Goal: Information Seeking & Learning: Find specific page/section

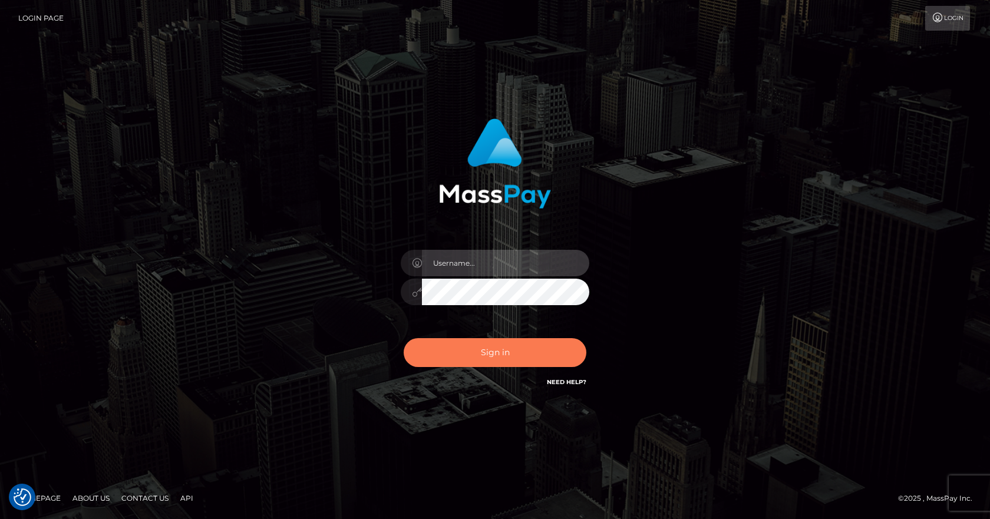
type input "vlad"
click at [488, 342] on button "Sign in" at bounding box center [495, 352] width 183 height 29
type input "vlad"
click at [490, 343] on button "Sign in" at bounding box center [495, 352] width 183 height 29
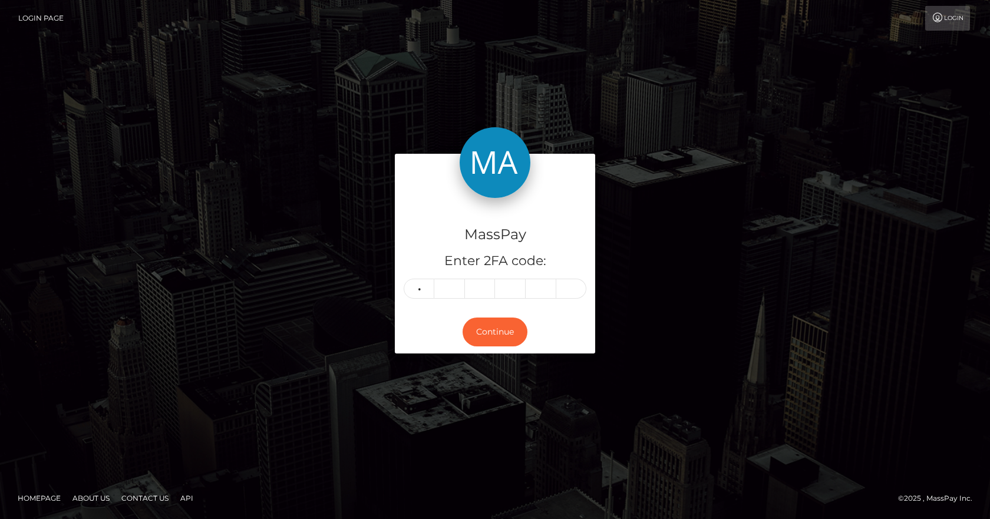
type input "6"
type input "5"
type input "4"
type input "3"
type input "9"
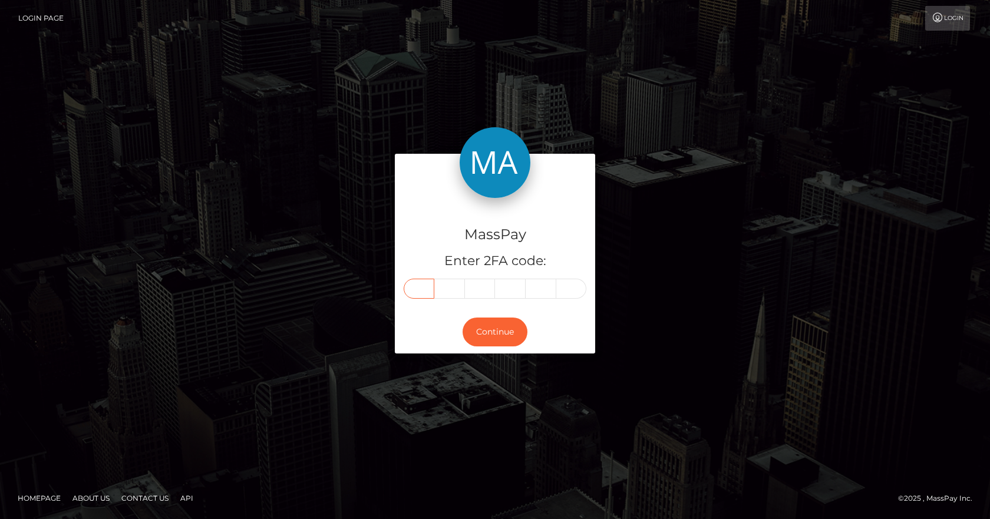
type input "6"
type input "0"
type input "5"
type input "4"
type input "3"
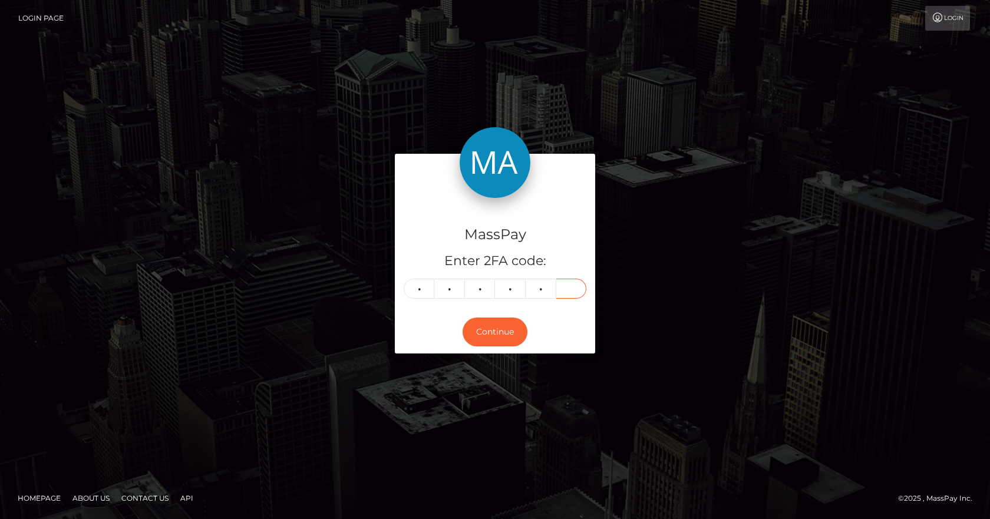
type input "9"
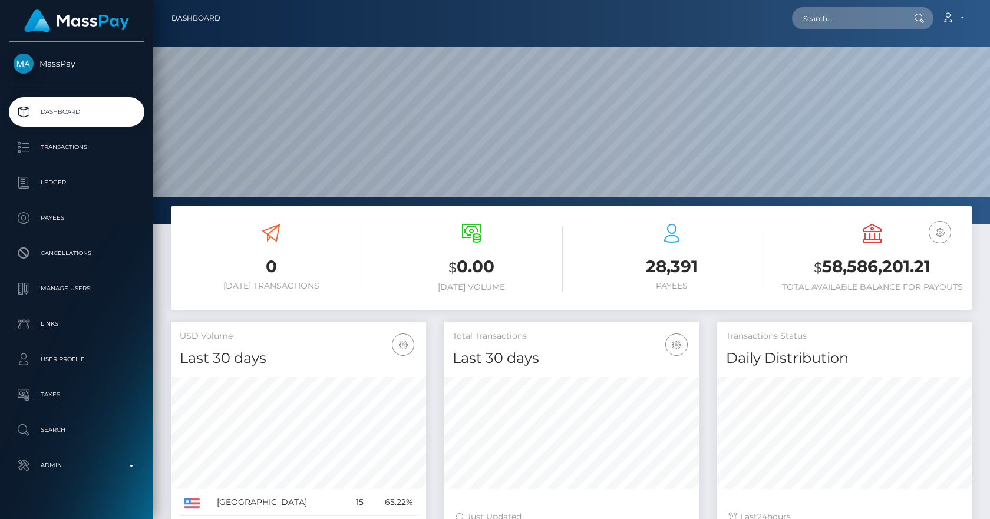
scroll to position [209, 256]
click at [857, 22] on input "text" at bounding box center [847, 18] width 111 height 22
paste input "MSPF945C911F079CFA"
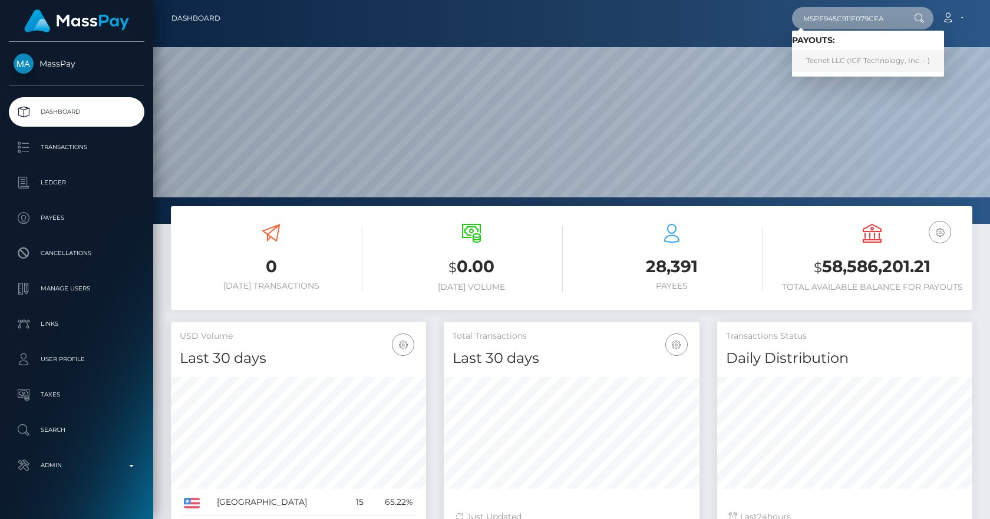
type input "MSPF945C911F079CFA"
click at [850, 58] on link "Tecnet LLC (ICF Technology, Inc. - )" at bounding box center [868, 61] width 152 height 22
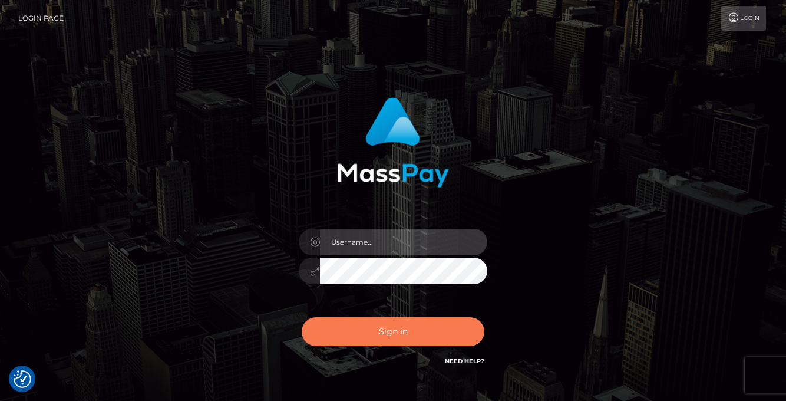
type input "[PERSON_NAME]"
click at [360, 338] on button "Sign in" at bounding box center [393, 331] width 183 height 29
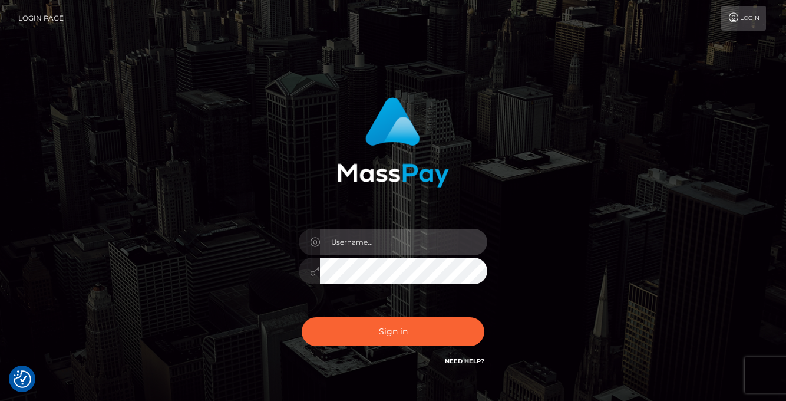
type input "vlad"
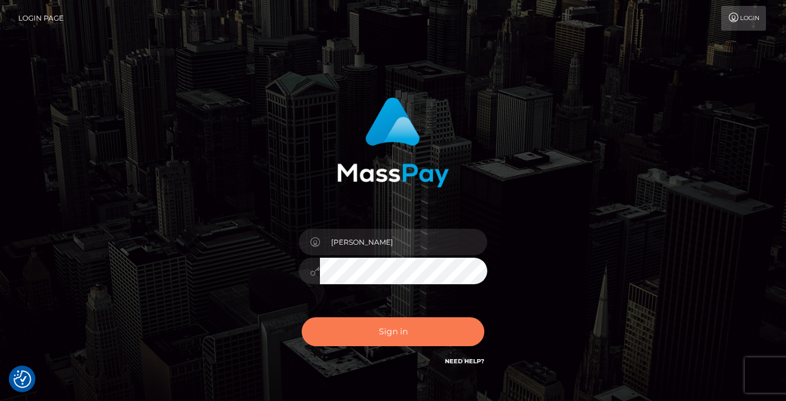
click at [360, 338] on button "Sign in" at bounding box center [393, 331] width 183 height 29
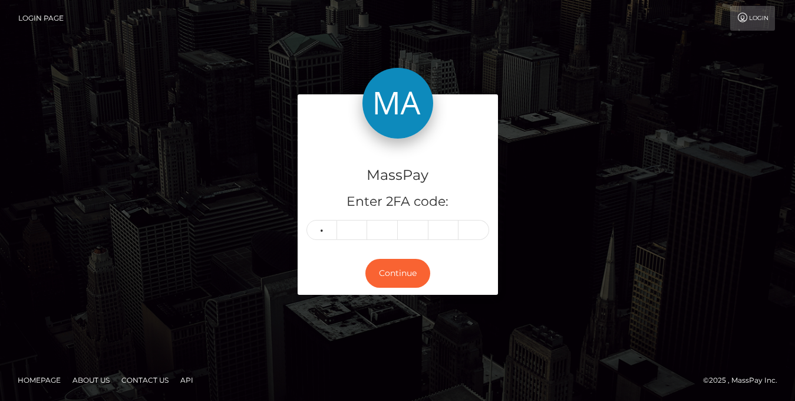
type input "7"
type input "0"
type input "4"
type input "9"
type input "1"
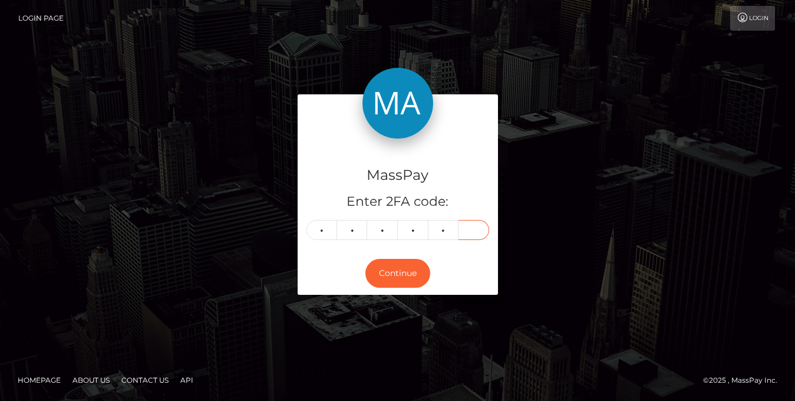
type input "8"
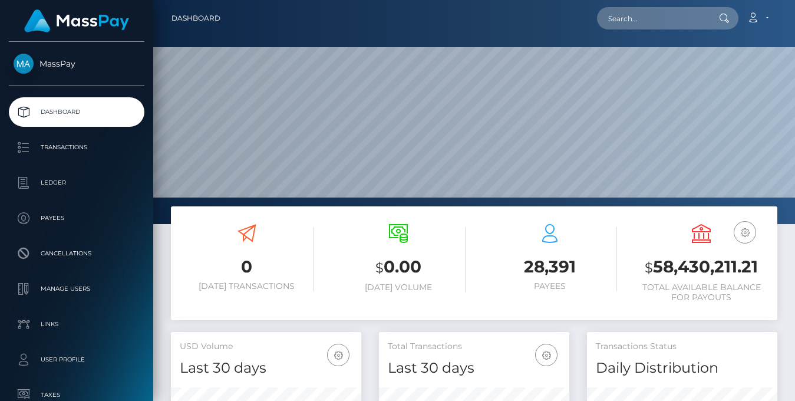
scroll to position [209, 190]
click at [648, 22] on input "text" at bounding box center [652, 18] width 111 height 22
paste input "MSPF945C911F079CFA"
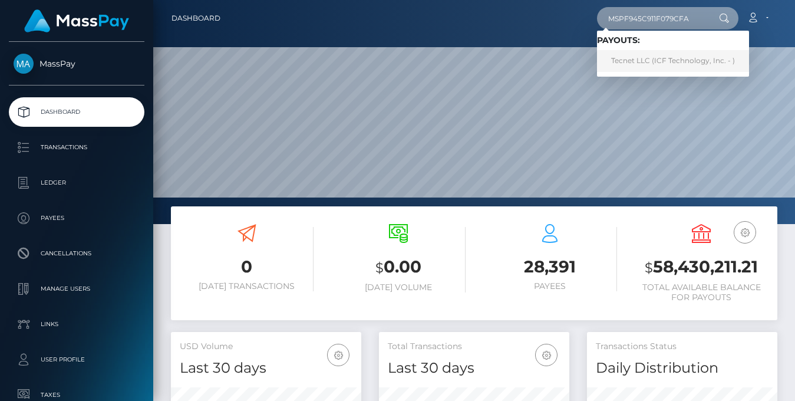
type input "MSPF945C911F079CFA"
click at [663, 53] on link "Tecnet LLC (ICF Technology, Inc. - )" at bounding box center [673, 61] width 152 height 22
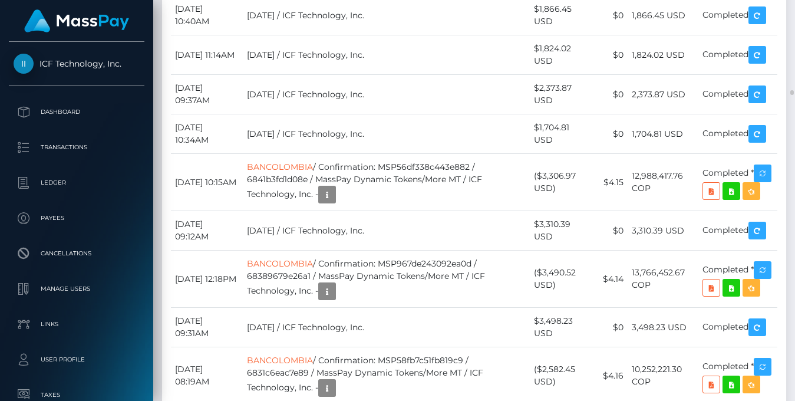
scroll to position [7413, 0]
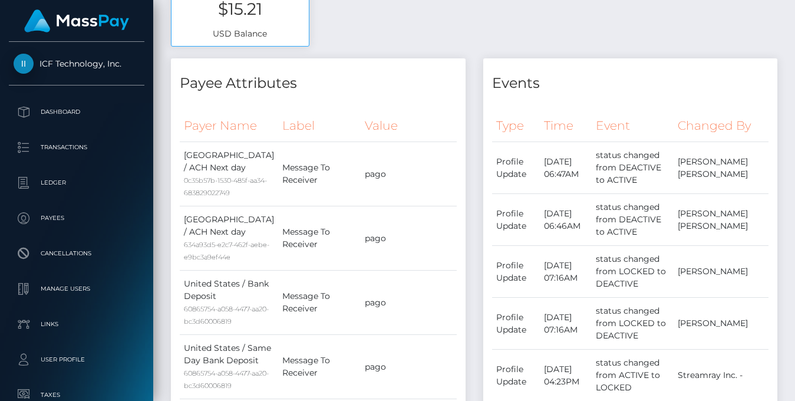
scroll to position [0, 0]
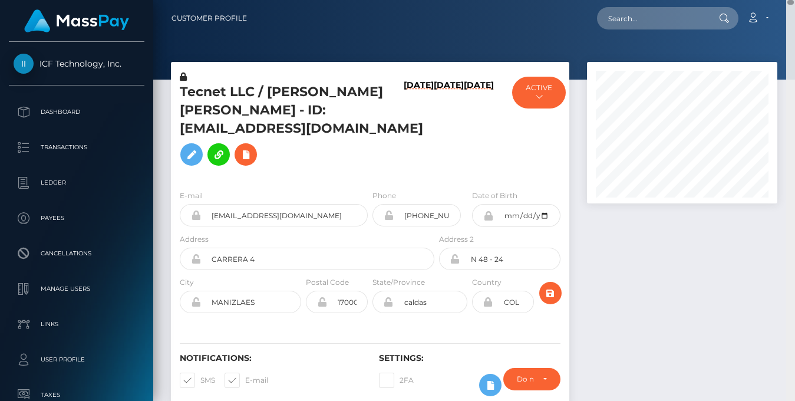
drag, startPoint x: 792, startPoint y: 63, endPoint x: 786, endPoint y: -8, distance: 70.9
click at [786, 0] on html "ICF Technology, Inc. Dashboard Transactions Ledger Payees Links" at bounding box center [397, 200] width 795 height 401
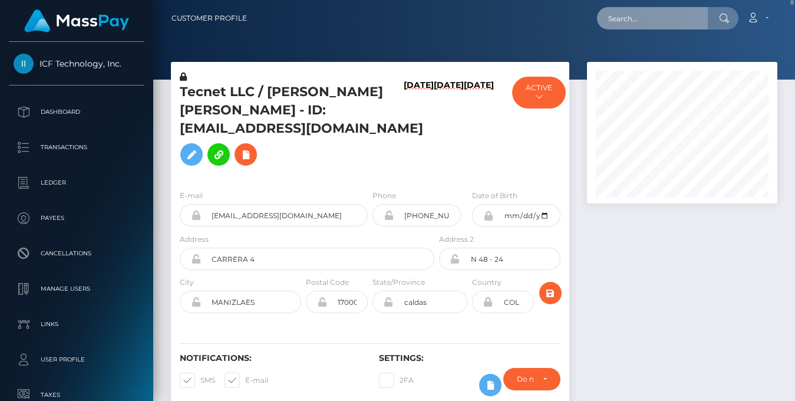
click at [672, 14] on input "text" at bounding box center [652, 18] width 111 height 22
paste input "MSP52ACD8B3D9E2501"
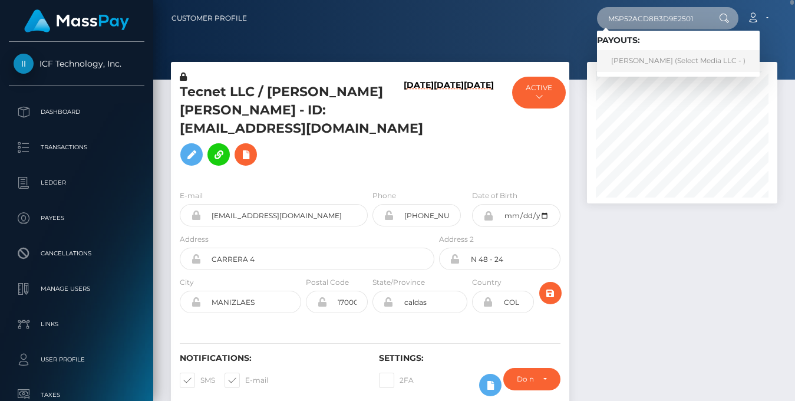
type input "MSP52ACD8B3D9E2501"
click at [652, 62] on link "Yurani Jacome Cruz (Select Media LLC - )" at bounding box center [678, 61] width 163 height 22
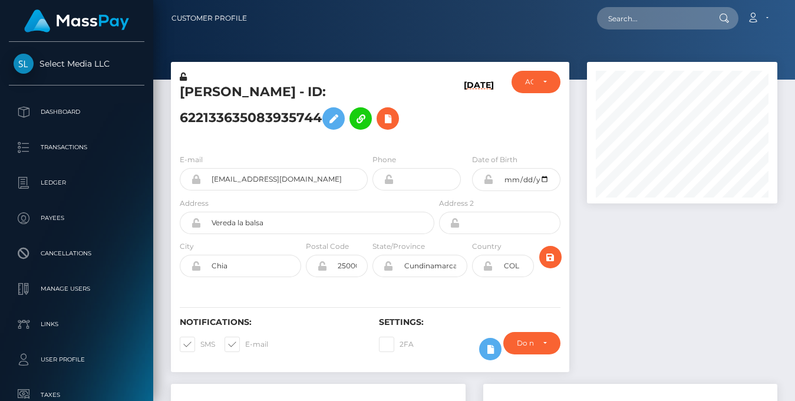
scroll to position [141, 190]
drag, startPoint x: 432, startPoint y: 88, endPoint x: 418, endPoint y: 91, distance: 14.4
click at [429, 88] on div "Yurani Jacome Cruz - ID: 622133635083935744" at bounding box center [304, 108] width 266 height 74
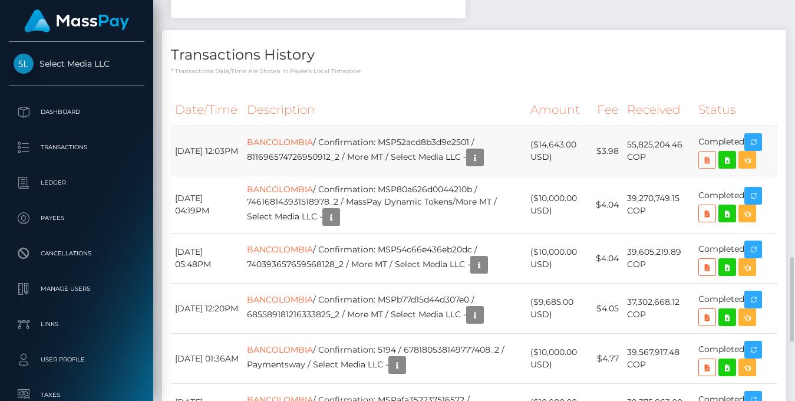
click at [705, 156] on icon at bounding box center [707, 160] width 14 height 15
click at [430, 68] on p "* Transactions date/time are shown in payee's local timezone" at bounding box center [474, 71] width 606 height 9
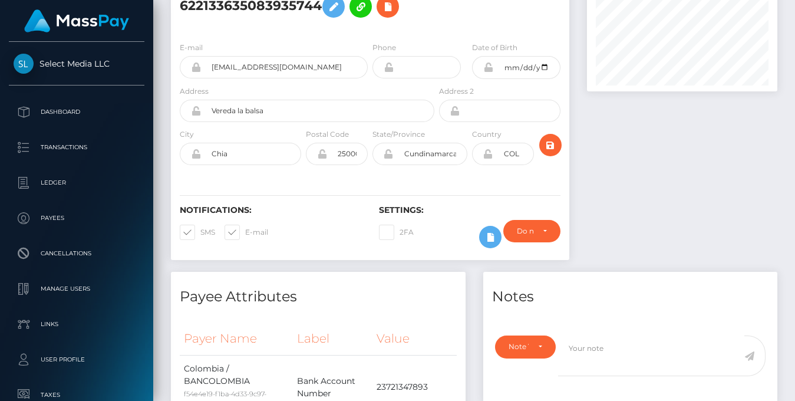
scroll to position [0, 0]
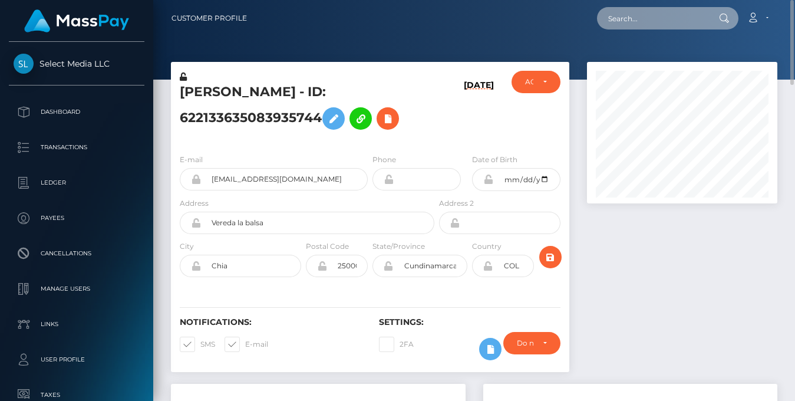
click at [637, 16] on input "text" at bounding box center [652, 18] width 111 height 22
paste input "MSPF945C911F079CFA"
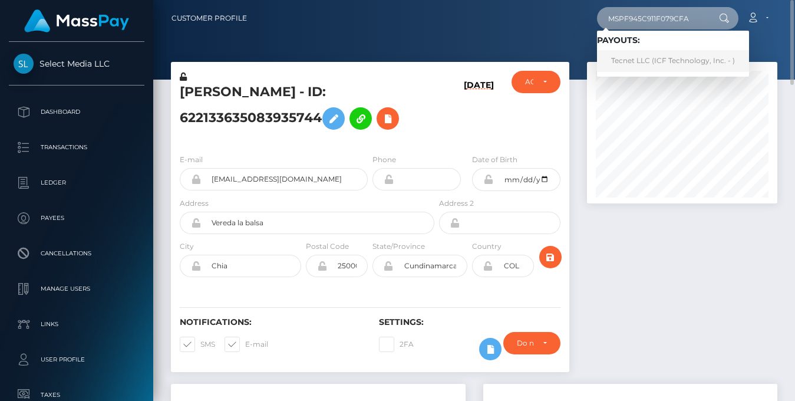
type input "MSPF945C911F079CFA"
click at [653, 52] on link "Tecnet LLC (ICF Technology, Inc. - )" at bounding box center [673, 61] width 152 height 22
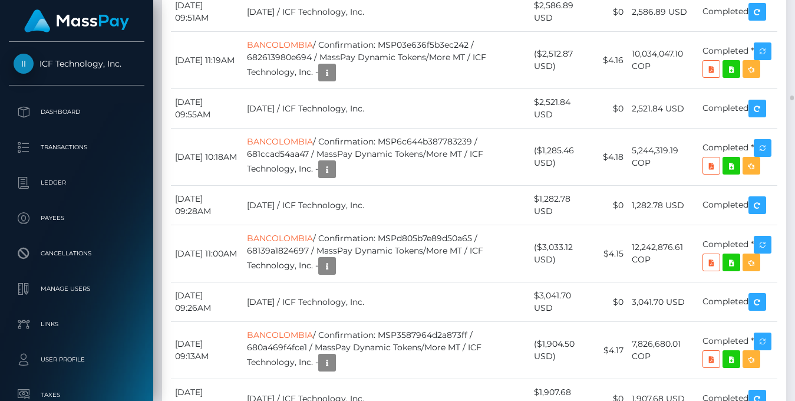
scroll to position [141, 190]
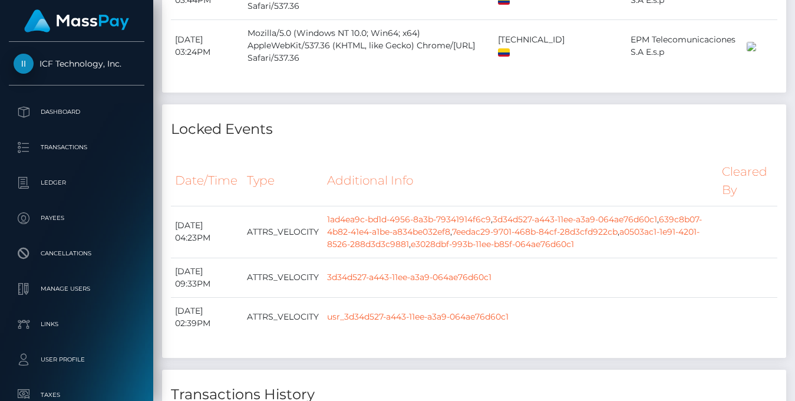
scroll to position [5354, 0]
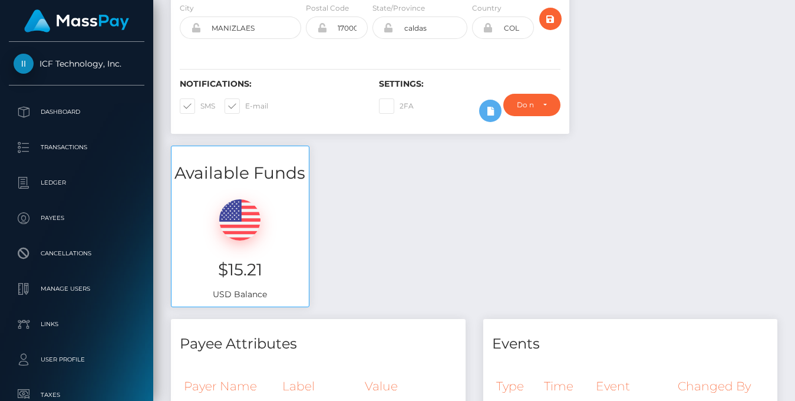
scroll to position [0, 0]
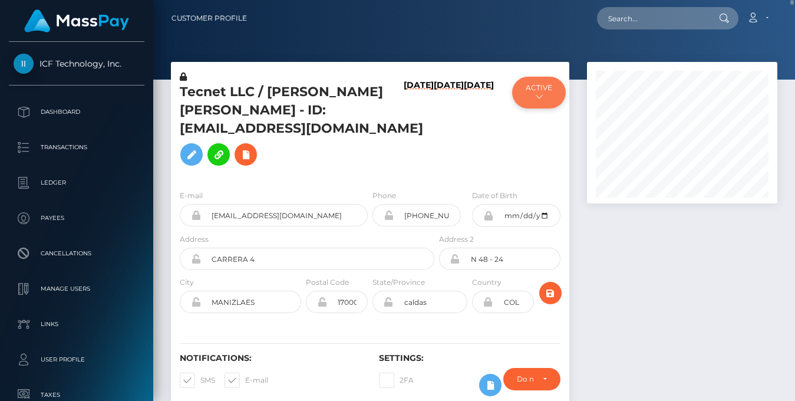
click at [526, 105] on button "ACTIVE" at bounding box center [539, 93] width 54 height 32
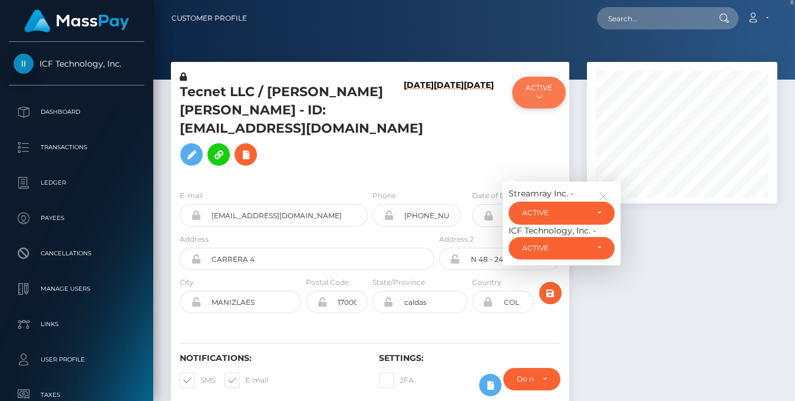
click at [531, 104] on button "ACTIVE" at bounding box center [539, 93] width 54 height 32
click at [434, 138] on h6 "02/01/23" at bounding box center [449, 127] width 30 height 95
click at [480, 117] on h6 "02/14/23" at bounding box center [479, 127] width 30 height 95
click at [601, 201] on icon "button" at bounding box center [603, 196] width 11 height 11
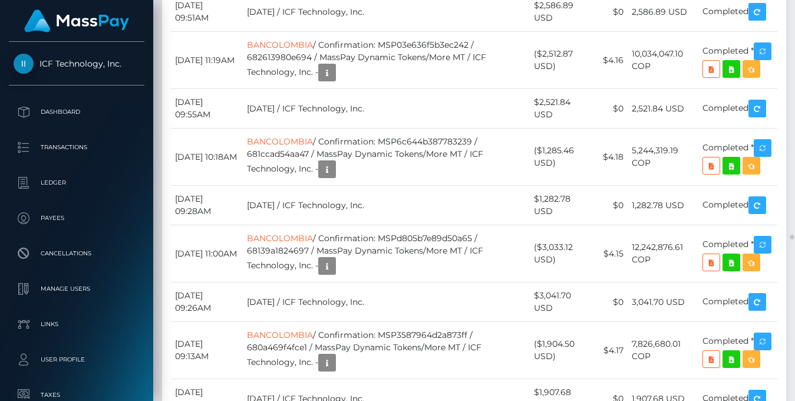
scroll to position [7687, 0]
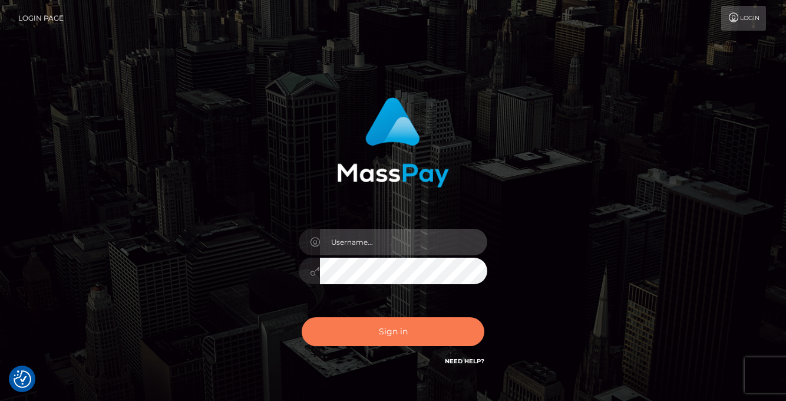
type input "[PERSON_NAME]"
click at [369, 325] on button "Sign in" at bounding box center [393, 331] width 183 height 29
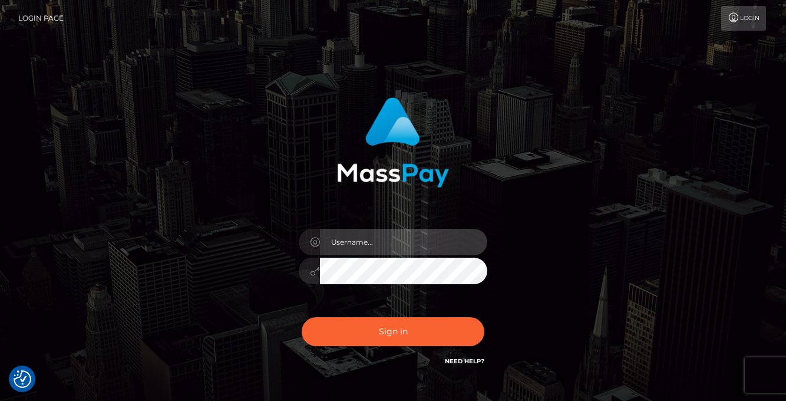
type input "[PERSON_NAME]"
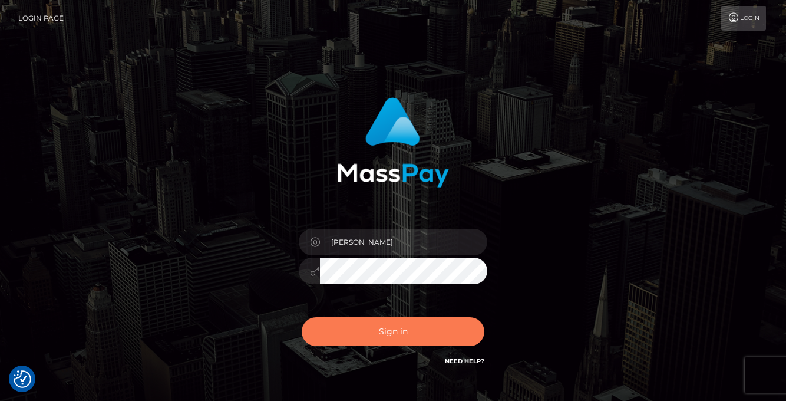
click at [370, 323] on button "Sign in" at bounding box center [393, 331] width 183 height 29
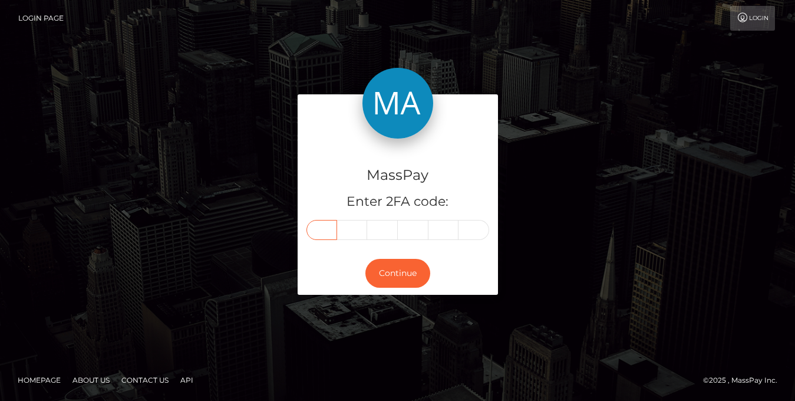
click at [316, 235] on input "text" at bounding box center [321, 230] width 31 height 20
type input "7"
type input "2"
type input "5"
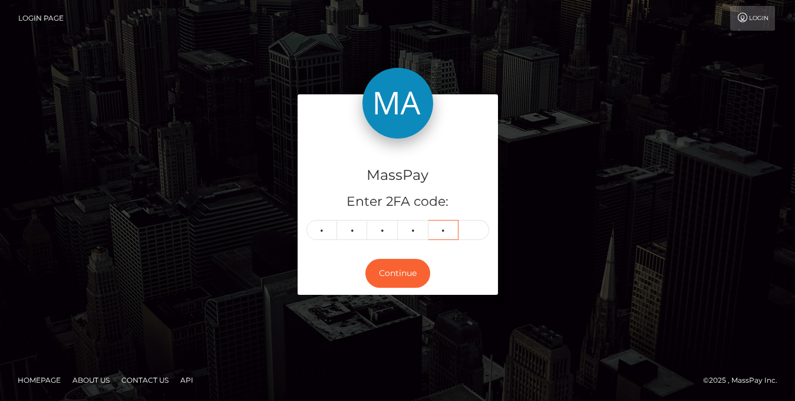
type input "9"
type input "2"
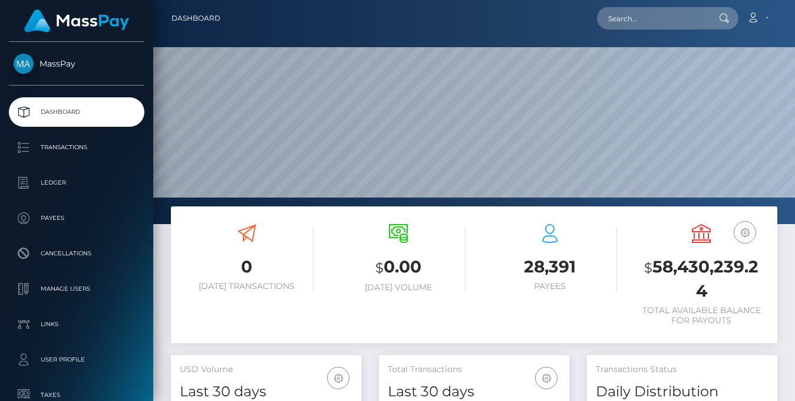
scroll to position [209, 190]
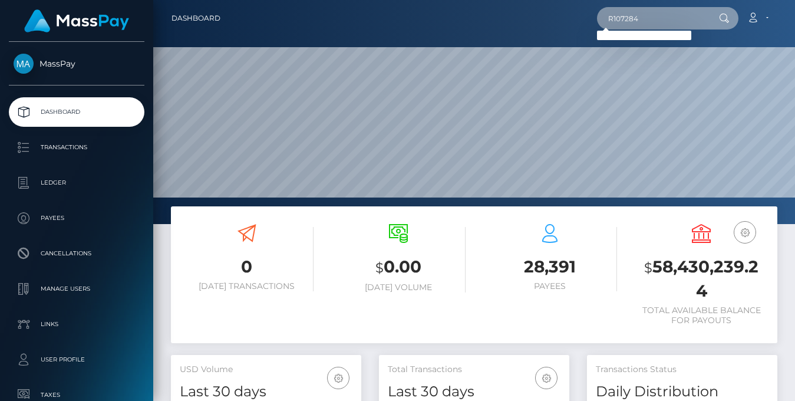
drag, startPoint x: 656, startPoint y: 13, endPoint x: 541, endPoint y: 11, distance: 115.5
click at [541, 11] on div "R107284 Loading... Loading... Account Edit Profile Logout" at bounding box center [503, 18] width 547 height 25
paste input "057adbe7-e255-11ef-a75d-02a1b6596ec3"
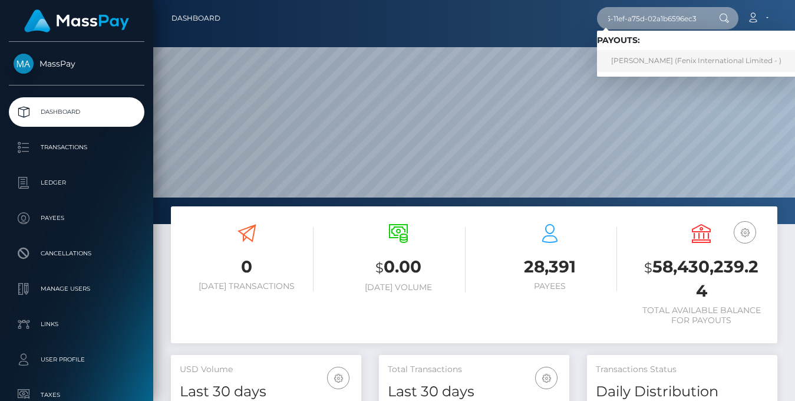
type input "057adbe7-e255-11ef-a75d-02a1b6596ec3"
click at [640, 61] on link "[PERSON_NAME] (Fenix International Limited - )" at bounding box center [696, 61] width 199 height 22
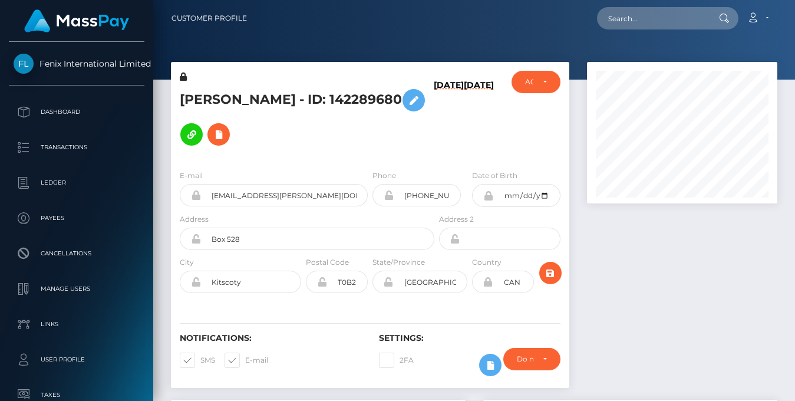
scroll to position [141, 190]
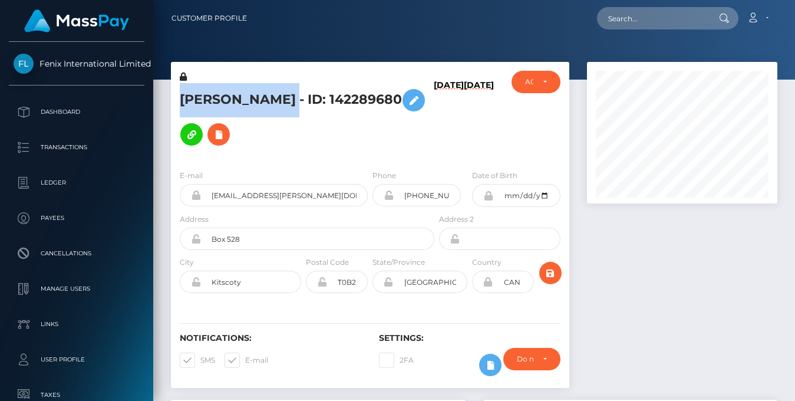
drag, startPoint x: 352, startPoint y: 90, endPoint x: 180, endPoint y: 93, distance: 172.1
click at [180, 93] on h5 "[PERSON_NAME] - ID: 142289680" at bounding box center [304, 117] width 248 height 68
copy h5 "[PERSON_NAME] [PERSON_NAME]"
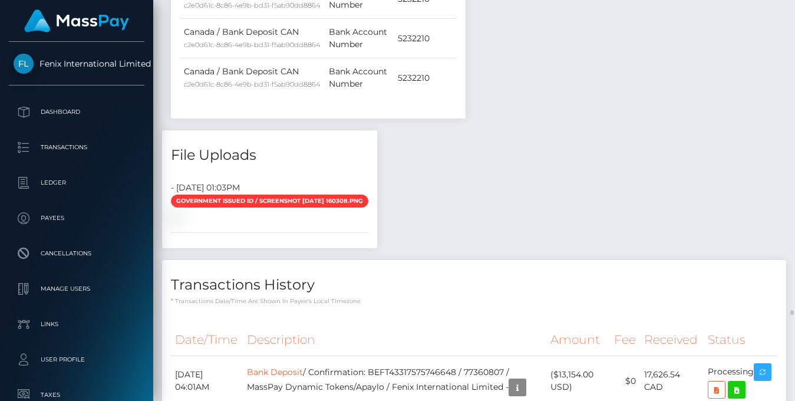
scroll to position [3020, 0]
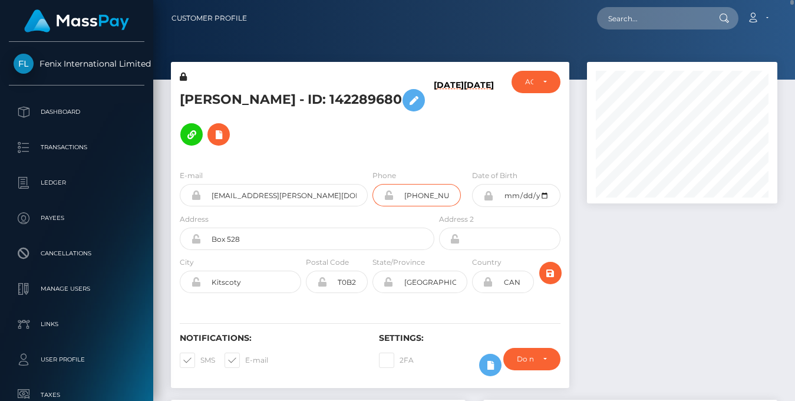
scroll to position [0, 2]
drag, startPoint x: 404, startPoint y: 180, endPoint x: 477, endPoint y: 173, distance: 73.5
click at [477, 173] on div "E-mail [EMAIL_ADDRESS][PERSON_NAME][DOMAIN_NAME] Phone [PHONE_NUMBER]" at bounding box center [370, 191] width 398 height 44
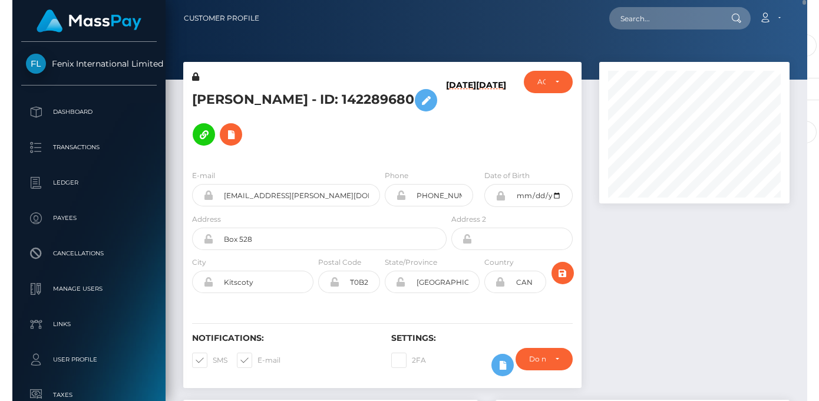
scroll to position [0, 0]
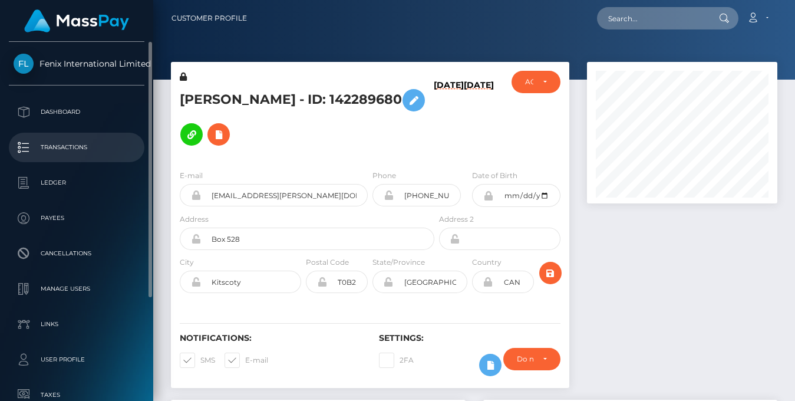
click at [1, 140] on li "Transactions" at bounding box center [76, 147] width 153 height 29
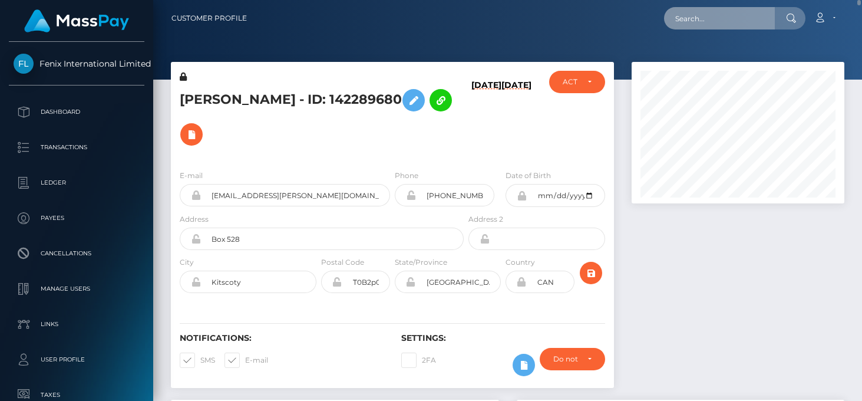
click at [709, 29] on input "text" at bounding box center [719, 18] width 111 height 22
paste input "EFTR-09ee7df1-f2dd-11ef-a28c-06b8f39c6781"
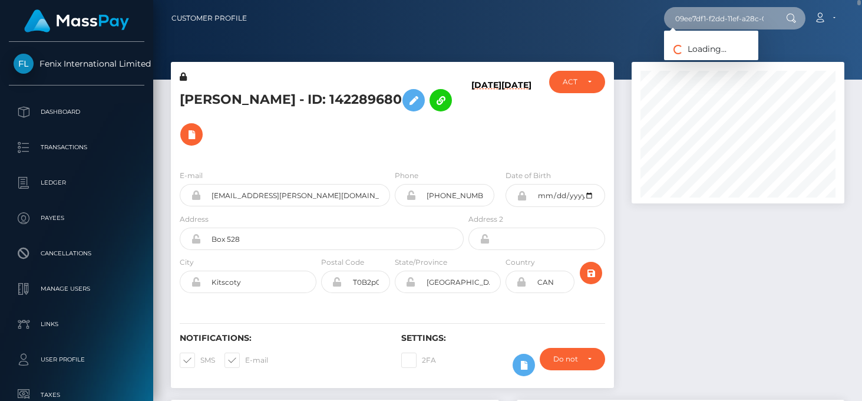
type input "09ee7df1-f2dd-11ef-a28c-06b8f39c6781"
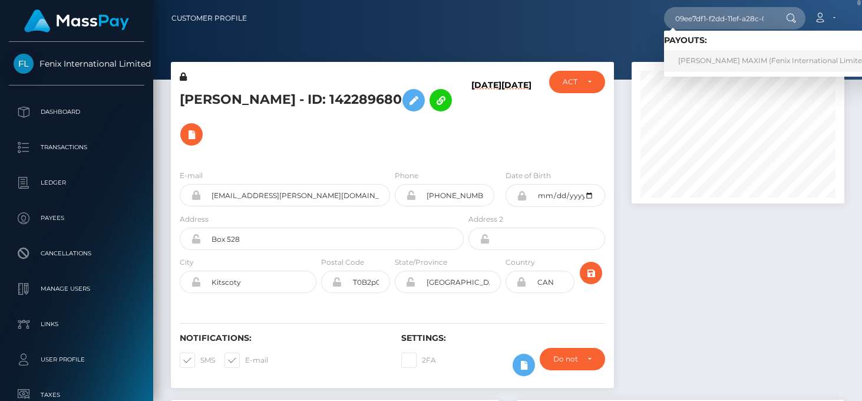
click at [742, 60] on link "CHEYENNE ROSE MAXIM (Fenix International Limited - )" at bounding box center [777, 61] width 226 height 22
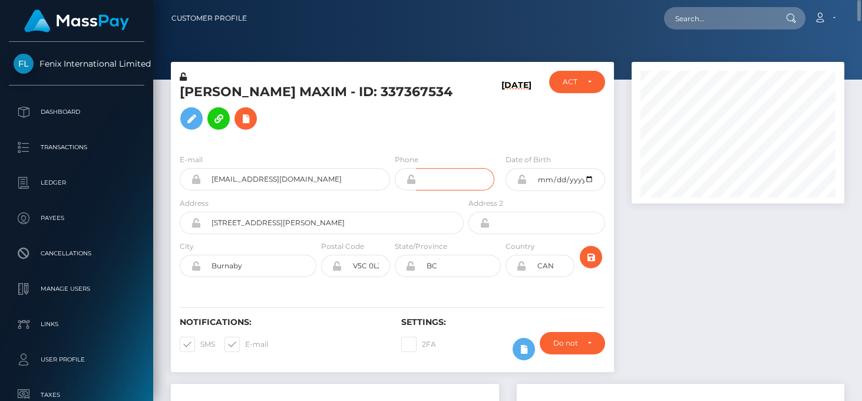
click at [445, 186] on input "tel" at bounding box center [455, 179] width 78 height 22
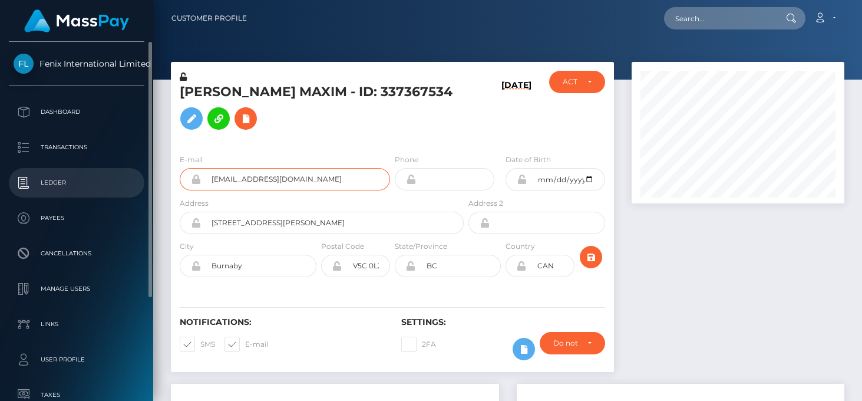
drag, startPoint x: 278, startPoint y: 175, endPoint x: 141, endPoint y: 175, distance: 137.3
click at [141, 175] on div "Fenix International Limited Dashboard Transactions Ledger Payees Links" at bounding box center [431, 200] width 862 height 401
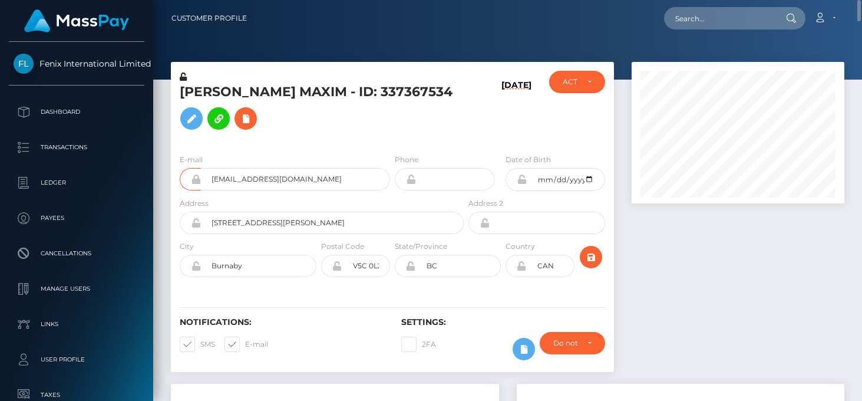
click at [399, 114] on h5 "CHEYENNE ROSE MAXIM - ID: 337367534" at bounding box center [318, 109] width 277 height 52
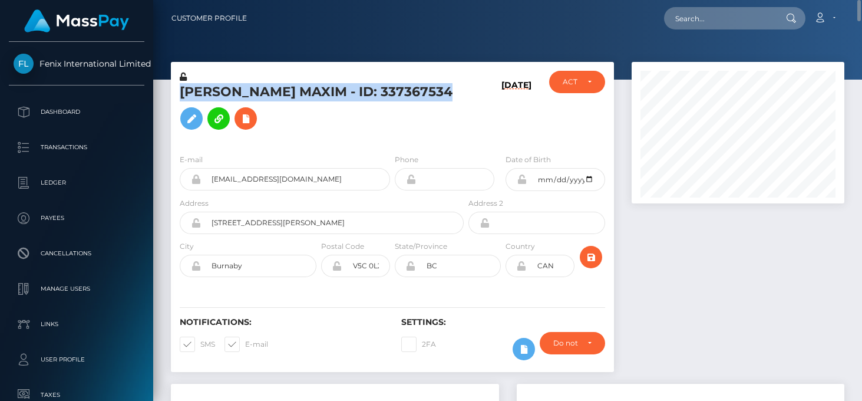
drag, startPoint x: 458, startPoint y: 92, endPoint x: 178, endPoint y: 88, distance: 280.5
click at [178, 88] on div "CHEYENNE ROSE MAXIM - ID: 337367534" at bounding box center [318, 108] width 295 height 74
copy h5 "CHEYENNE ROSE MAXIM - ID: 337367534"
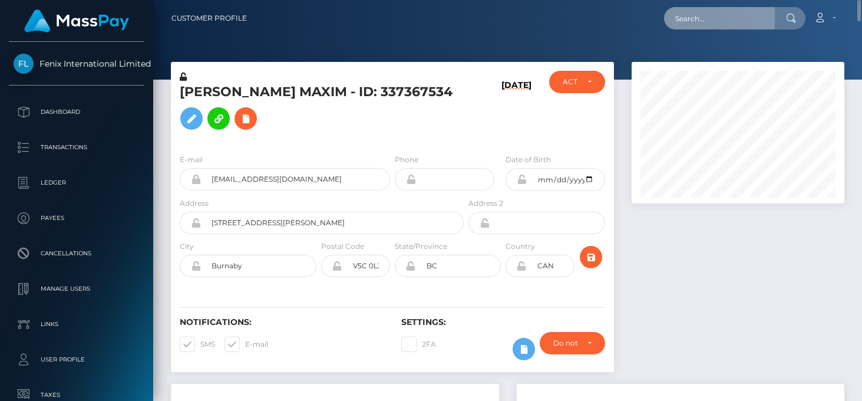
click at [682, 18] on input "text" at bounding box center [719, 18] width 111 height 22
paste input "0e30890a-f2cd-11ef-a28c-06b8f39c6781"
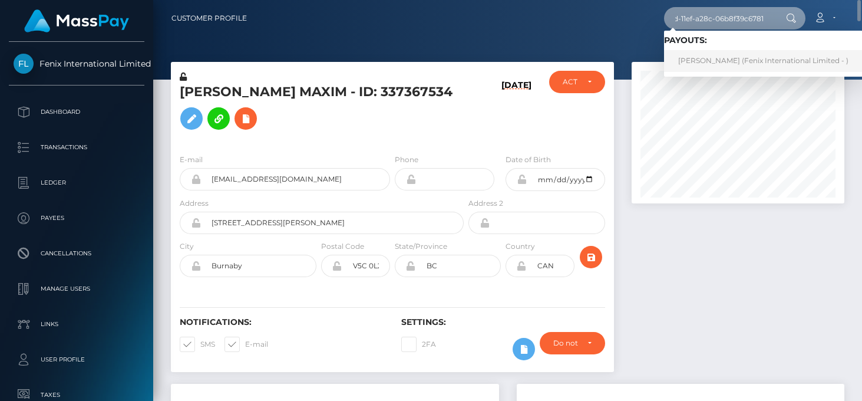
type input "0e30890a-f2cd-11ef-a28c-06b8f39c6781"
click at [739, 62] on link "Monica Alejandra Lee (Fenix International Limited - )" at bounding box center [763, 61] width 199 height 22
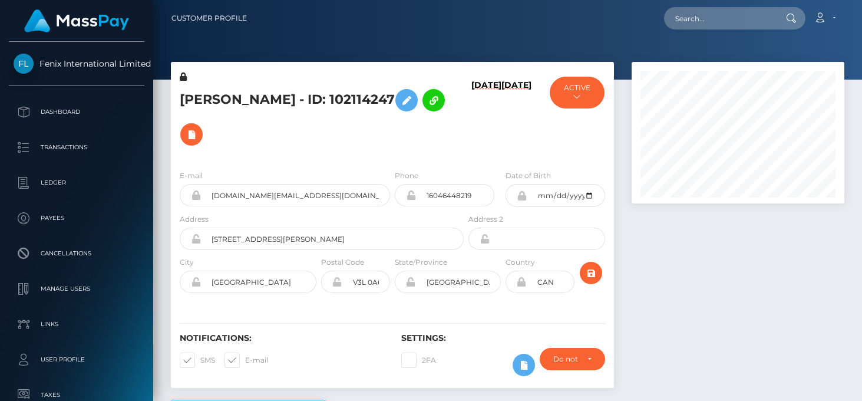
scroll to position [141, 213]
click at [450, 195] on input "16046448219" at bounding box center [455, 195] width 78 height 22
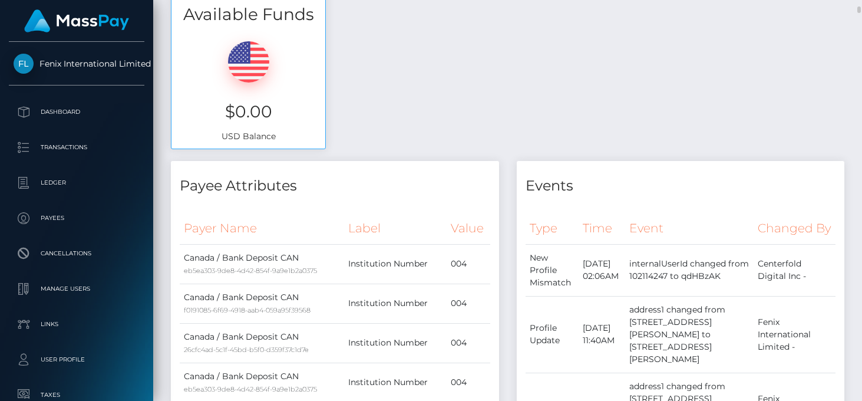
scroll to position [0, 0]
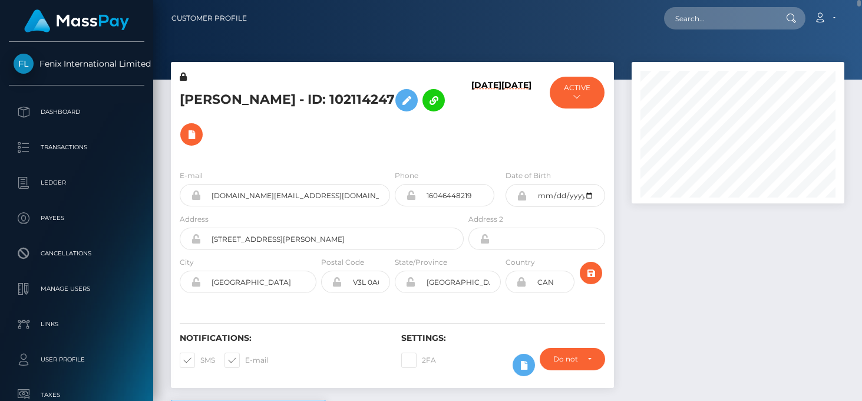
click at [382, 104] on h5 "Monica Alejandra Lee - ID: 102114247" at bounding box center [318, 117] width 277 height 68
copy h5 "102114247"
click at [385, 95] on h5 "Monica Alejandra Lee - ID: 102114247" at bounding box center [318, 117] width 277 height 68
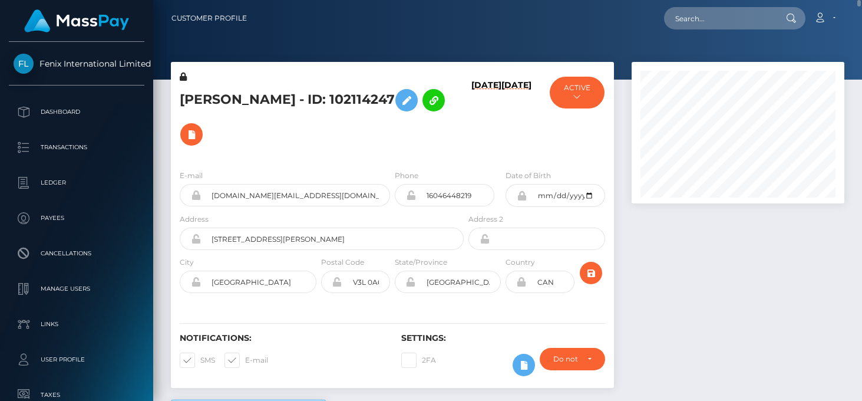
click at [216, 103] on h5 "Monica Alejandra Lee - ID: 102114247" at bounding box center [318, 117] width 277 height 68
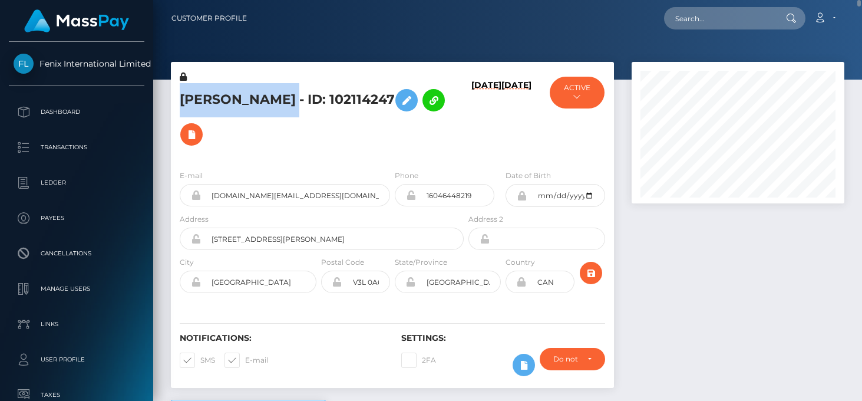
drag, startPoint x: 323, startPoint y: 97, endPoint x: 185, endPoint y: 97, distance: 138.4
click at [185, 97] on h5 "Monica Alejandra Lee - ID: 102114247" at bounding box center [318, 117] width 277 height 68
copy h5 "Monica Alejandra Lee"
click at [587, 89] on button "ACTIVE" at bounding box center [577, 93] width 55 height 32
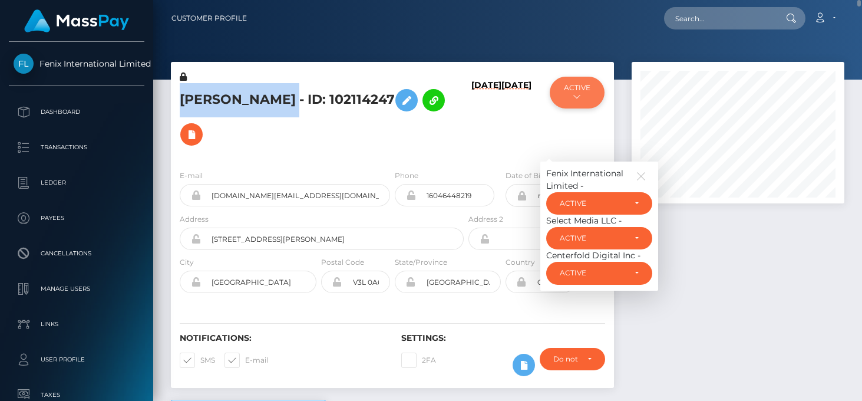
click at [579, 75] on div at bounding box center [579, 75] width 0 height 0
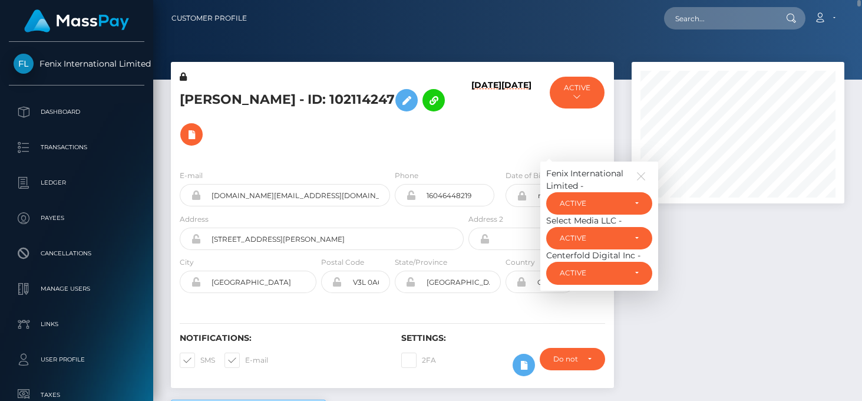
click at [732, 258] on div at bounding box center [738, 231] width 230 height 338
click at [642, 179] on icon "button" at bounding box center [641, 176] width 11 height 11
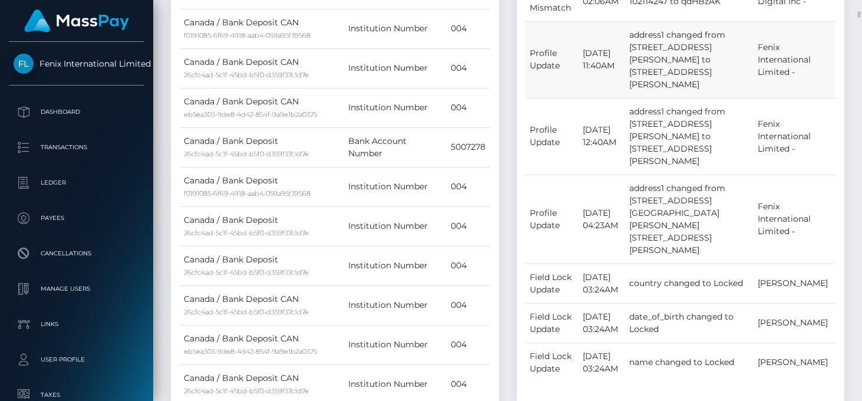
scroll to position [549, 0]
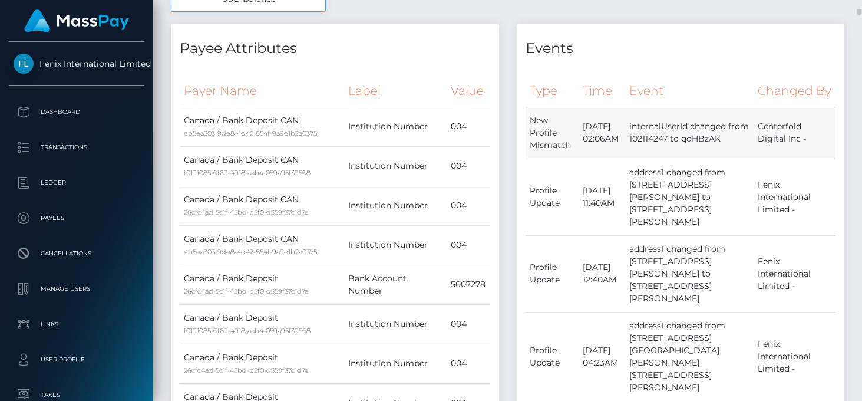
click at [673, 158] on td "internalUserId changed from 102114247 to qdHBzAK" at bounding box center [689, 133] width 128 height 52
copy td "qdHBzAK"
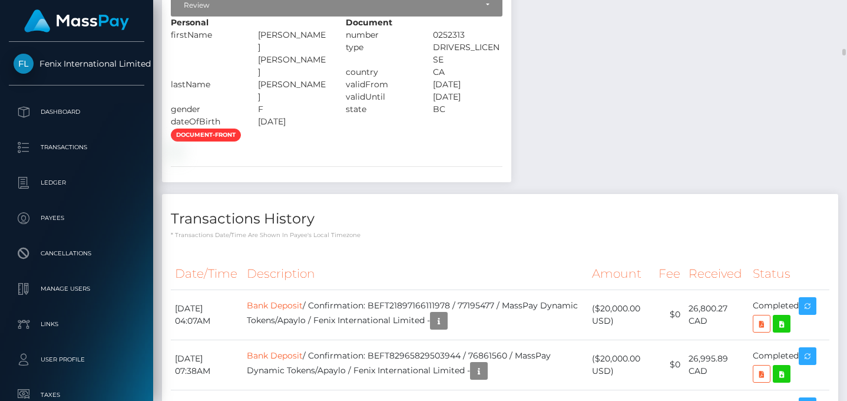
scroll to position [2745, 0]
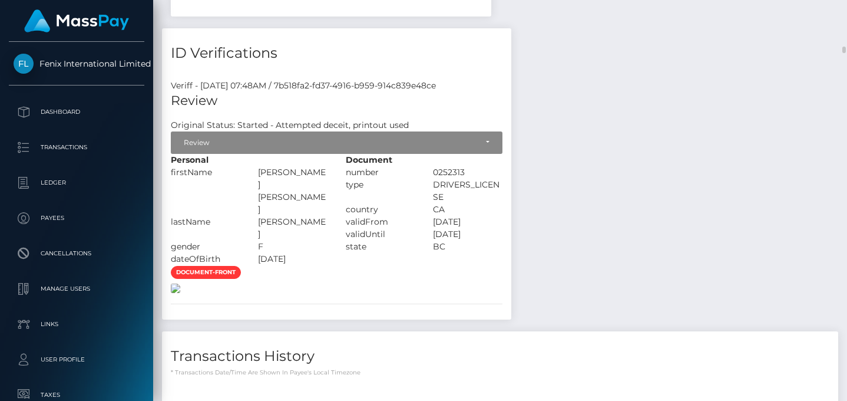
click at [180, 293] on img at bounding box center [175, 287] width 9 height 9
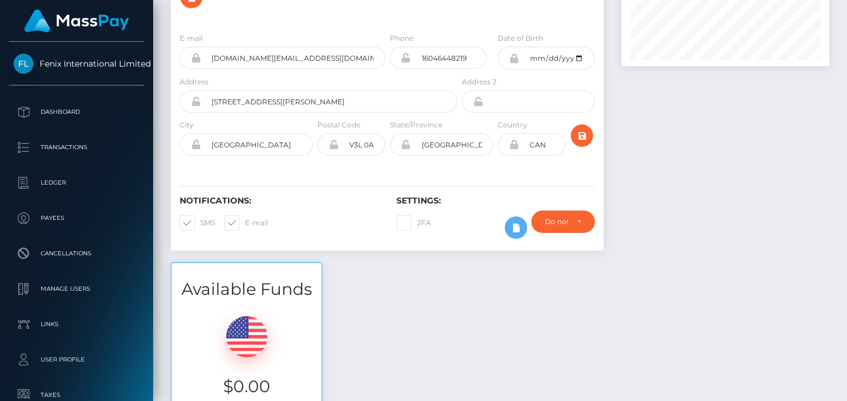
scroll to position [0, 0]
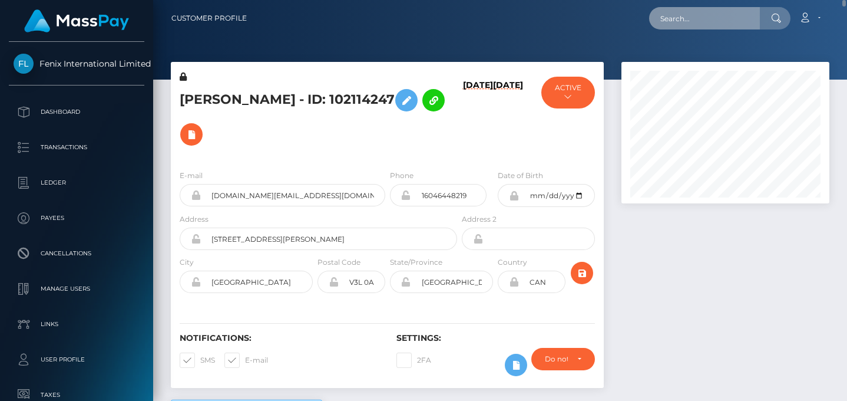
click at [702, 19] on input "text" at bounding box center [704, 18] width 111 height 22
paste input "EFTR-12fdbcb1-de34-11ef-a75d-02a1b6596ec3"
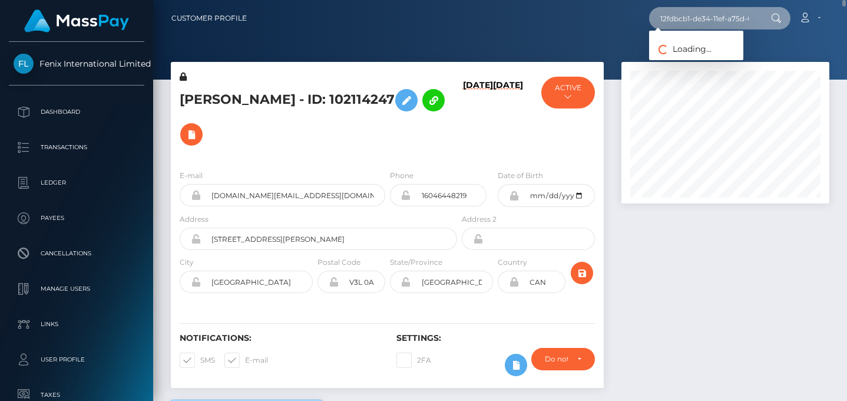
type input "12fdbcb1-de34-11ef-a75d-02a1b6596ec3"
drag, startPoint x: 537, startPoint y: 16, endPoint x: 507, endPoint y: 21, distance: 30.4
click at [537, 16] on div "12fdbcb1-de34-11ef-a75d-02a1b6596ec3 Loading... Loading... Account" at bounding box center [542, 18] width 573 height 25
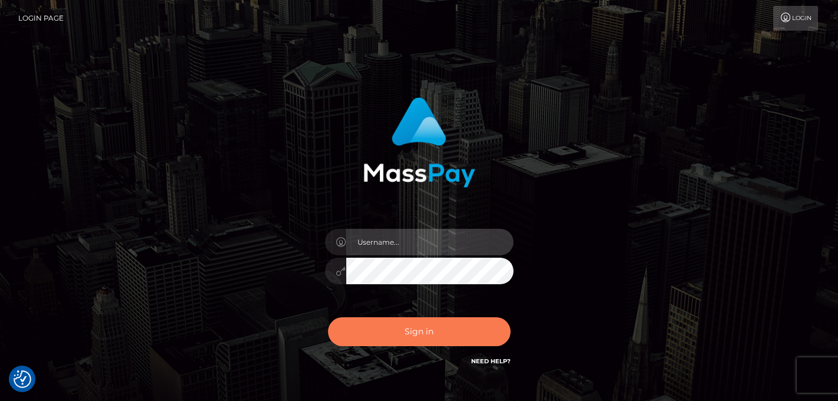
type input "[PERSON_NAME]"
click at [389, 336] on button "Sign in" at bounding box center [419, 331] width 183 height 29
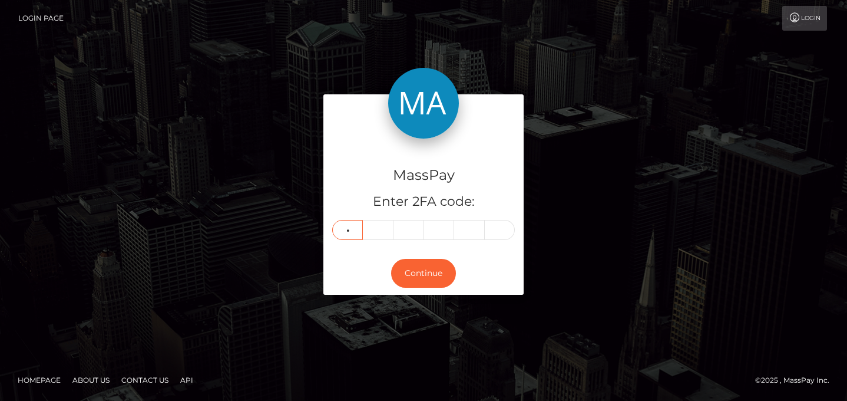
type input "9"
type input "1"
type input "9"
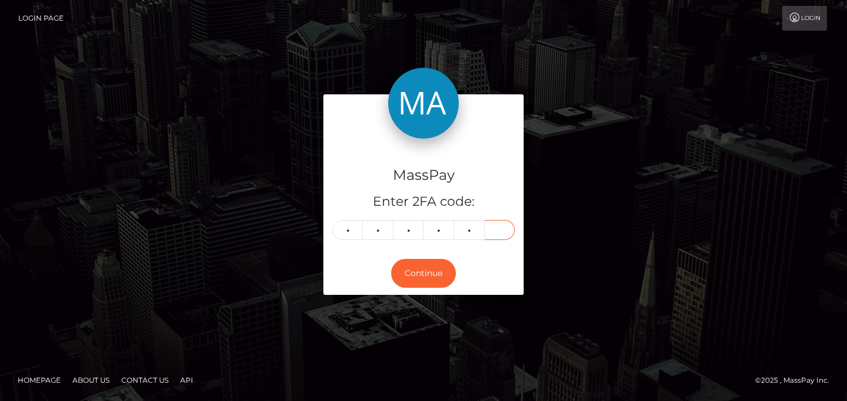
type input "3"
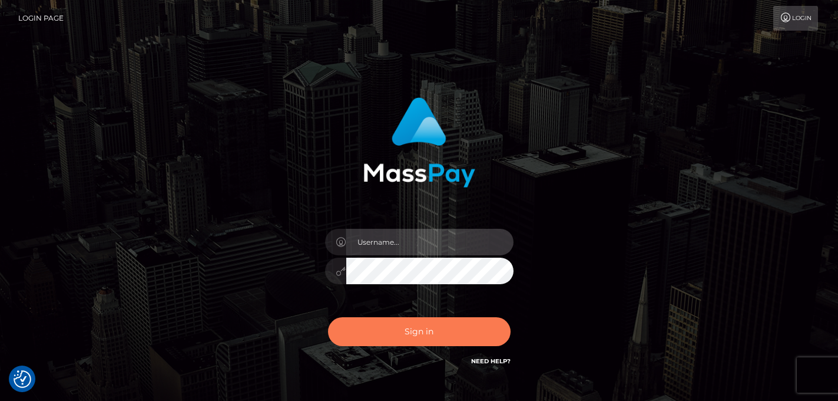
type input "[PERSON_NAME]"
click at [417, 332] on button "Sign in" at bounding box center [419, 331] width 183 height 29
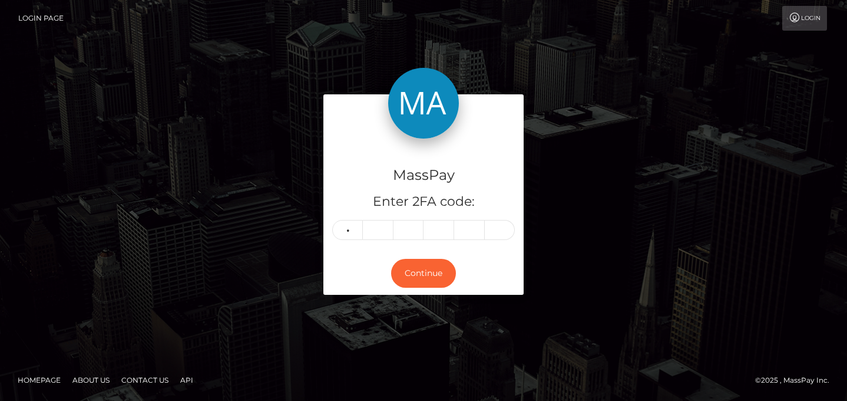
type input "0"
type input "3"
type input "0"
type input "1"
type input "0"
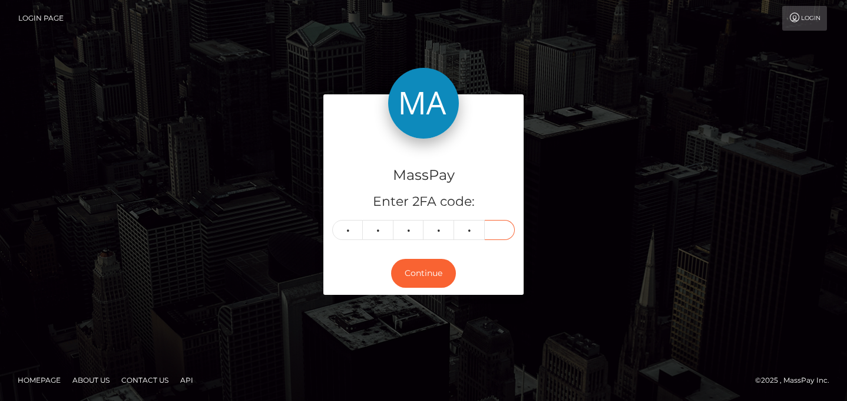
type input "9"
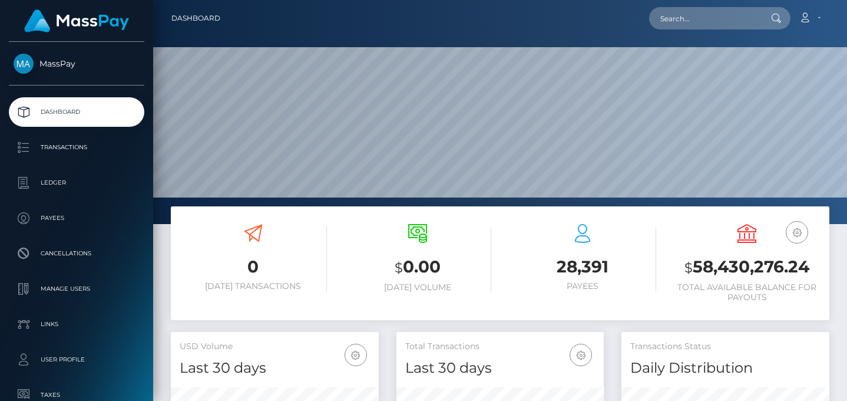
scroll to position [209, 207]
click at [689, 19] on input "text" at bounding box center [704, 18] width 111 height 22
paste input "12fdbcb1-de34-11ef-a75d-02a1b6596ec3"
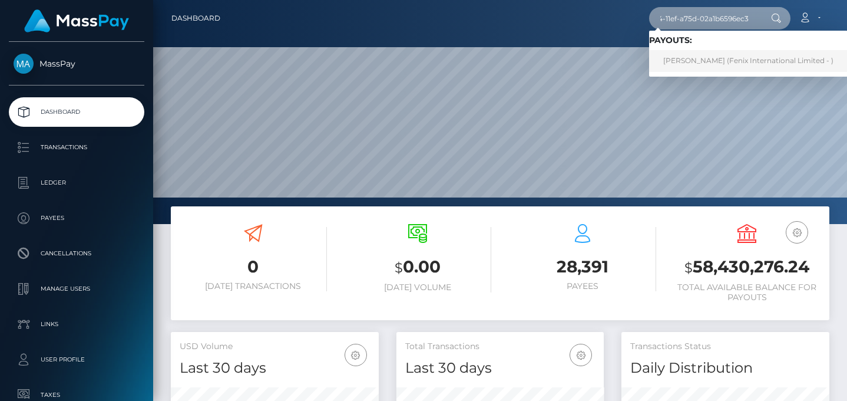
type input "12fdbcb1-de34-11ef-a75d-02a1b6596ec3"
click at [764, 60] on link "YI RAN ZHENG (Fenix International Limited - )" at bounding box center [748, 61] width 199 height 22
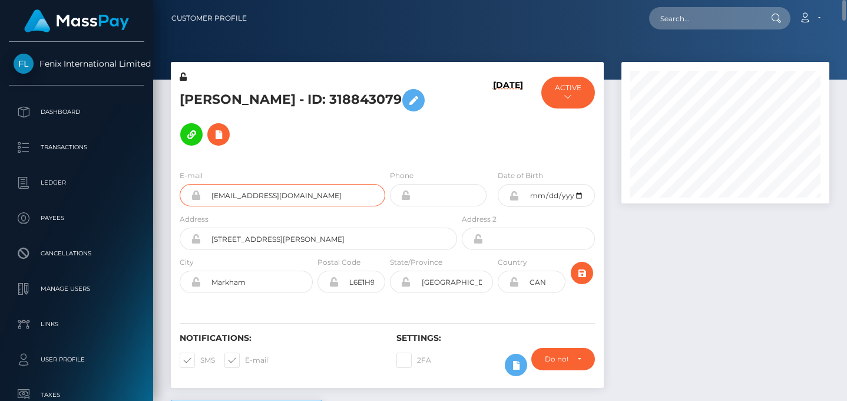
drag, startPoint x: 316, startPoint y: 192, endPoint x: 203, endPoint y: 195, distance: 113.2
click at [203, 195] on input "[EMAIL_ADDRESS][DOMAIN_NAME]" at bounding box center [293, 195] width 184 height 22
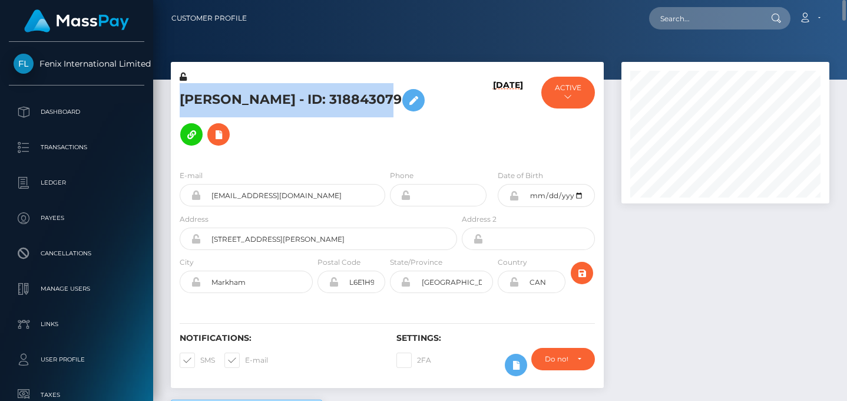
drag, startPoint x: 384, startPoint y: 100, endPoint x: 180, endPoint y: 97, distance: 203.3
click at [180, 97] on h5 "YI RAN ZHENG - ID: 318843079" at bounding box center [315, 117] width 271 height 68
copy h5 "YI RAN ZHENG - ID: 318843079"
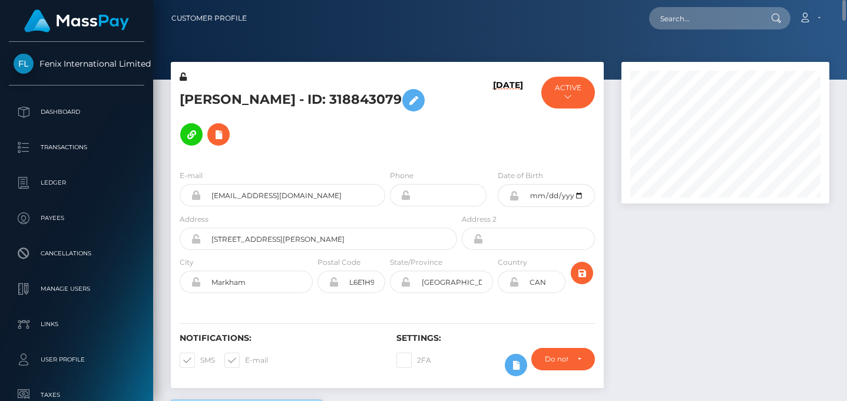
click at [331, 141] on h5 "YI RAN ZHENG - ID: 318843079" at bounding box center [315, 117] width 271 height 68
click at [700, 15] on input "text" at bounding box center [704, 18] width 111 height 22
paste input "1756c578-dbe5-11ef-a75d-02a1b6596ec3"
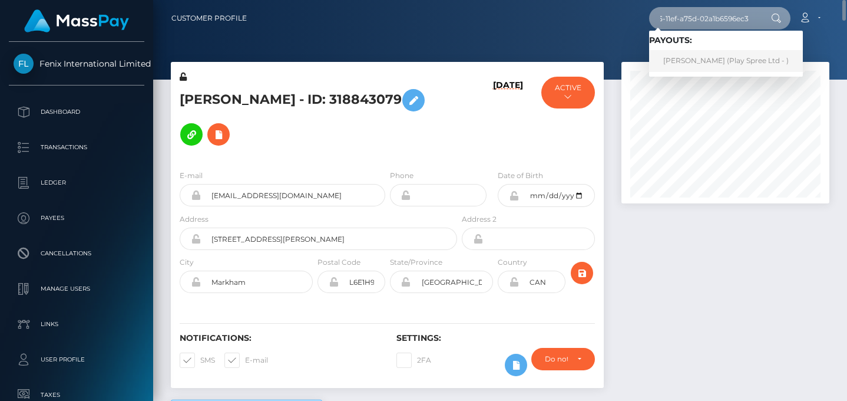
type input "1756c578-dbe5-11ef-a75d-02a1b6596ec3"
click at [694, 57] on link "ERIN MARIE METSKER (Play Spree Ltd - )" at bounding box center [726, 61] width 154 height 22
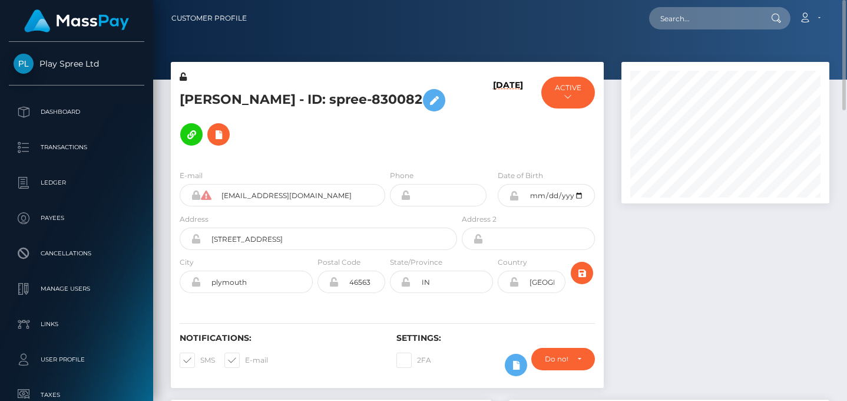
drag, startPoint x: 228, startPoint y: 113, endPoint x: 190, endPoint y: 96, distance: 41.4
click at [190, 96] on h5 "[PERSON_NAME] - ID: spree-830082" at bounding box center [315, 117] width 271 height 68
click at [286, 96] on h5 "[PERSON_NAME] - ID: spree-830082" at bounding box center [315, 117] width 271 height 68
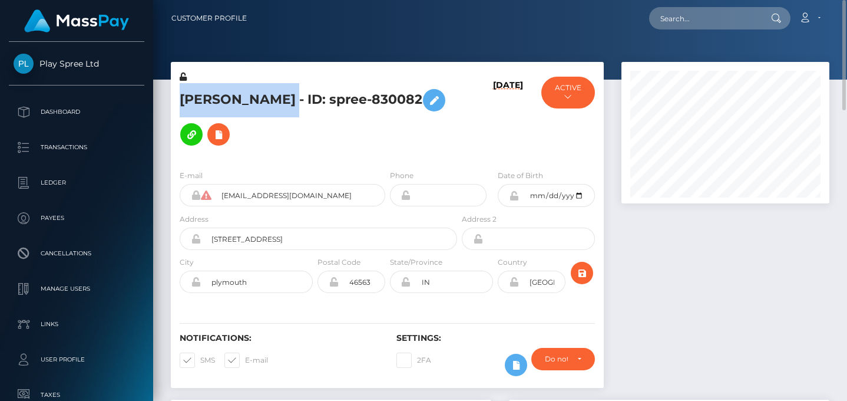
drag, startPoint x: 333, startPoint y: 86, endPoint x: 180, endPoint y: 84, distance: 153.2
click at [180, 84] on h5 "[PERSON_NAME] - ID: spree-830082" at bounding box center [315, 117] width 271 height 68
copy h5 "[PERSON_NAME]"
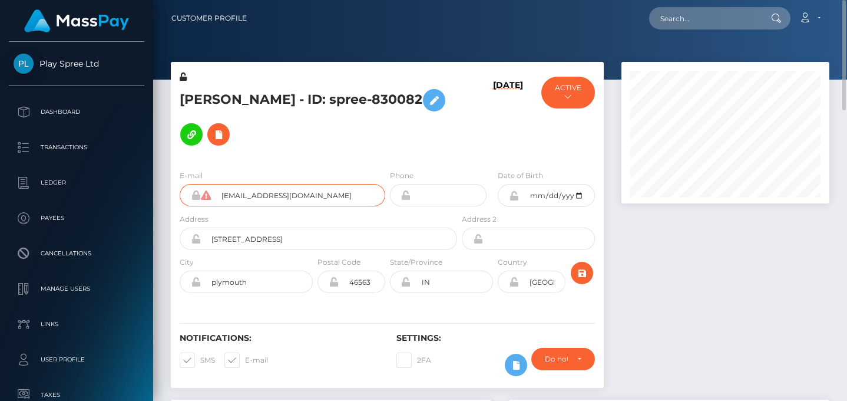
drag, startPoint x: 323, startPoint y: 179, endPoint x: 185, endPoint y: 173, distance: 138.6
click at [185, 184] on div "metsker4@gmail.com" at bounding box center [283, 195] width 206 height 22
click at [458, 134] on div "ERIN MARIE METSKER - ID: spree-830082" at bounding box center [315, 116] width 289 height 90
click at [569, 91] on button "ACTIVE" at bounding box center [568, 93] width 54 height 32
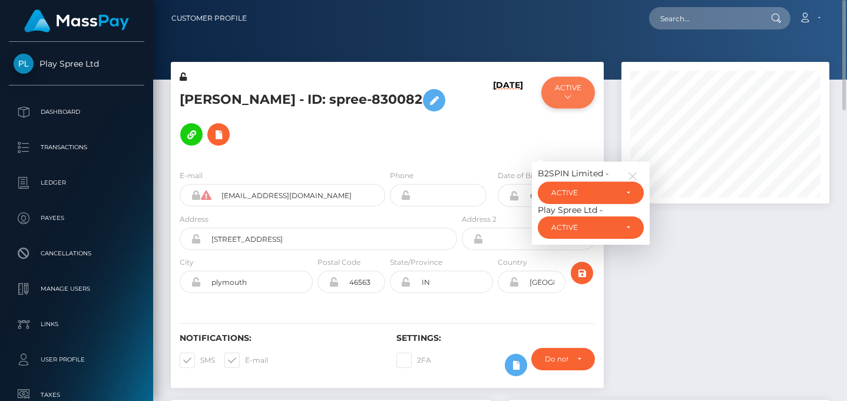
click at [569, 91] on button "ACTIVE" at bounding box center [568, 93] width 54 height 32
click at [443, 115] on h5 "ERIN MARIE METSKER - ID: spree-830082" at bounding box center [315, 117] width 271 height 68
click at [425, 138] on div "ERIN MARIE METSKER - ID: spree-830082" at bounding box center [315, 116] width 289 height 90
click at [635, 171] on icon "button" at bounding box center [632, 176] width 11 height 11
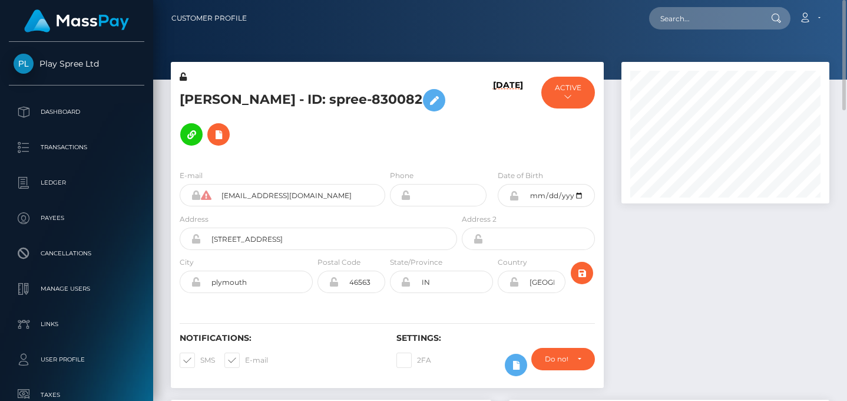
click at [450, 111] on h5 "ERIN MARIE METSKER - ID: spree-830082" at bounding box center [315, 117] width 271 height 68
click at [673, 12] on input "text" at bounding box center [704, 18] width 111 height 22
paste input "63743541-c9bc-11ef-849e-06ce86a8d643"
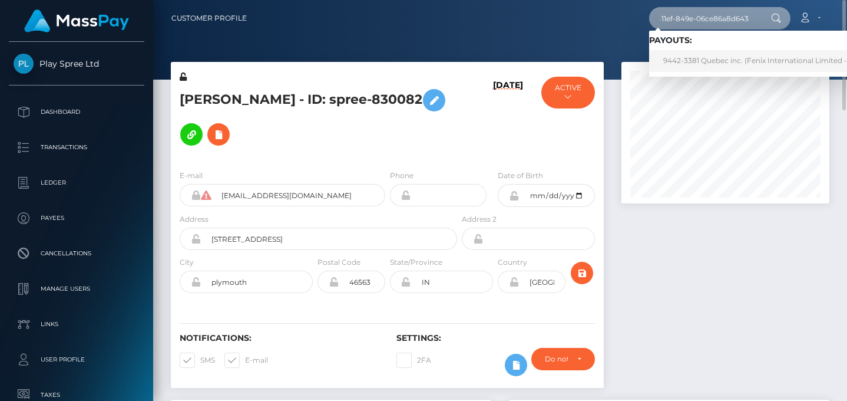
type input "63743541-c9bc-11ef-849e-06ce86a8d643"
click at [710, 59] on link "9442-3381 Quebec inc. (Fenix International Limited - )" at bounding box center [757, 61] width 216 height 22
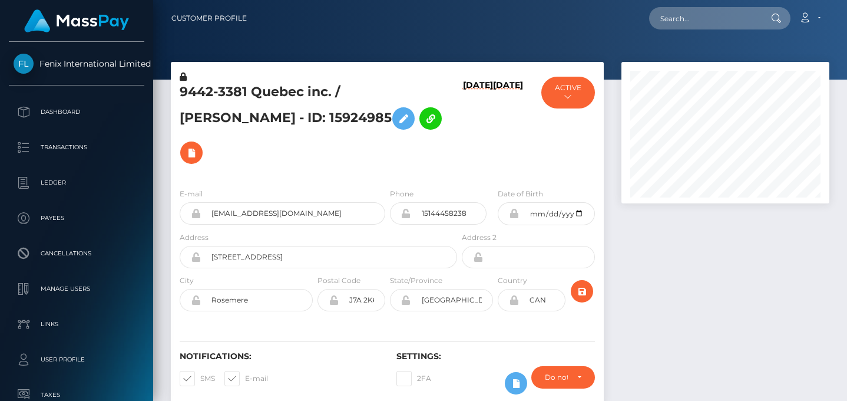
scroll to position [141, 207]
drag, startPoint x: 475, startPoint y: 185, endPoint x: 405, endPoint y: 179, distance: 70.4
click at [405, 202] on div "15144458238" at bounding box center [438, 213] width 97 height 22
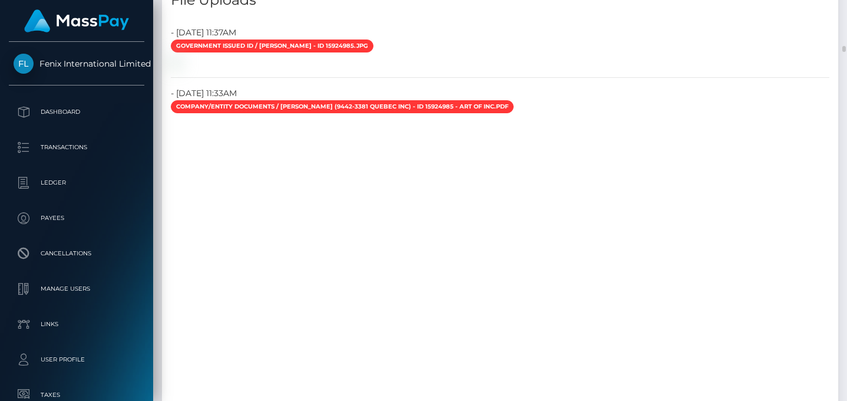
scroll to position [2608, 0]
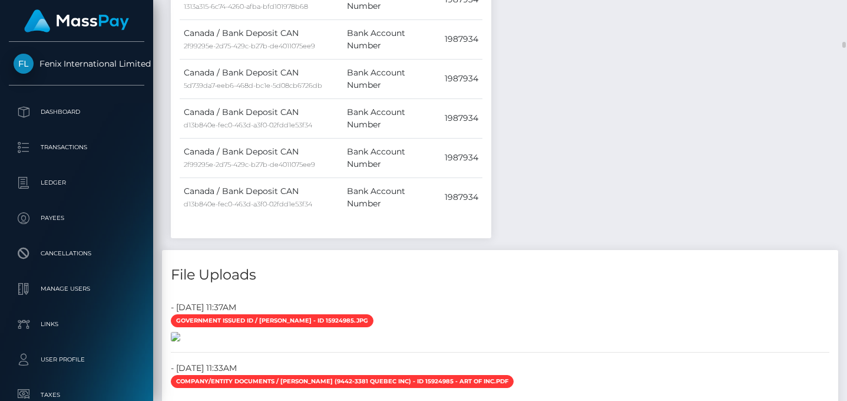
click at [180, 332] on img at bounding box center [175, 336] width 9 height 9
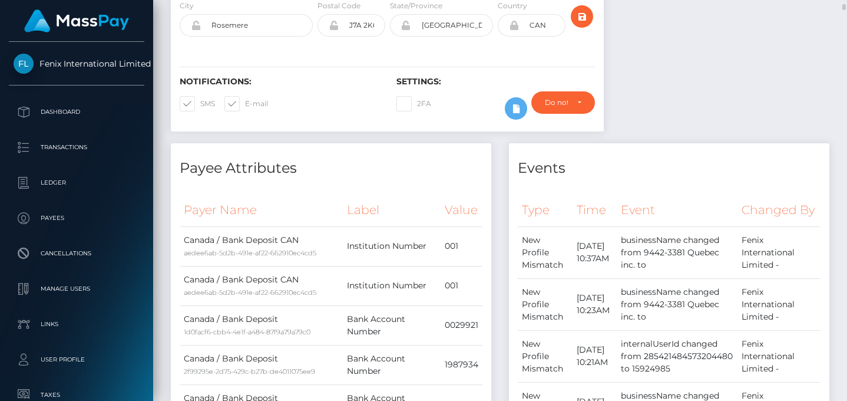
scroll to position [0, 0]
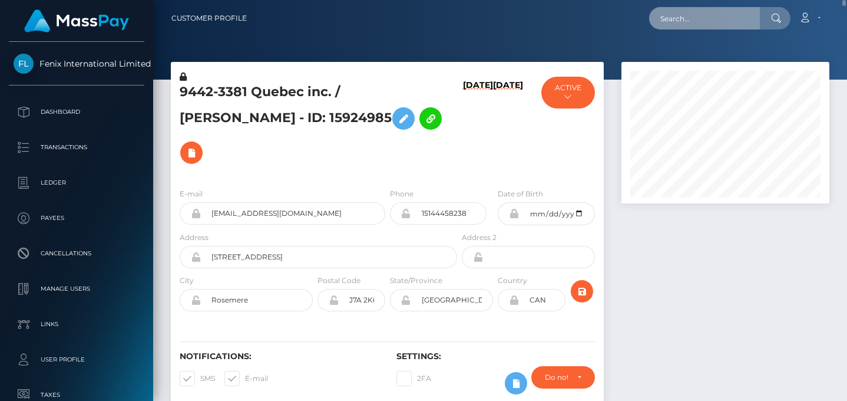
click at [686, 26] on input "text" at bounding box center [704, 18] width 111 height 22
paste input "6c4f3ce8-d4cb-11ef-a75d-02a1b6596ec3"
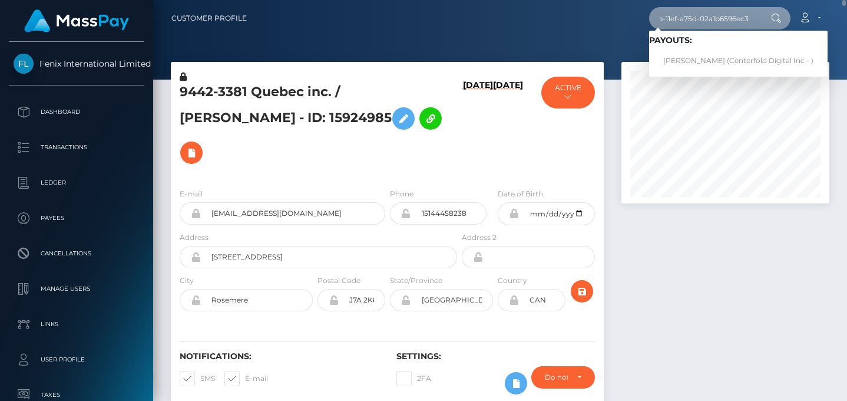
type input "6c4f3ce8-d4cb-11ef-a75d-02a1b6596ec3"
click at [704, 260] on div at bounding box center [726, 240] width 226 height 356
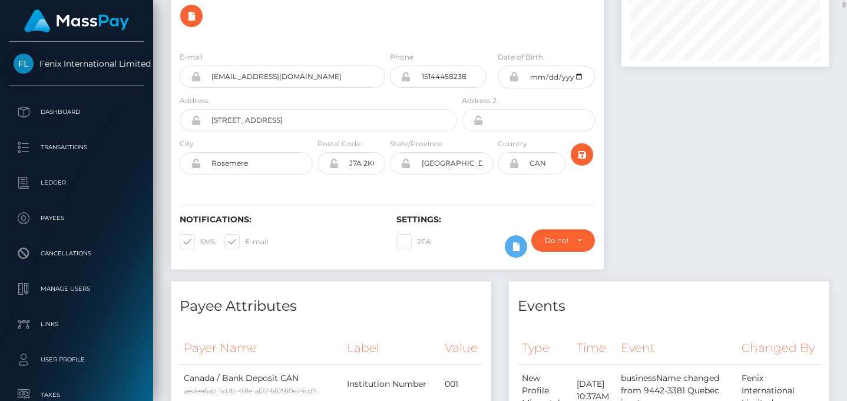
scroll to position [0, 0]
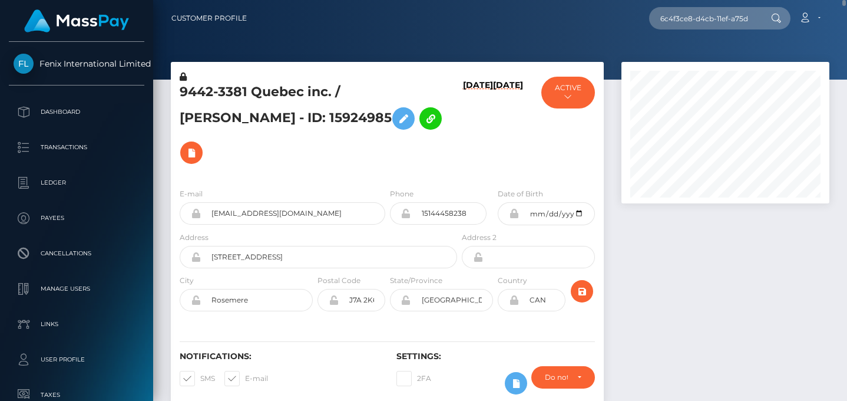
click at [714, 5] on nav "Customer Profile 6c4f3ce8-d4cb-11ef-a75d-02a1b6596ec3 Loading... Loading... Pay…" at bounding box center [500, 18] width 694 height 37
click at [739, 15] on input "6c4f3ce8-d4cb-11ef-a75d-02a1b6596ec3" at bounding box center [704, 18] width 111 height 22
click at [762, 19] on div at bounding box center [775, 18] width 31 height 22
click at [732, 22] on input "6c4f3ce8-d4cb-11ef-a75d-02a1b6596ec3" at bounding box center [704, 18] width 111 height 22
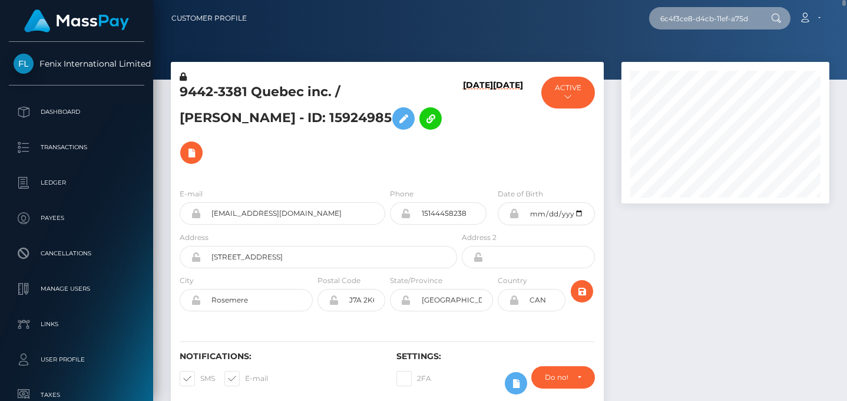
click at [732, 22] on input "6c4f3ce8-d4cb-11ef-a75d-02a1b6596ec3" at bounding box center [704, 18] width 111 height 22
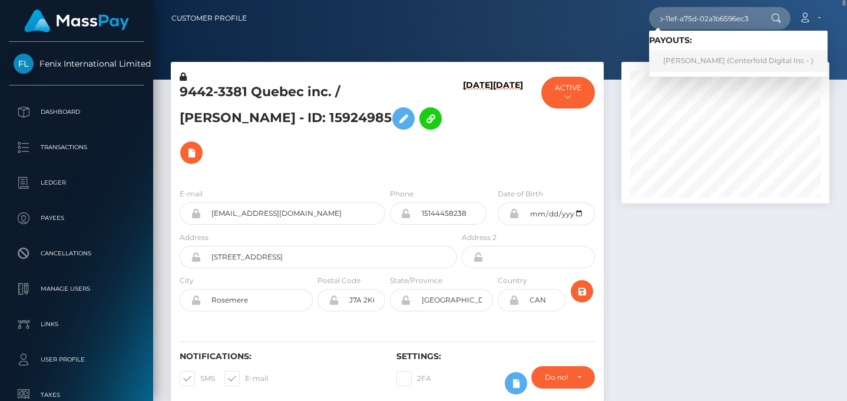
click at [721, 60] on link "Maddie Peveril (Centerfold Digital Inc - )" at bounding box center [738, 61] width 179 height 22
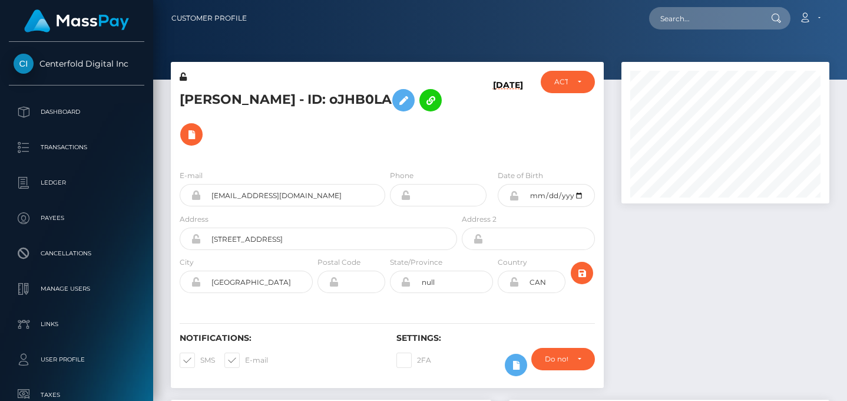
scroll to position [141, 207]
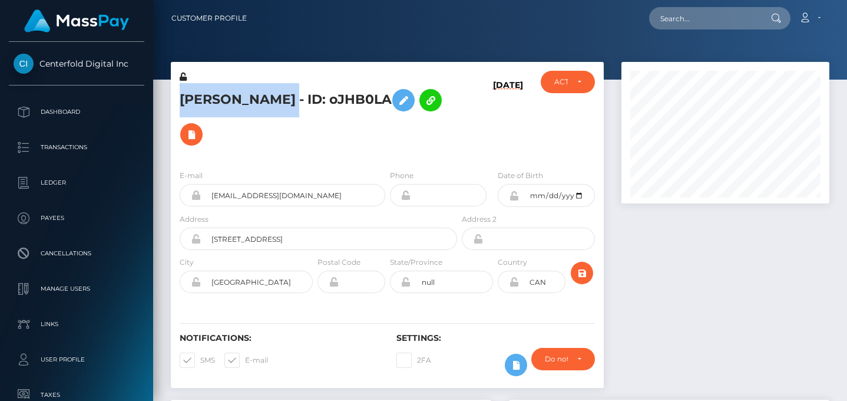
drag, startPoint x: 283, startPoint y: 97, endPoint x: 181, endPoint y: 103, distance: 101.5
click at [181, 103] on h5 "[PERSON_NAME] - ID: oJHB0LA" at bounding box center [315, 117] width 271 height 68
copy h5 "[PERSON_NAME]"
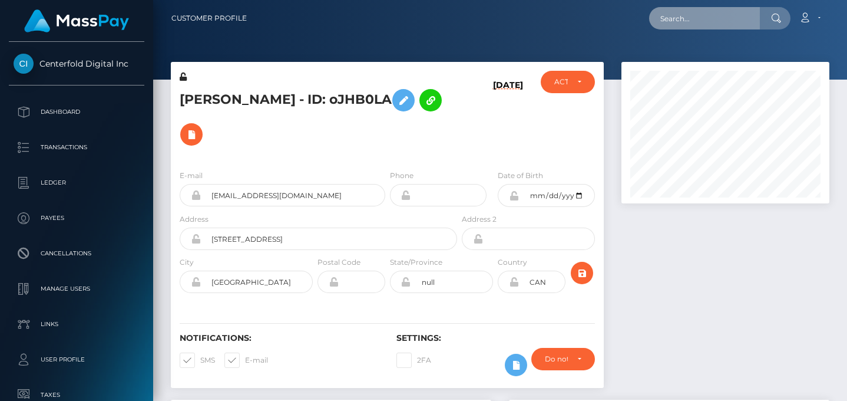
click at [665, 21] on input "text" at bounding box center [704, 18] width 111 height 22
paste input "7fdc4732-f4e3-11ef-a28c-06b8f39c6781"
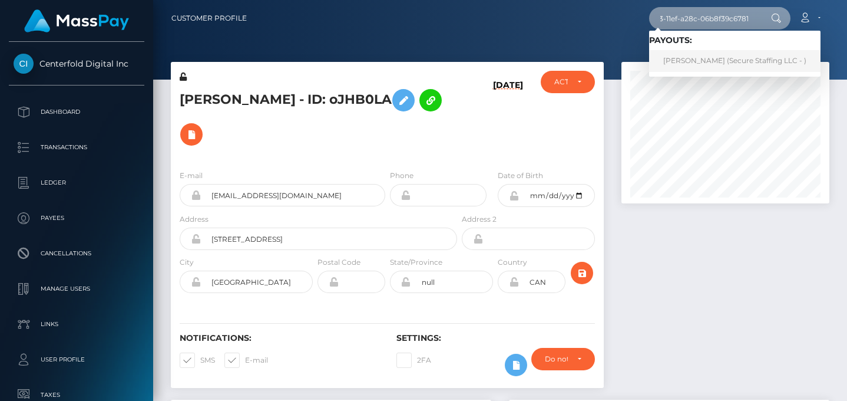
type input "7fdc4732-f4e3-11ef-a28c-06b8f39c6781"
click at [747, 60] on link "[PERSON_NAME] (Secure Staffing LLC - )" at bounding box center [734, 61] width 171 height 22
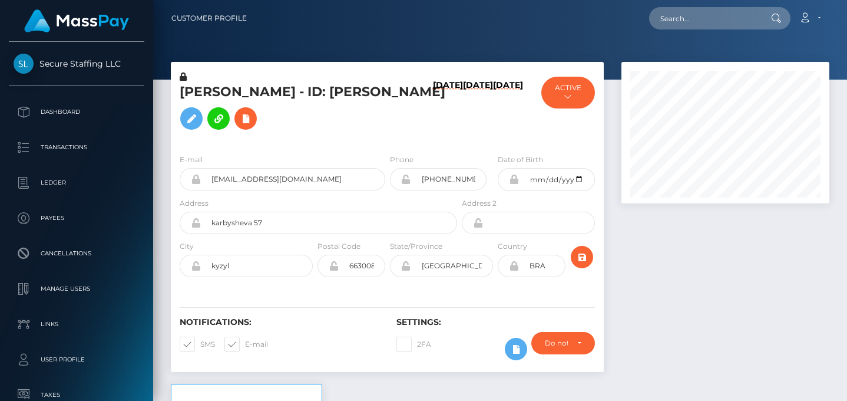
scroll to position [141, 207]
click at [448, 181] on input "[PHONE_NUMBER]" at bounding box center [449, 179] width 76 height 22
click at [449, 173] on input "[PHONE_NUMBER]" at bounding box center [449, 179] width 76 height 22
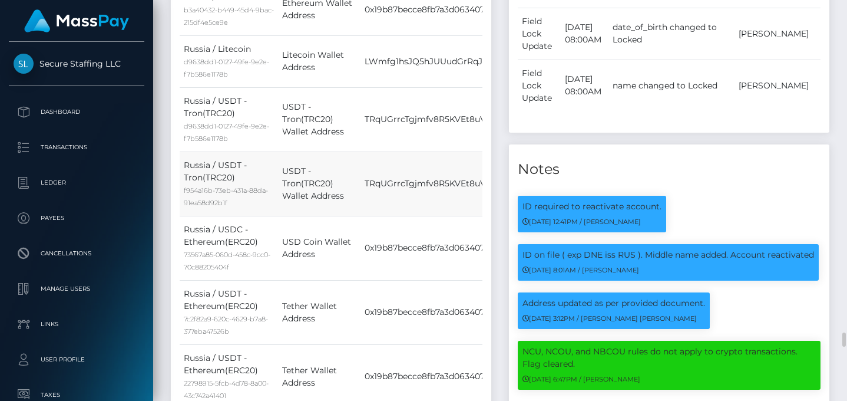
scroll to position [2059, 0]
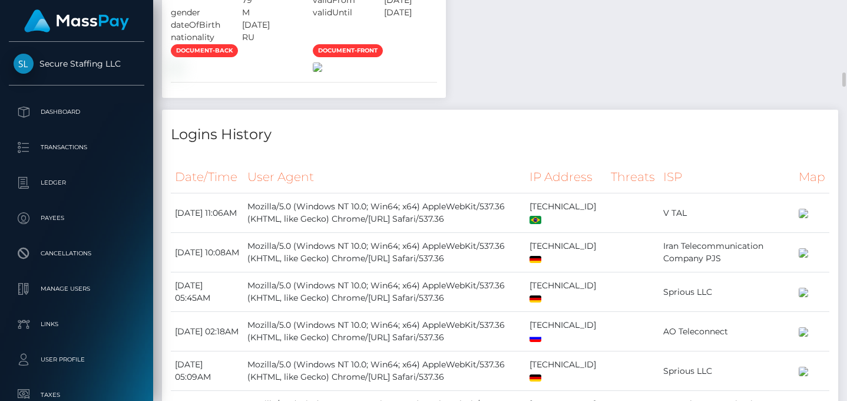
click at [322, 72] on img at bounding box center [317, 66] width 9 height 9
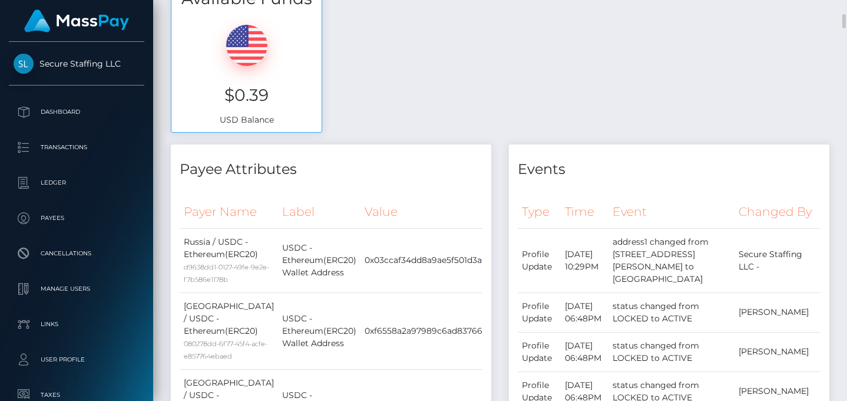
scroll to position [0, 0]
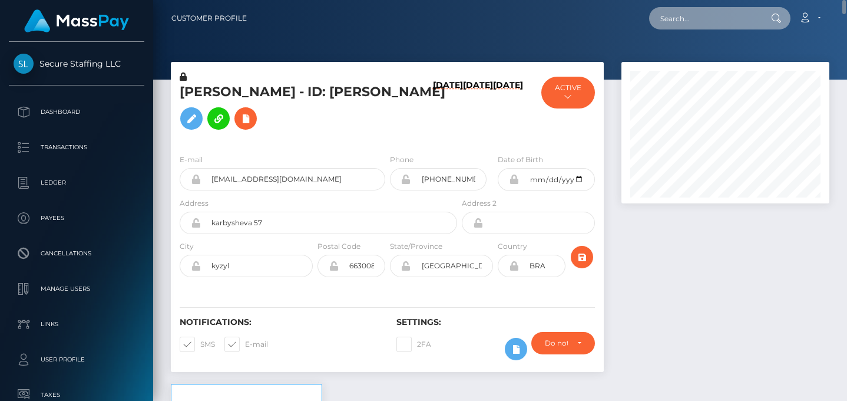
click at [697, 13] on input "text" at bounding box center [704, 18] width 111 height 22
paste input "ccabd396-b979-11ef-8906-06ce86a8d643"
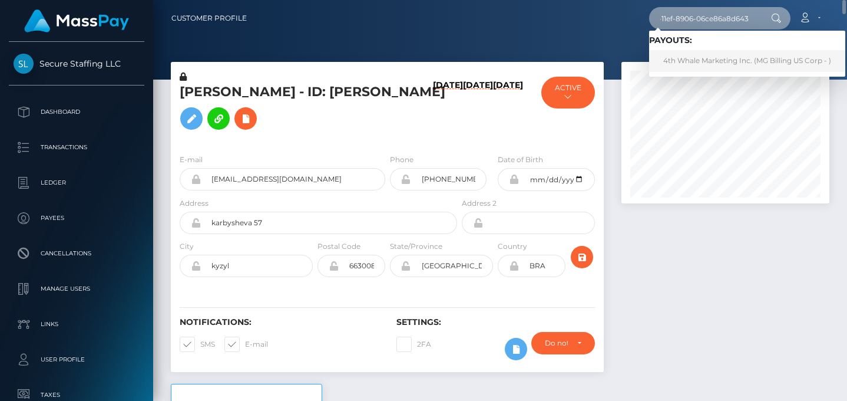
type input "ccabd396-b979-11ef-8906-06ce86a8d643"
click at [721, 58] on link "4th Whale Marketing Inc. (MG Billing US Corp - )" at bounding box center [747, 61] width 196 height 22
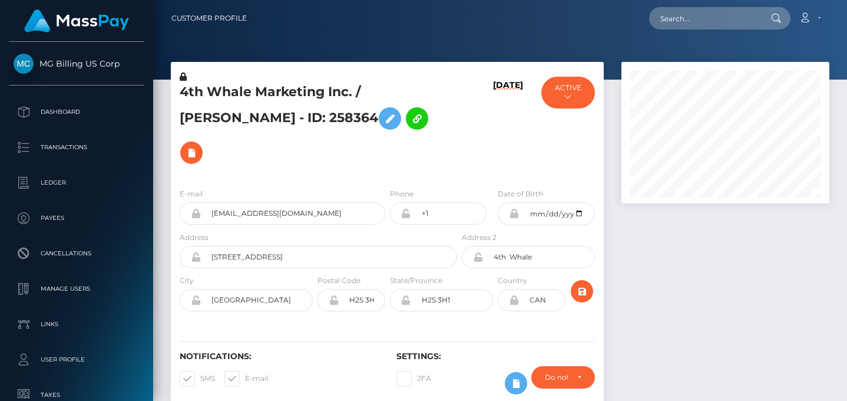
scroll to position [141, 207]
click at [273, 135] on h5 "4th Whale Marketing Inc. / [PERSON_NAME] - ID: 258364" at bounding box center [315, 126] width 271 height 87
click at [459, 202] on input "+1" at bounding box center [449, 213] width 76 height 22
click at [691, 7] on input "text" at bounding box center [704, 18] width 111 height 22
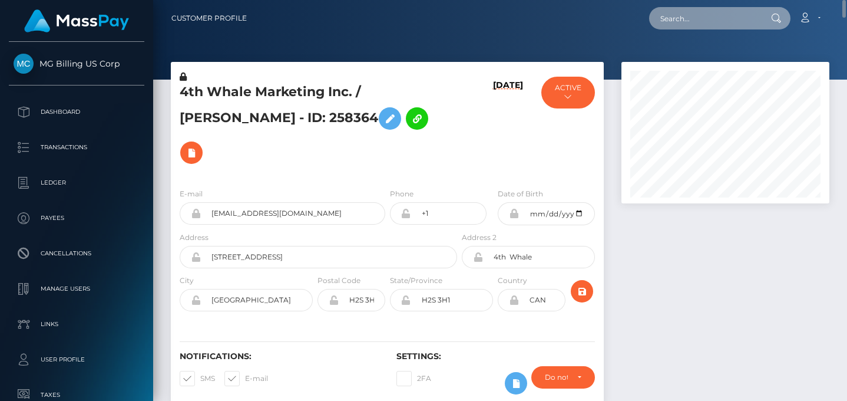
paste input "EFTR-f58dd530-b0ac-11ef-93c4-02378e9ea7b9"
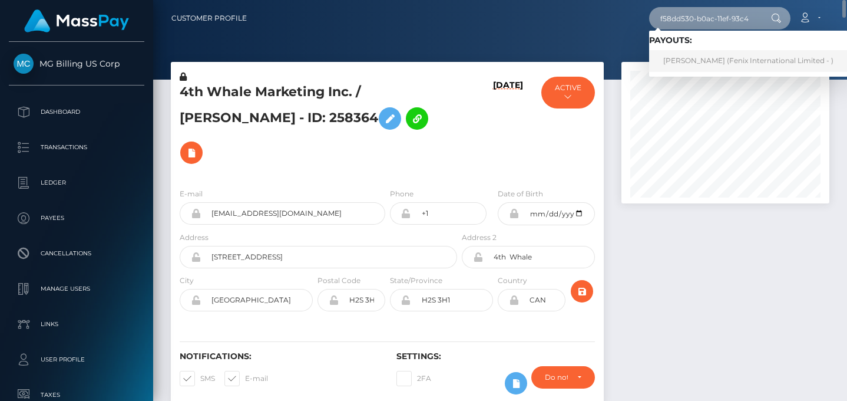
type input "f58dd530-b0ac-11ef-93c4-02378e9ea7b9"
click at [726, 58] on link "MELISSA MARIE PALLISTER (Fenix International Limited - )" at bounding box center [748, 61] width 199 height 22
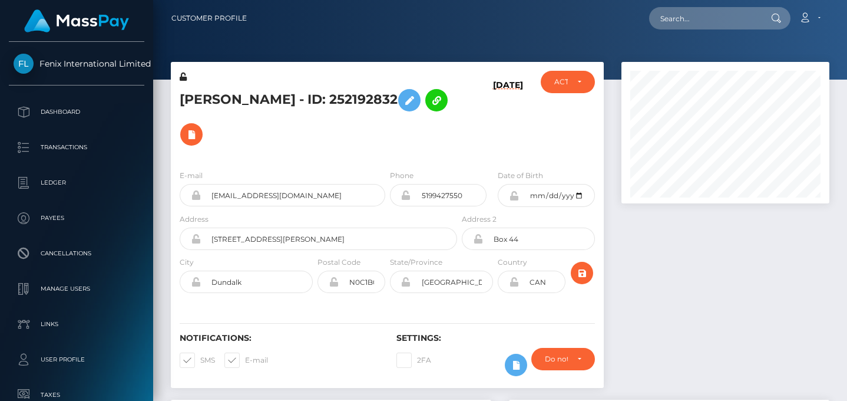
scroll to position [141, 207]
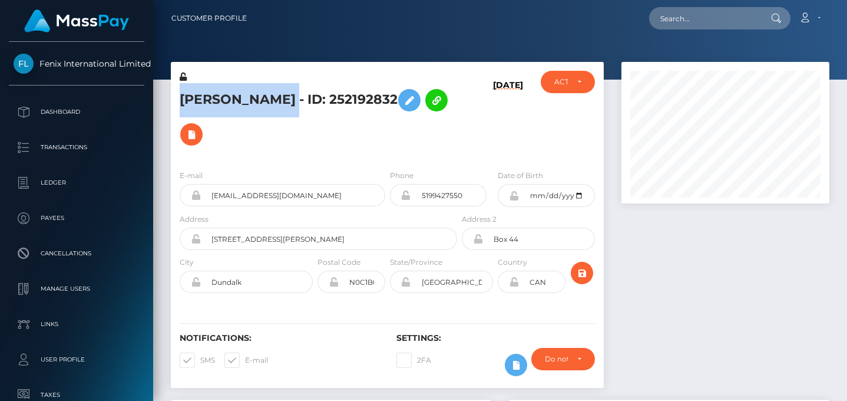
drag, startPoint x: 364, startPoint y: 89, endPoint x: 183, endPoint y: 91, distance: 180.9
click at [183, 91] on h5 "[PERSON_NAME] - ID: 252192832" at bounding box center [315, 117] width 271 height 68
copy h5 "[PERSON_NAME]"
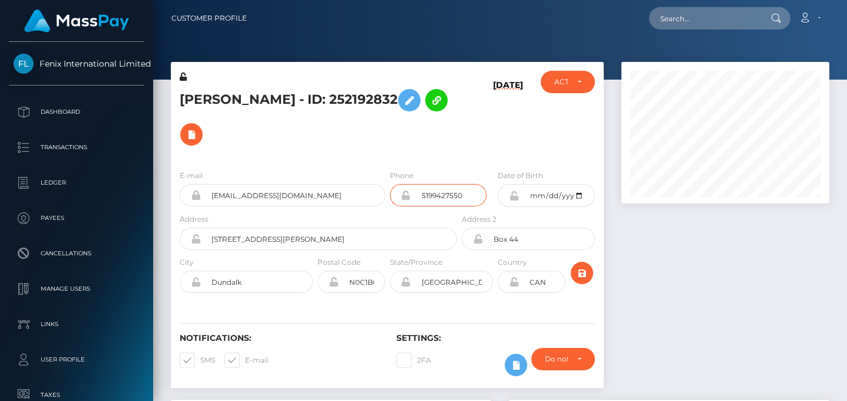
click at [441, 184] on input "5199427550" at bounding box center [449, 195] width 76 height 22
click at [439, 111] on h5 "[PERSON_NAME] - ID: 252192832" at bounding box center [315, 117] width 271 height 68
click at [439, 111] on h5 "MELISSA MARIE PALLISTER - ID: 252192832" at bounding box center [315, 117] width 271 height 68
click at [417, 102] on h5 "MELISSA MARIE PALLISTER - ID: 252192832" at bounding box center [315, 117] width 271 height 68
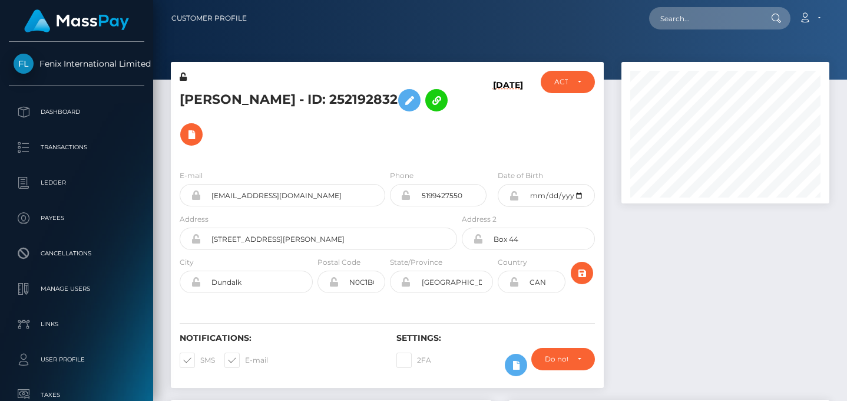
click at [415, 102] on h5 "MELISSA MARIE PALLISTER - ID: 252192832" at bounding box center [315, 117] width 271 height 68
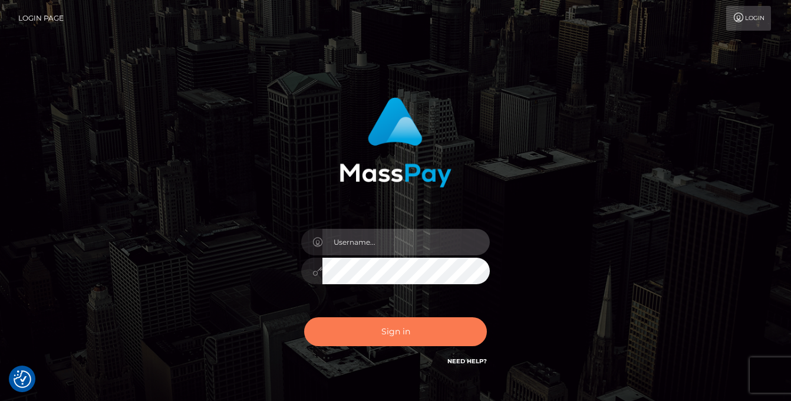
type input "[PERSON_NAME]"
click at [396, 343] on button "Sign in" at bounding box center [395, 331] width 183 height 29
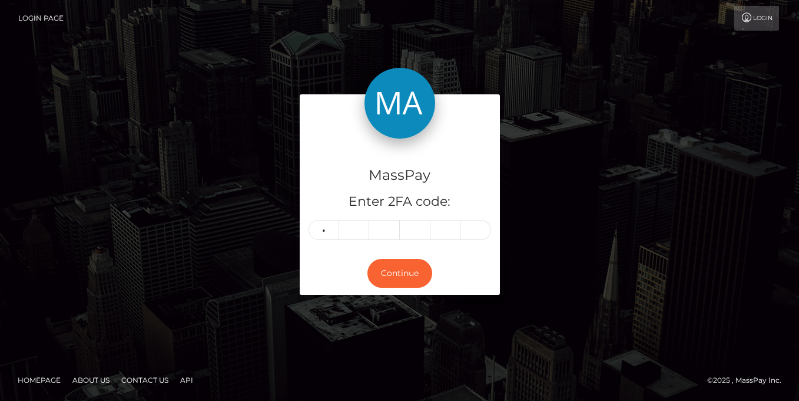
type input "9"
type input "7"
type input "1"
type input "0"
type input "8"
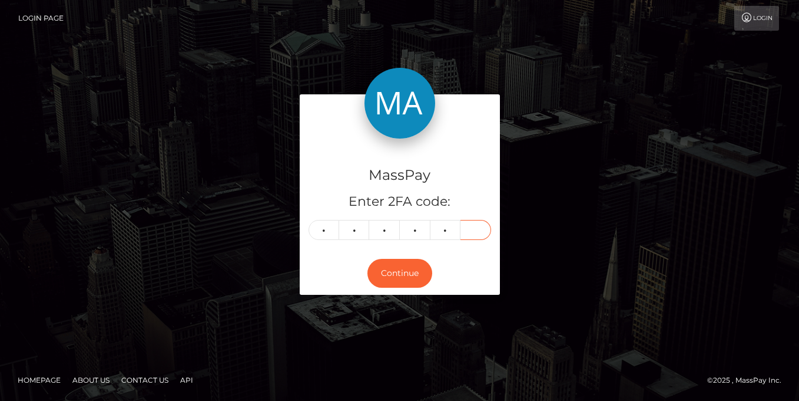
type input "8"
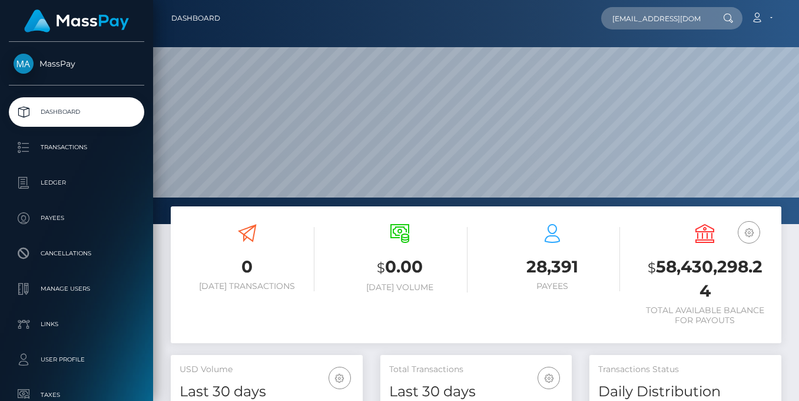
scroll to position [209, 191]
type input "metsker4@gmail.com"
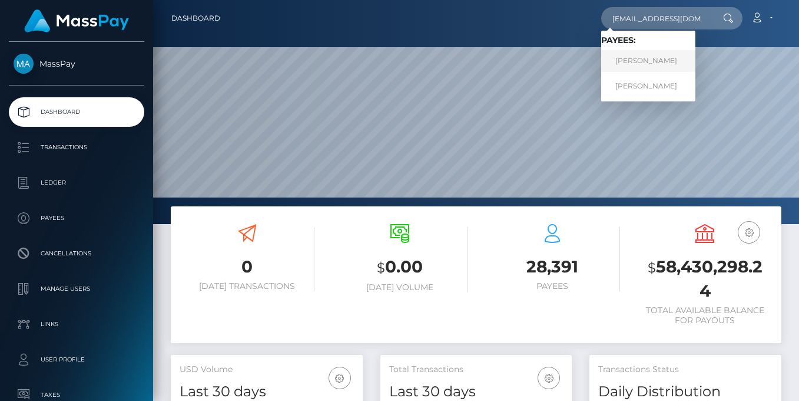
click at [657, 62] on link "ERIN MARIE METSKER" at bounding box center [649, 61] width 94 height 22
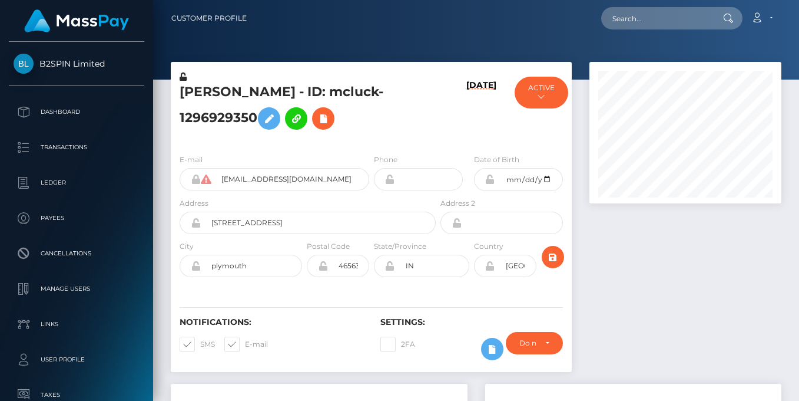
scroll to position [141, 191]
drag, startPoint x: 259, startPoint y: 114, endPoint x: 174, endPoint y: 86, distance: 88.7
click at [174, 86] on div "ERIN MARIE METSKER - ID: mcluck-1296929350" at bounding box center [304, 108] width 267 height 74
copy h5 "ERIN MARIE METSKER - ID: mcluck-1296929350"
click at [255, 120] on h5 "ERIN MARIE METSKER - ID: mcluck-1296929350" at bounding box center [305, 109] width 250 height 52
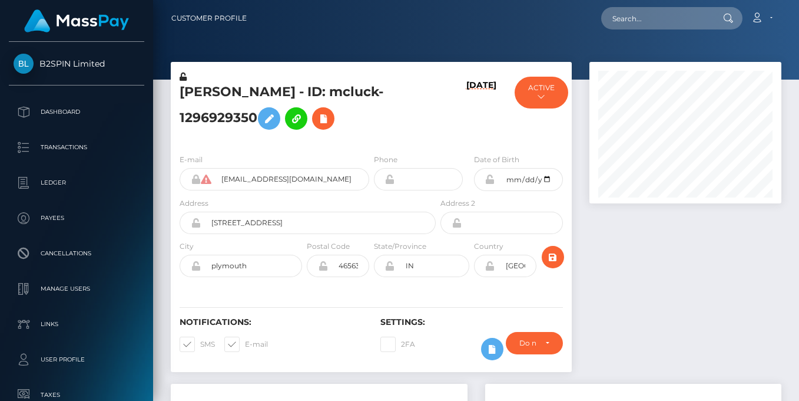
drag, startPoint x: 250, startPoint y: 114, endPoint x: 186, endPoint y: 93, distance: 67.4
click at [186, 93] on h5 "ERIN MARIE METSKER - ID: mcluck-1296929350" at bounding box center [305, 109] width 250 height 52
click at [226, 117] on h5 "ERIN MARIE METSKER - ID: mcluck-1296929350" at bounding box center [305, 109] width 250 height 52
drag, startPoint x: 257, startPoint y: 115, endPoint x: 179, endPoint y: 95, distance: 81.6
click at [179, 95] on div "ERIN MARIE METSKER - ID: mcluck-1296929350" at bounding box center [304, 108] width 267 height 74
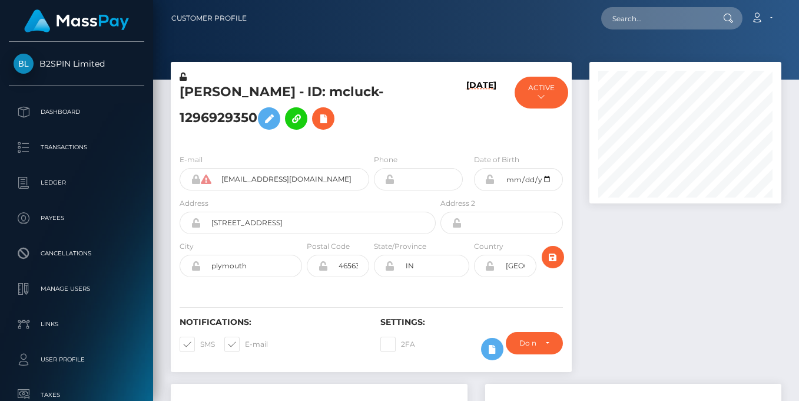
copy h5 "ERIN MARIE METSKER - ID: mcluck-1296929350"
click at [636, 14] on input "text" at bounding box center [657, 18] width 111 height 22
paste input "MSP200B93A9A22DE05"
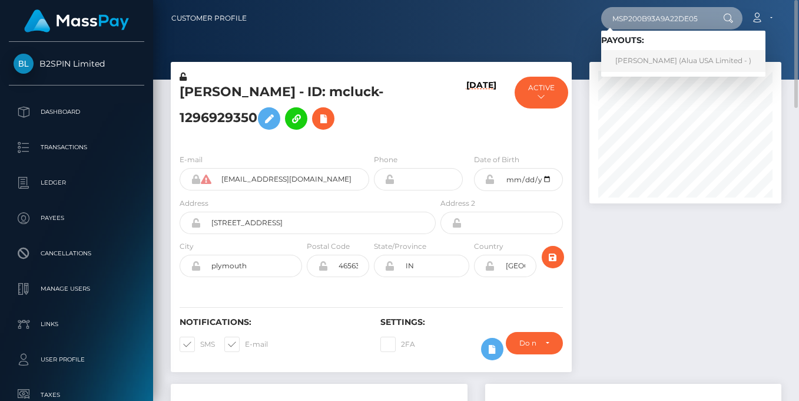
type input "MSP200B93A9A22DE05"
click at [646, 62] on link "Suwitkamon Ditjad (Alua USA Limited - )" at bounding box center [684, 61] width 164 height 22
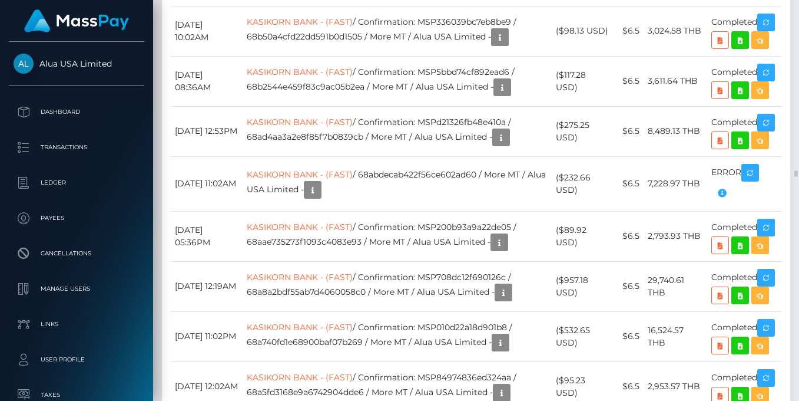
scroll to position [1922, 0]
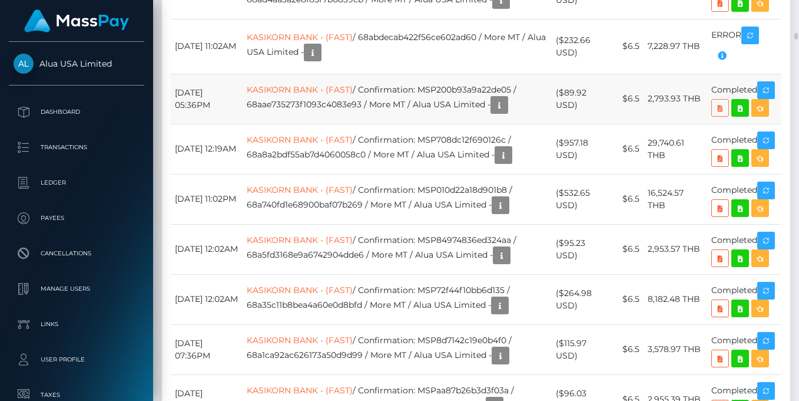
click at [728, 115] on icon at bounding box center [720, 108] width 14 height 15
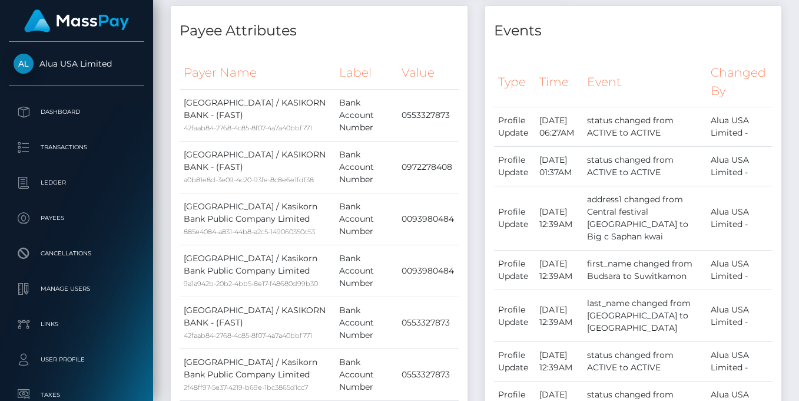
scroll to position [0, 0]
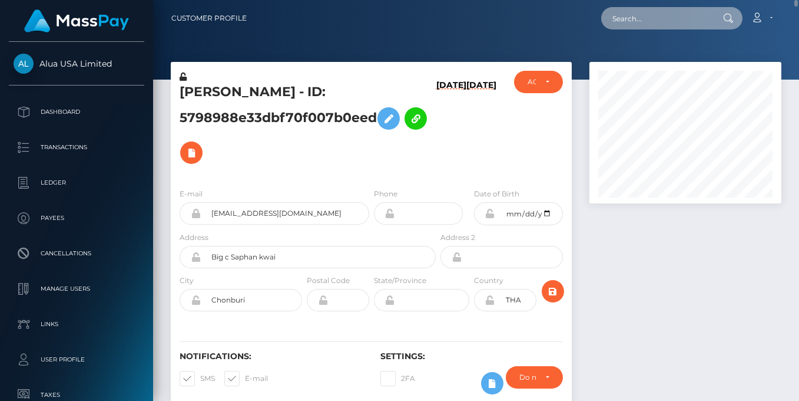
click at [685, 16] on input "text" at bounding box center [657, 18] width 111 height 22
paste input "MSPD8895363F31647C"
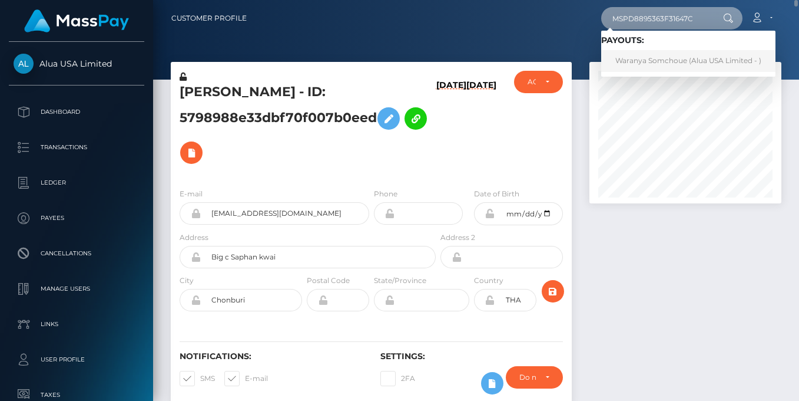
type input "MSPD8895363F31647C"
click at [666, 62] on link "Waranya Somchoue (Alua USA Limited - )" at bounding box center [689, 61] width 174 height 22
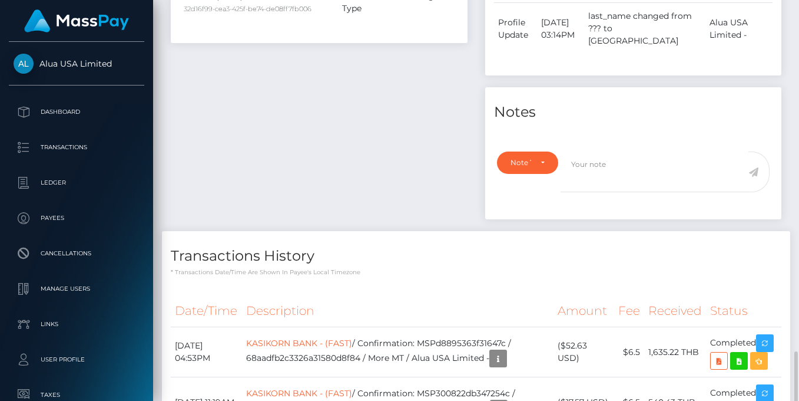
scroll to position [824, 0]
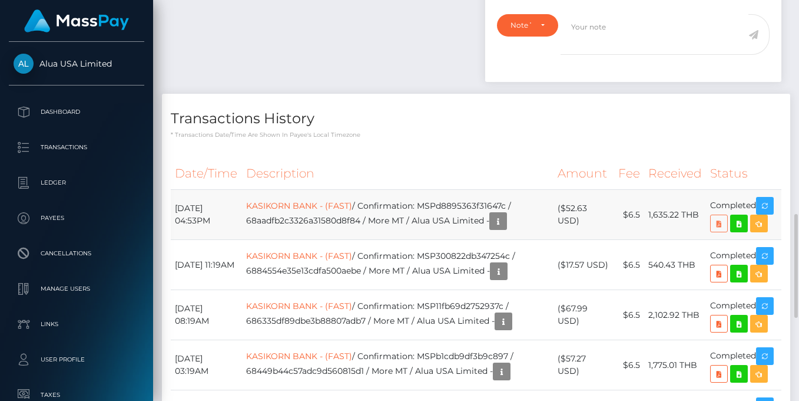
click at [722, 231] on icon at bounding box center [719, 223] width 14 height 15
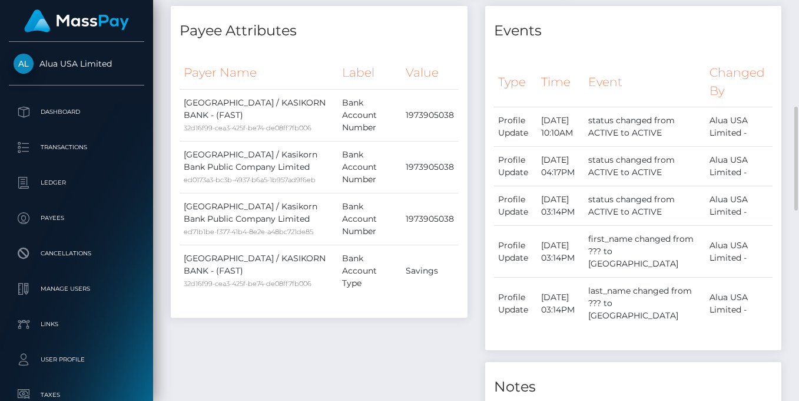
scroll to position [0, 0]
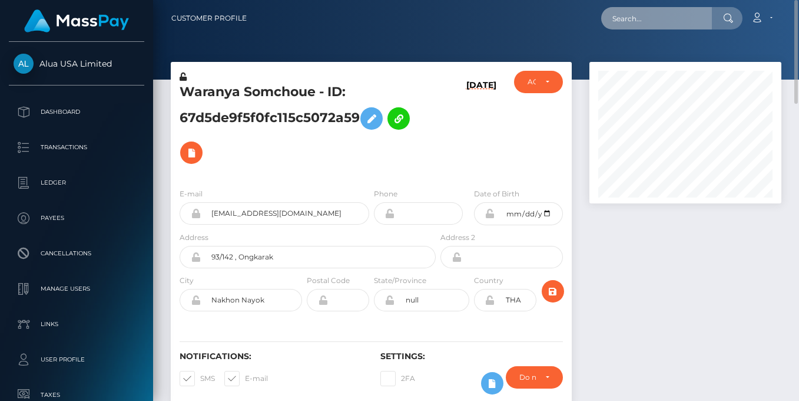
click at [656, 14] on input "text" at bounding box center [657, 18] width 111 height 22
paste input "MSPF21BCE68FC3DA9C"
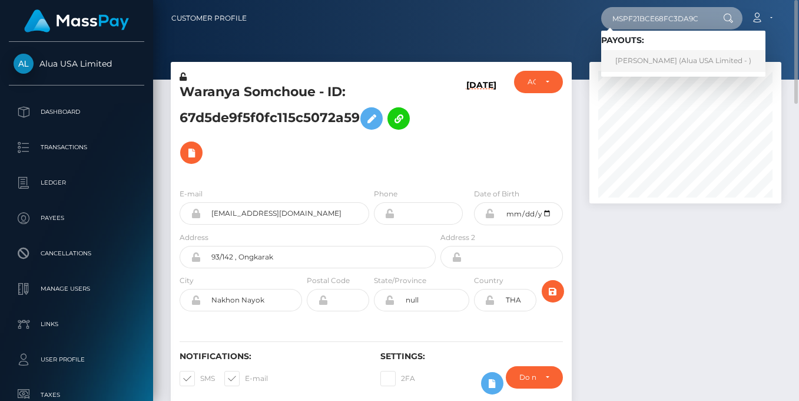
type input "MSPF21BCE68FC3DA9C"
click at [643, 61] on link "[PERSON_NAME] (Alua USA Limited - )" at bounding box center [684, 61] width 164 height 22
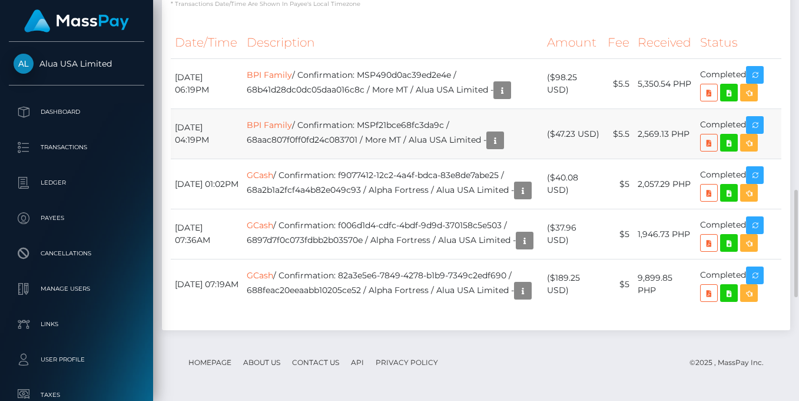
scroll to position [954, 0]
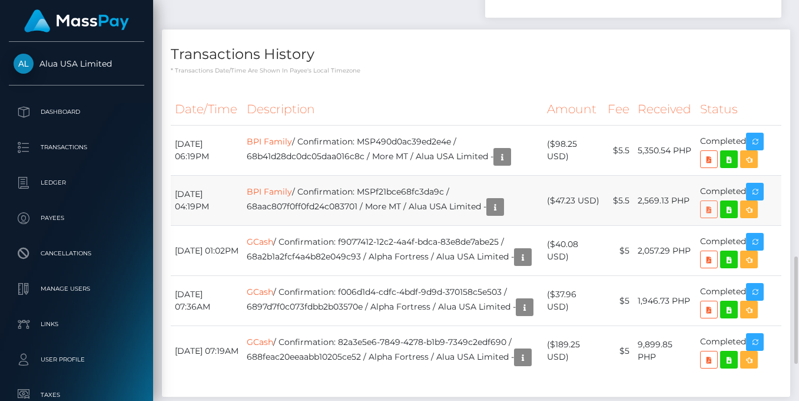
click at [708, 217] on icon at bounding box center [709, 209] width 14 height 15
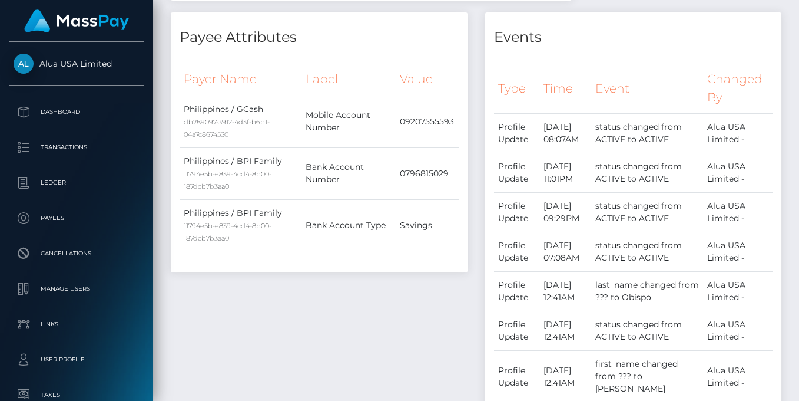
scroll to position [0, 0]
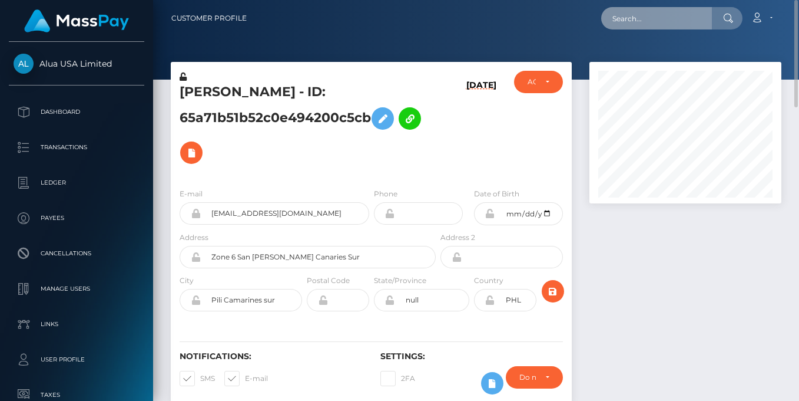
click at [660, 24] on input "text" at bounding box center [657, 18] width 111 height 22
paste input "MSPD62E8A69FF2F201"
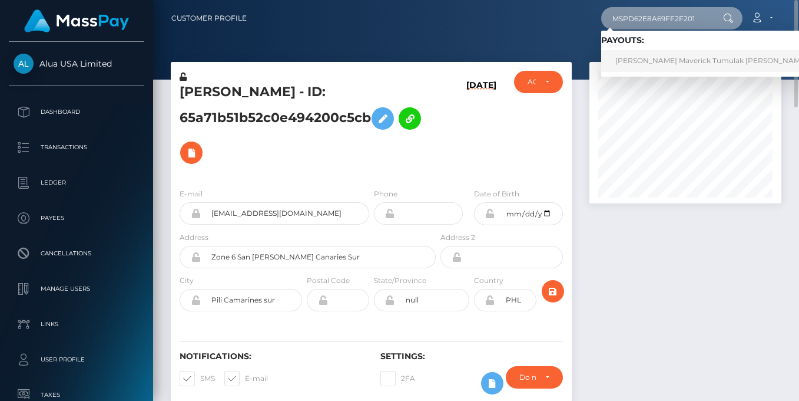
type input "MSPD62E8A69FF2F201"
click at [679, 60] on link "[PERSON_NAME] Maverick Tumulak [PERSON_NAME] (Alua USA Limited - )" at bounding box center [749, 61] width 295 height 22
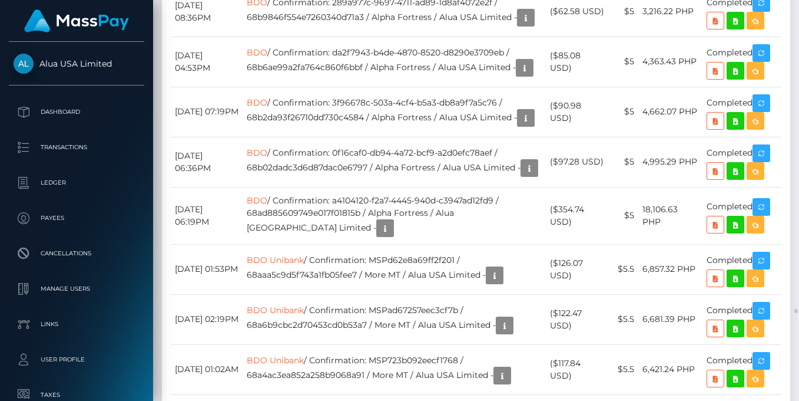
scroll to position [3158, 0]
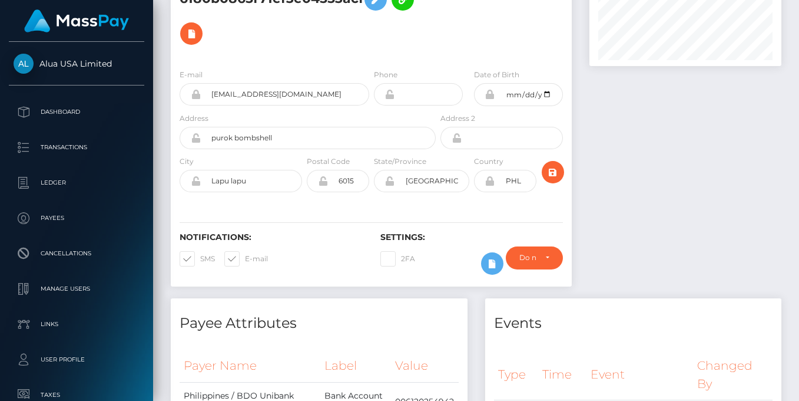
scroll to position [0, 0]
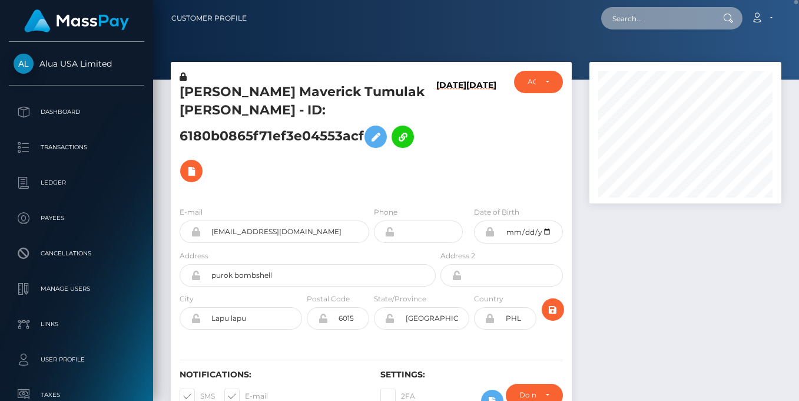
click at [640, 24] on input "text" at bounding box center [657, 18] width 111 height 22
paste input "MSP62C2D1C289DBA5D"
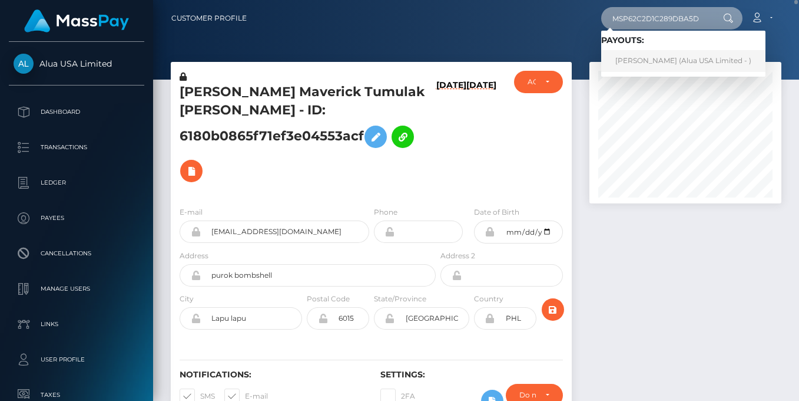
type input "MSP62C2D1C289DBA5D"
click at [662, 64] on link "Zandro Jr Casulla (Alua USA Limited - )" at bounding box center [684, 61] width 164 height 22
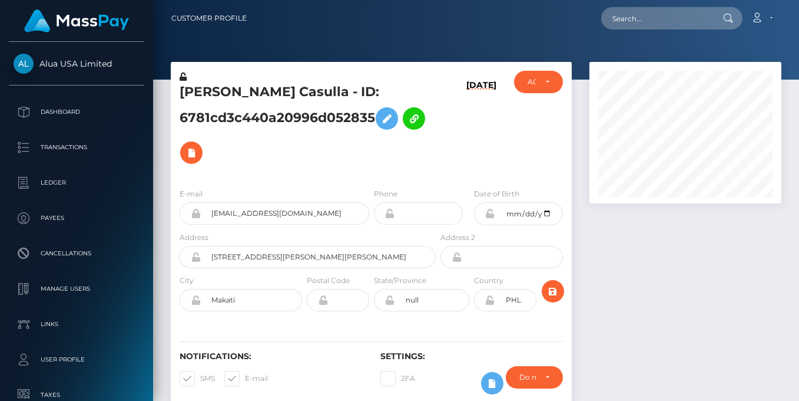
scroll to position [141, 191]
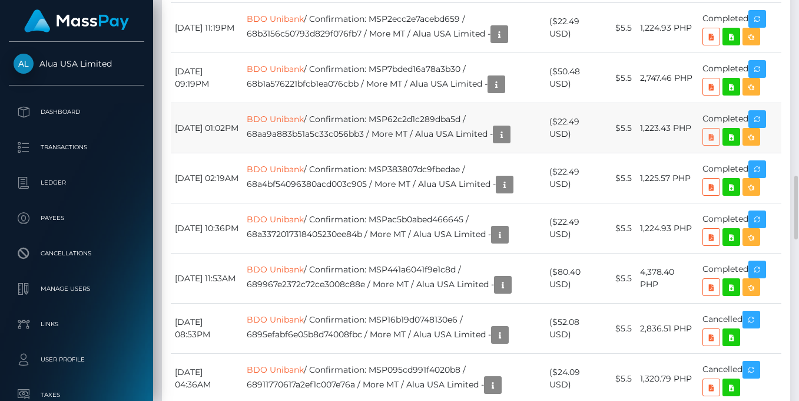
click at [707, 144] on icon at bounding box center [712, 137] width 14 height 15
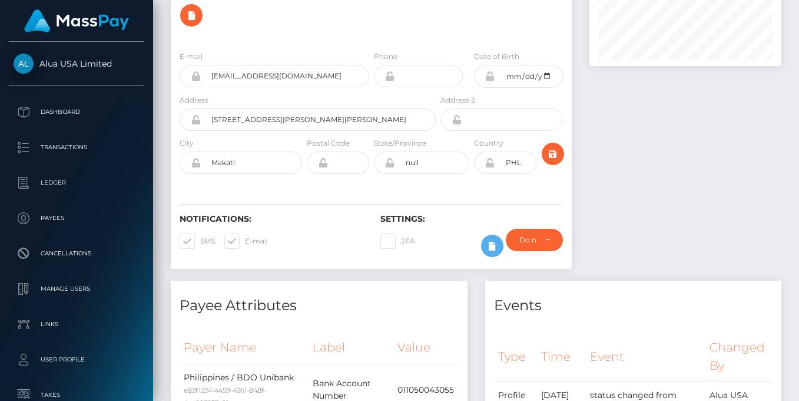
scroll to position [0, 0]
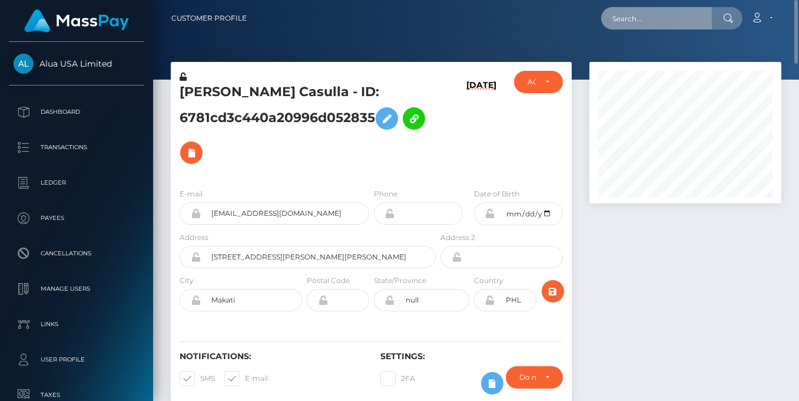
click at [663, 29] on input "text" at bounding box center [657, 18] width 111 height 22
paste input "MSPF1D83835CE4898A"
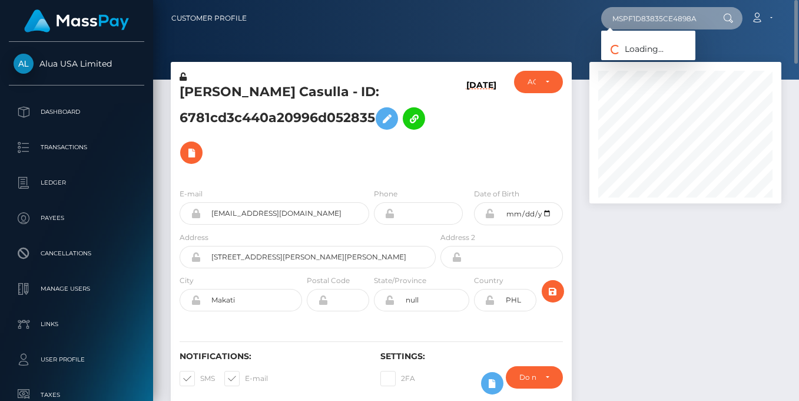
type input "MSPF1D83835CE4898A"
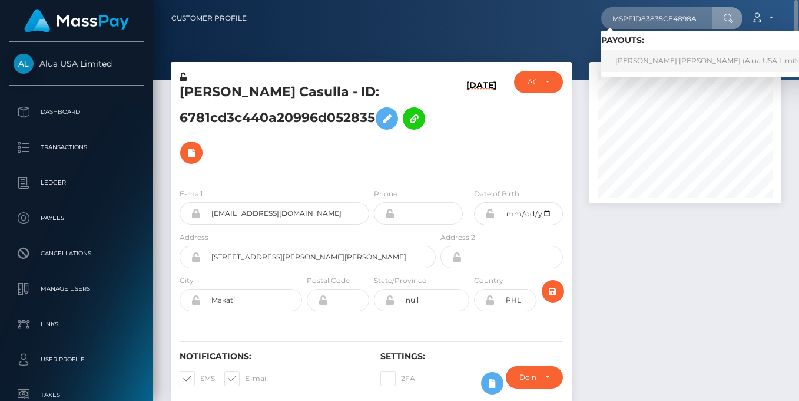
click at [673, 60] on link "[PERSON_NAME] [PERSON_NAME] (Alua USA Limited - )" at bounding box center [716, 61] width 228 height 22
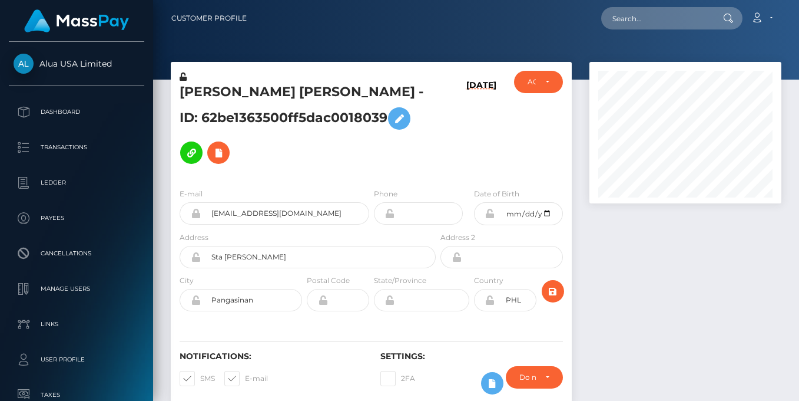
scroll to position [141, 191]
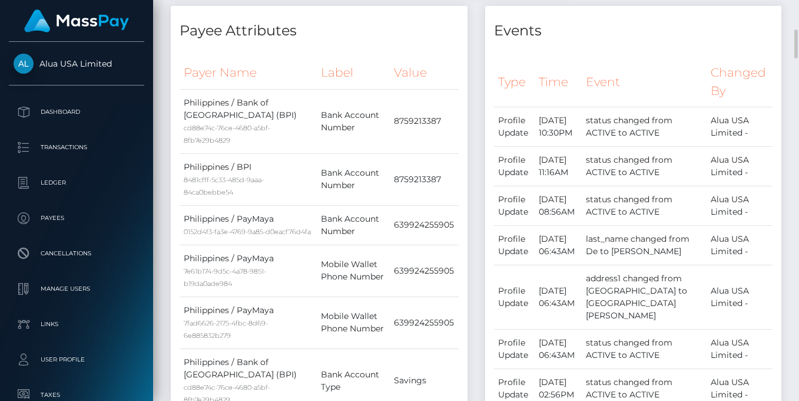
scroll to position [0, 0]
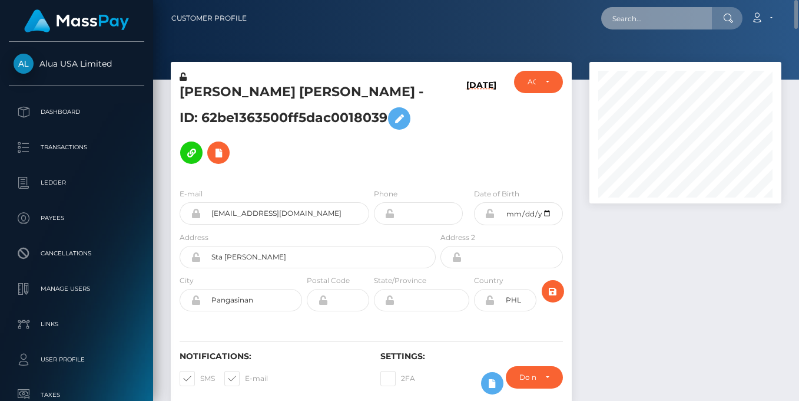
click at [660, 24] on input "text" at bounding box center [657, 18] width 111 height 22
paste input "MSPA60864533659788"
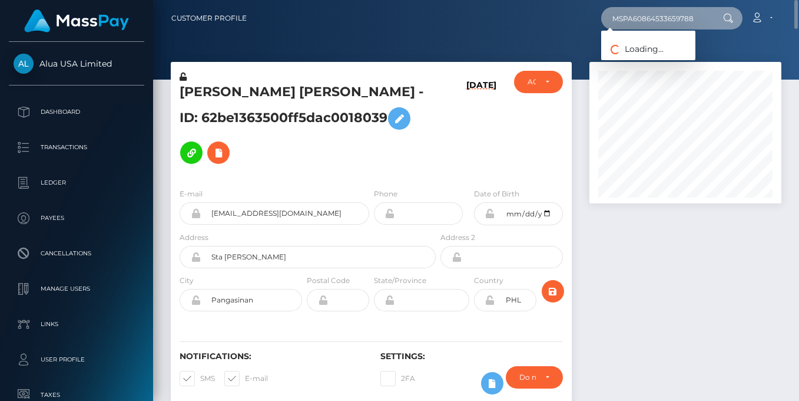
type input "MSPA60864533659788"
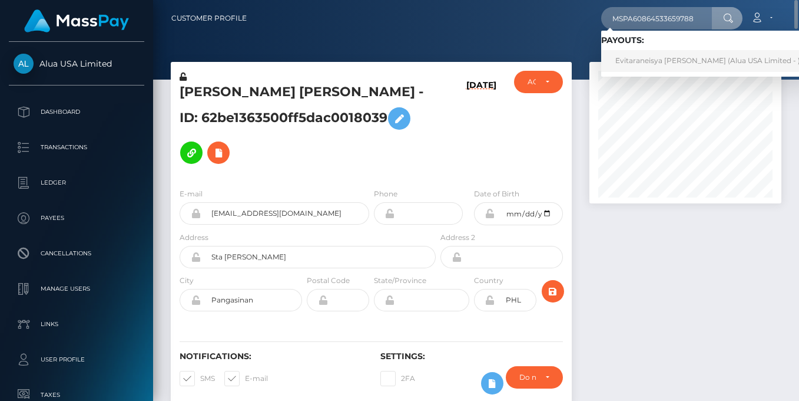
click at [655, 61] on link "Evitaraneisya Ika Primandini (Alua USA Limited - )" at bounding box center [708, 61] width 213 height 22
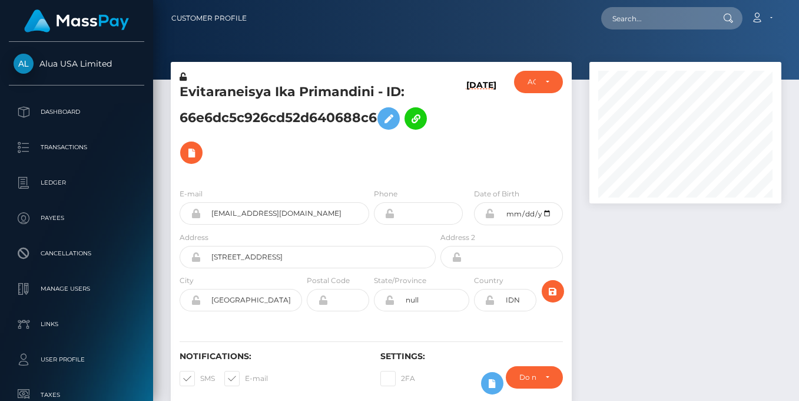
scroll to position [141, 191]
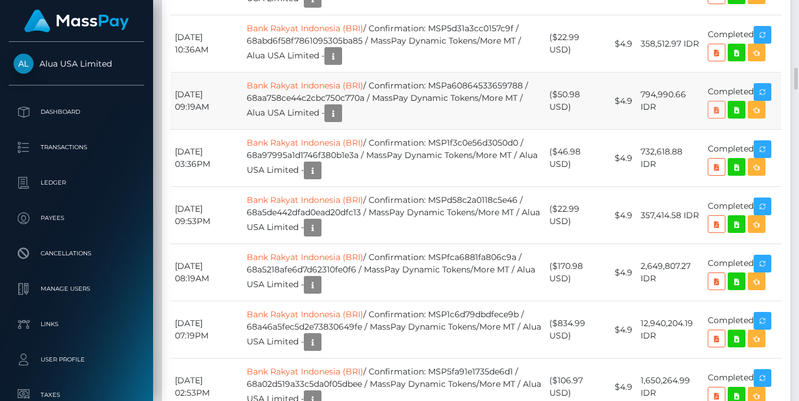
click at [716, 113] on icon at bounding box center [717, 110] width 14 height 15
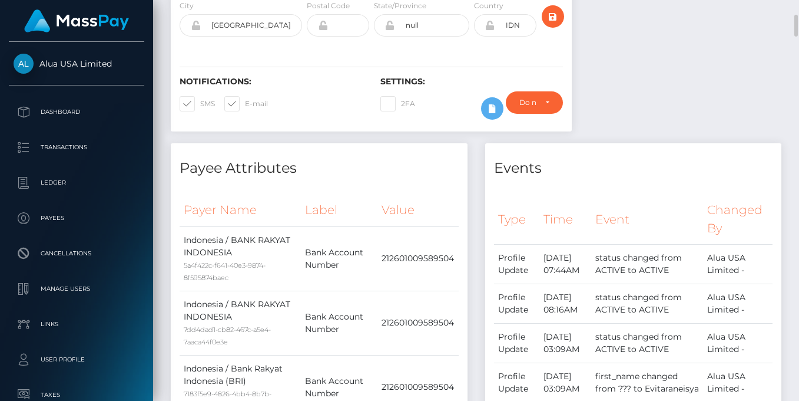
scroll to position [0, 0]
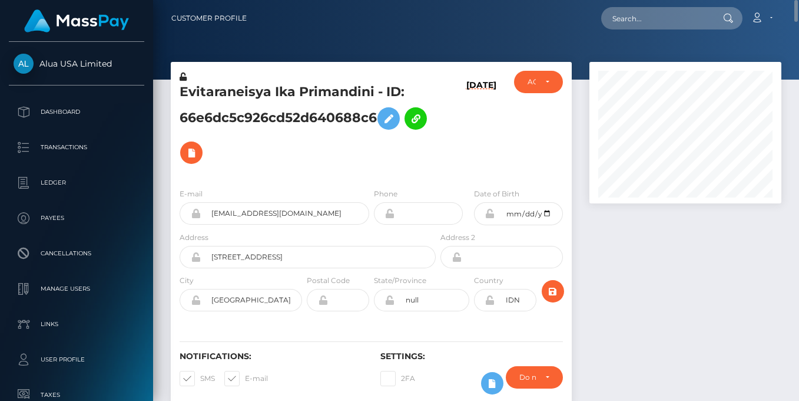
click at [655, 31] on nav "Customer Profile Loading... Loading... Account" at bounding box center [476, 18] width 646 height 37
click at [649, 17] on input "text" at bounding box center [657, 18] width 111 height 22
paste input "MSPFAA82478E66D534"
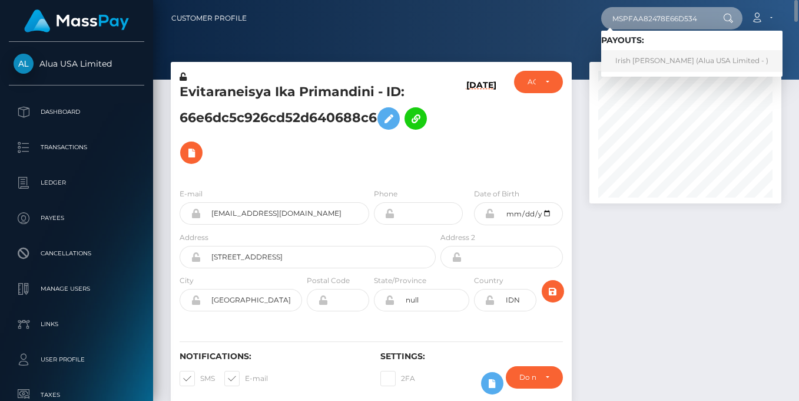
type input "MSPFAA82478E66D534"
click at [659, 61] on link "Irish [PERSON_NAME] (Alua USA Limited - )" at bounding box center [692, 61] width 181 height 22
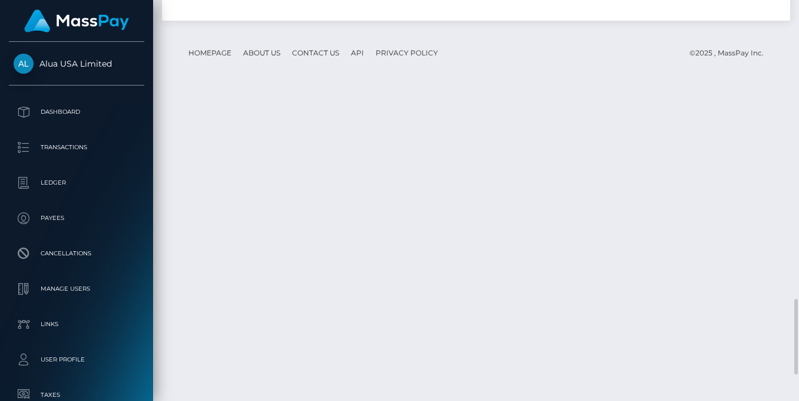
scroll to position [1578, 0]
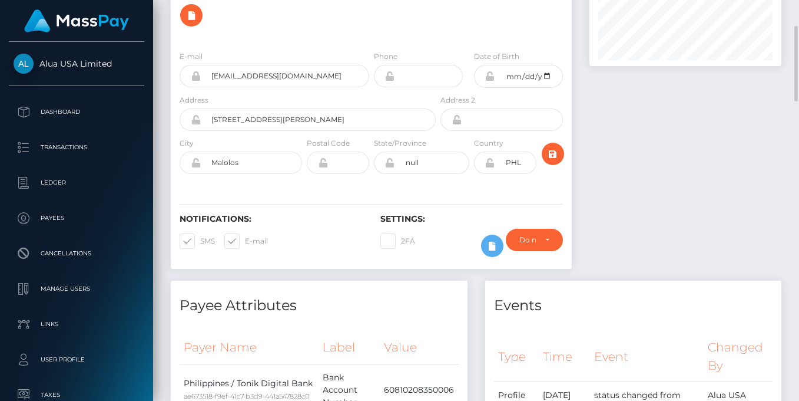
scroll to position [0, 0]
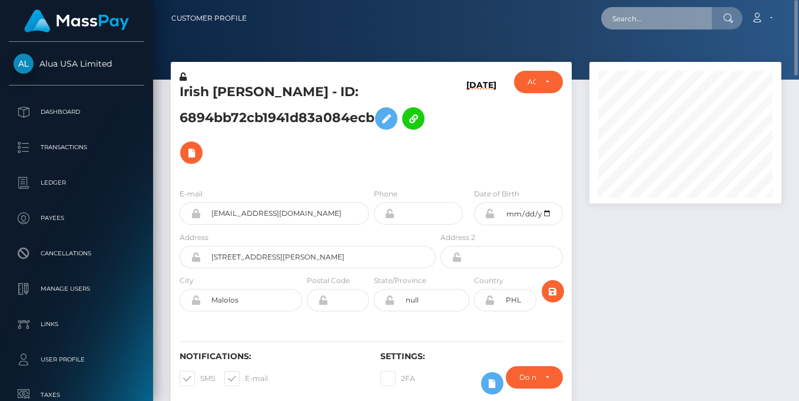
click at [659, 21] on input "text" at bounding box center [657, 18] width 111 height 22
paste input "MSPC53DEE5A53AD816"
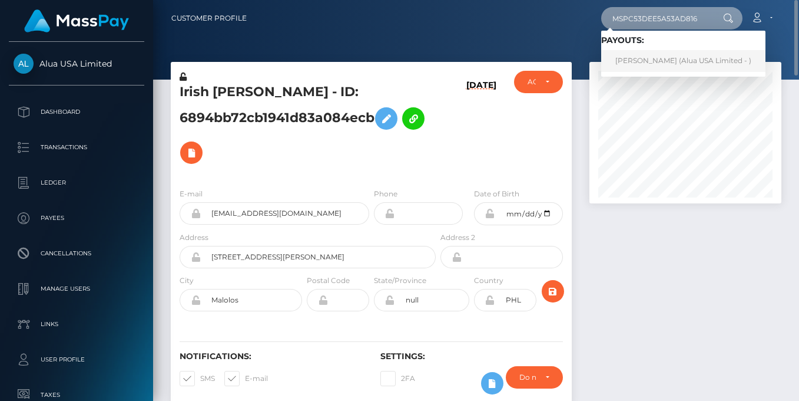
type input "MSPC53DEE5A53AD816"
click at [663, 60] on link "Arianne Alonto (Alua USA Limited - )" at bounding box center [684, 61] width 164 height 22
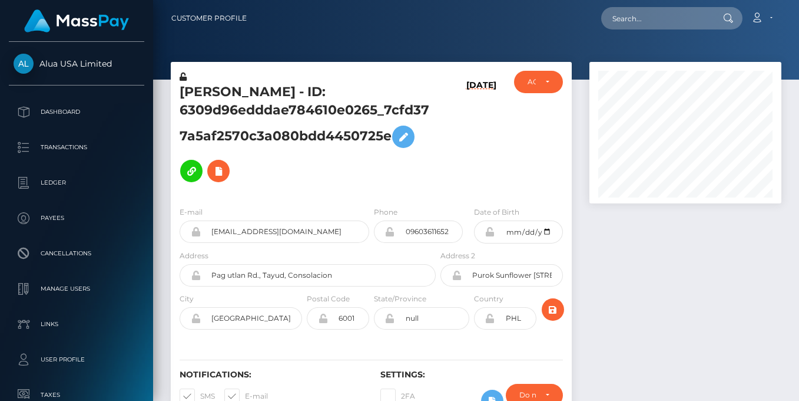
scroll to position [141, 191]
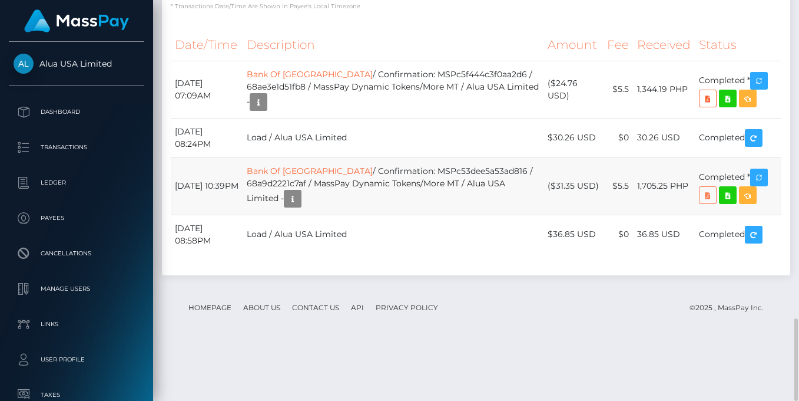
click at [702, 203] on icon at bounding box center [708, 195] width 14 height 15
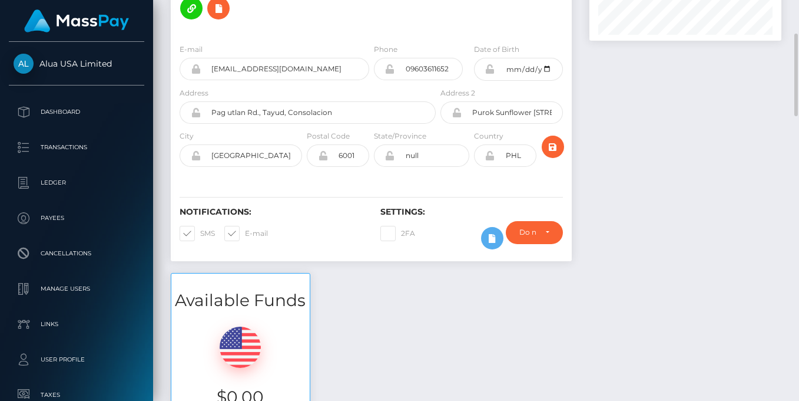
scroll to position [0, 0]
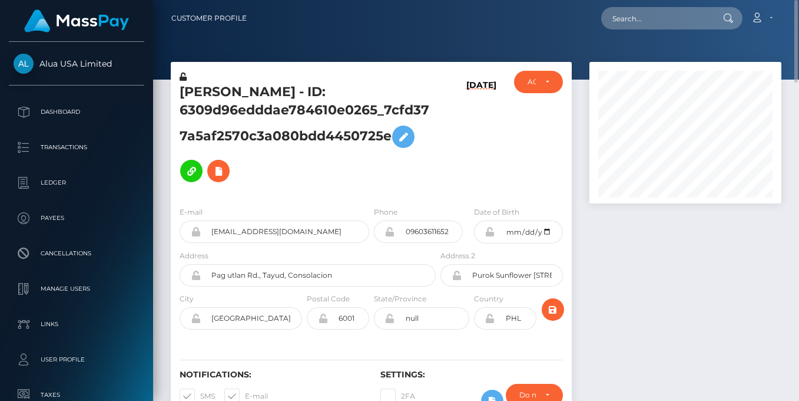
click at [659, 0] on nav "Customer Profile Loading... Loading... Account" at bounding box center [476, 18] width 646 height 37
click at [659, 6] on div "Loading... Loading... Account Edit Profile Logout" at bounding box center [518, 18] width 525 height 25
click at [665, 22] on input "text" at bounding box center [657, 18] width 111 height 22
click at [643, 22] on input "text" at bounding box center [657, 18] width 111 height 22
paste input "MSP3BC92AE447C937F"
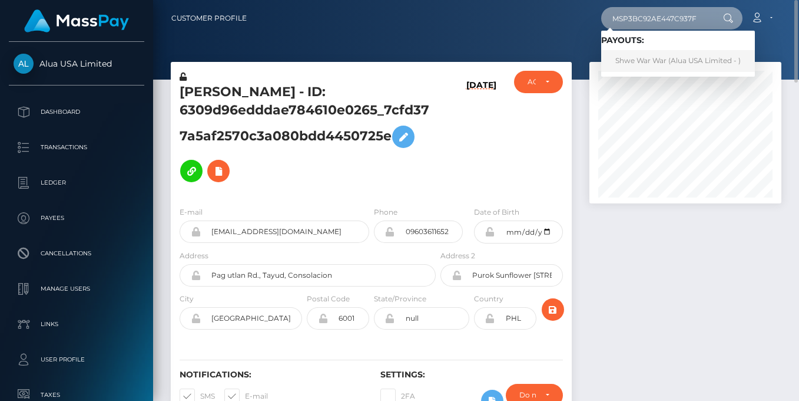
type input "MSP3BC92AE447C937F"
click at [668, 57] on link "Shwe War War (Alua USA Limited - )" at bounding box center [679, 61] width 154 height 22
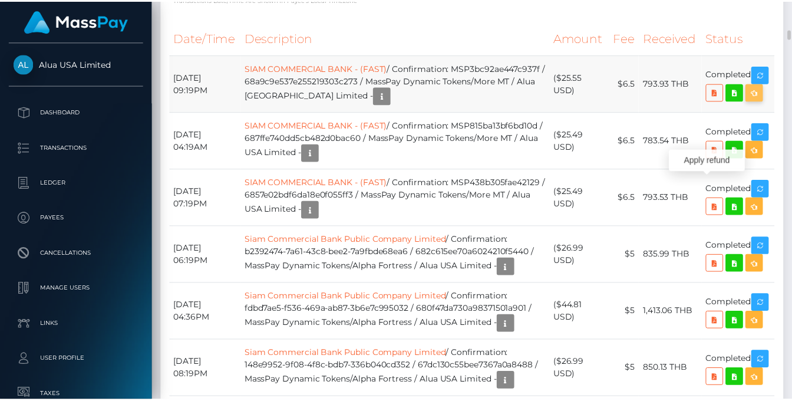
scroll to position [141, 191]
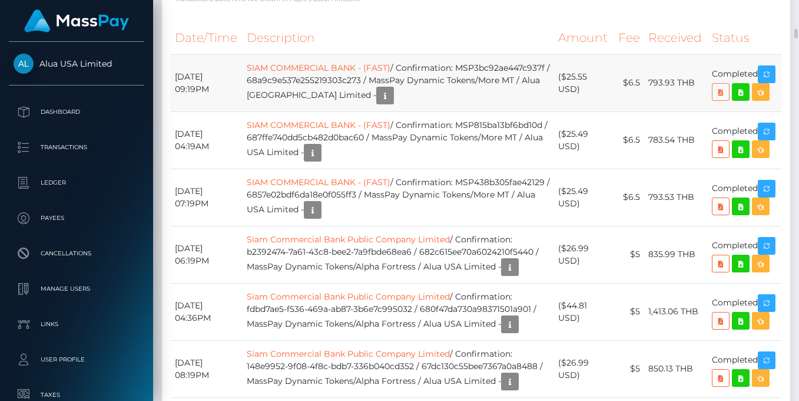
click at [728, 100] on icon at bounding box center [721, 92] width 14 height 15
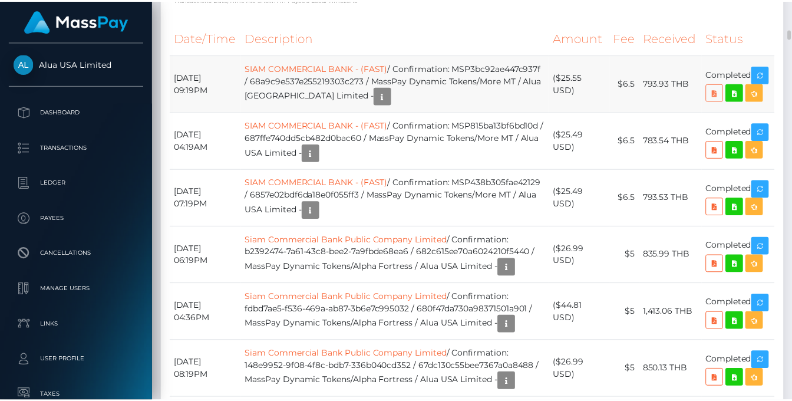
scroll to position [589007, 588959]
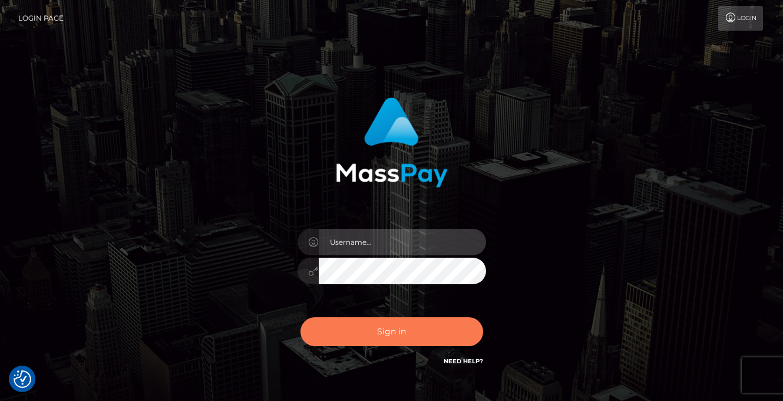
type input "vlad"
click at [390, 326] on button "Sign in" at bounding box center [391, 331] width 183 height 29
type input "[PERSON_NAME]"
click at [392, 330] on button "Sign in" at bounding box center [391, 331] width 183 height 29
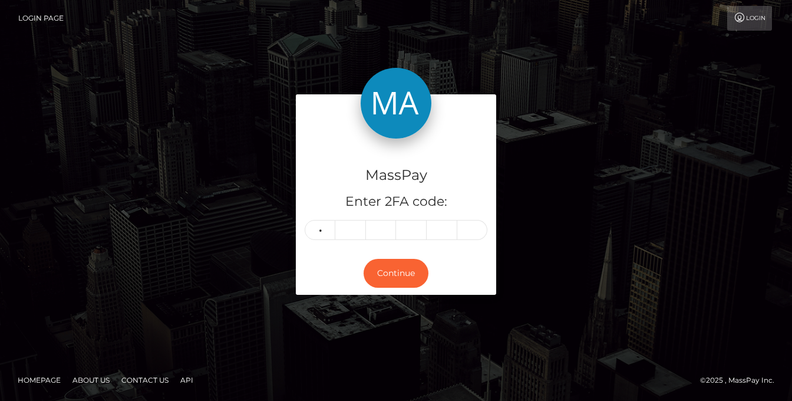
type input "0"
type input "9"
type input "7"
type input "9"
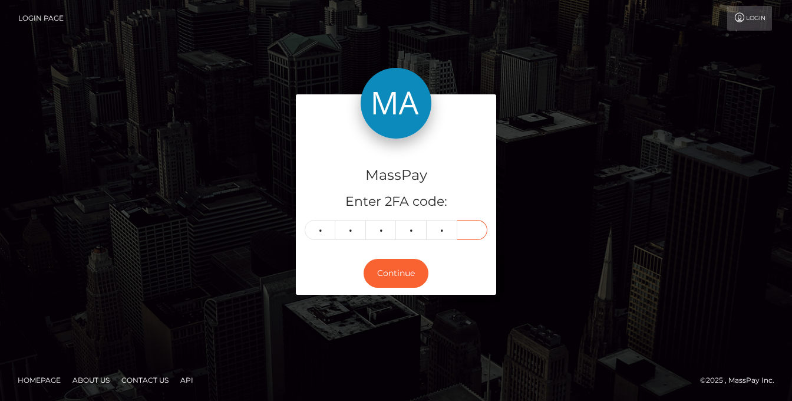
type input "9"
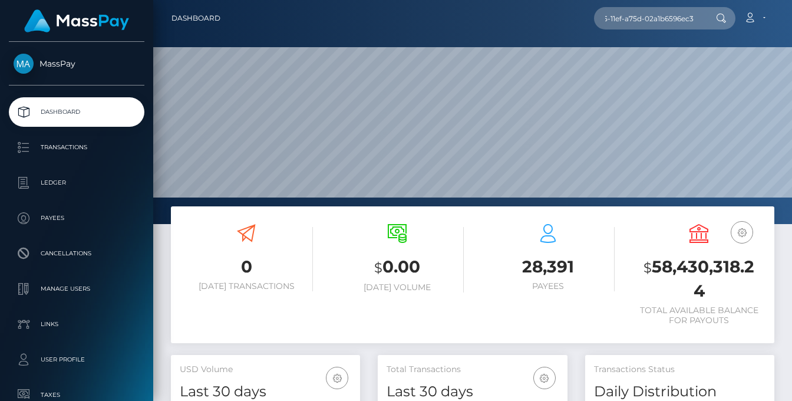
scroll to position [209, 190]
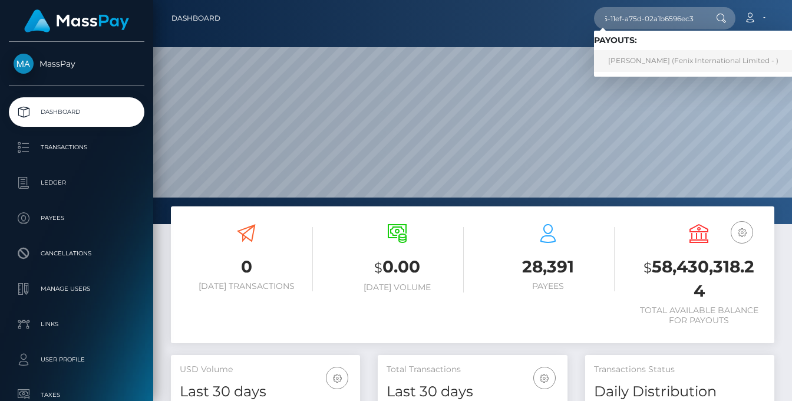
type input "057adbe7-e255-11ef-a75d-02a1b6596ec3"
click at [663, 61] on link "IZABEL SOLACE DVORAK (Fenix International Limited - )" at bounding box center [693, 61] width 199 height 22
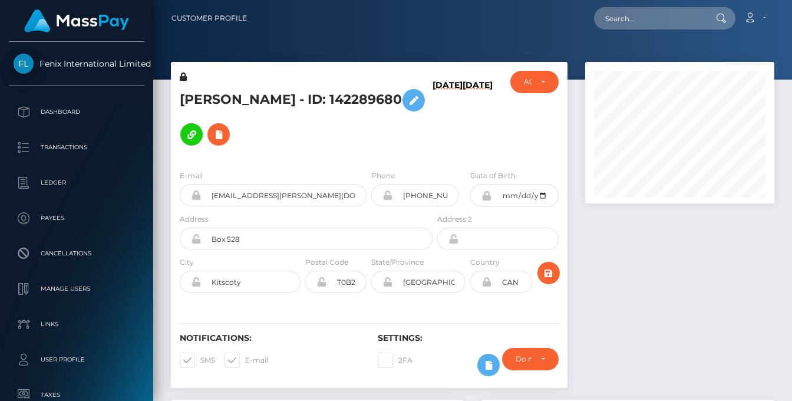
scroll to position [141, 190]
click at [657, 25] on input "text" at bounding box center [649, 18] width 111 height 22
paste input "poact_1ca58cXavAAL"
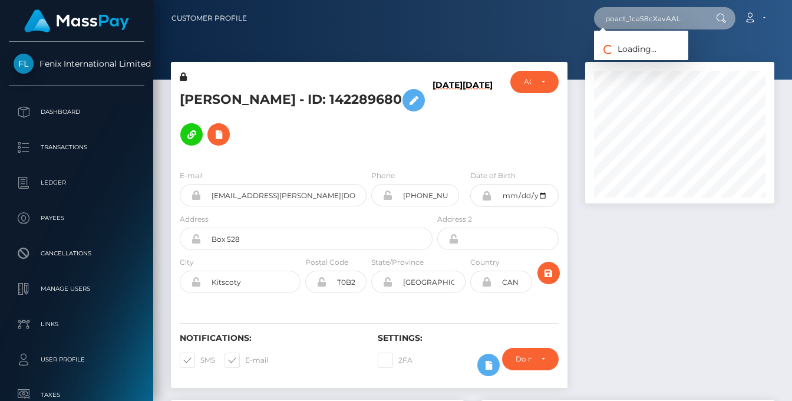
type input "poact_1ca58cXavAAL"
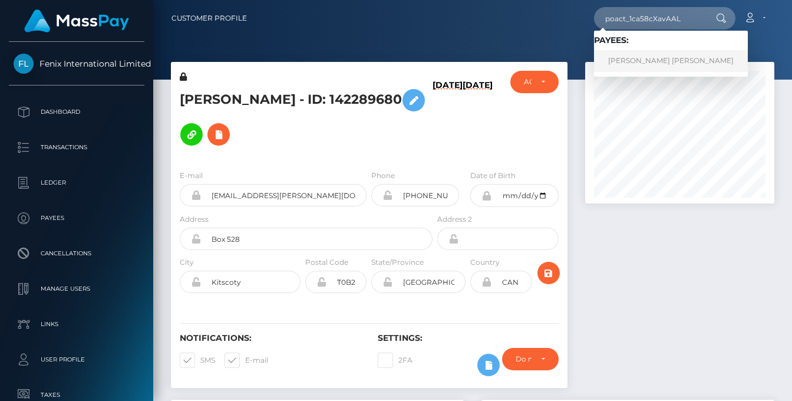
click at [663, 58] on link "KIRANKUMAR SHANKARBHAI PATEL" at bounding box center [671, 61] width 154 height 22
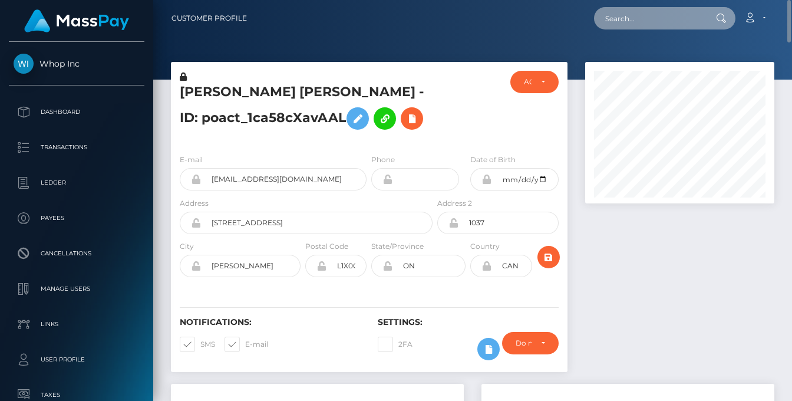
click at [636, 19] on input "text" at bounding box center [649, 18] width 111 height 22
paste input "09ee7df1-f2dd-11ef-a28c-06b8f39c6781"
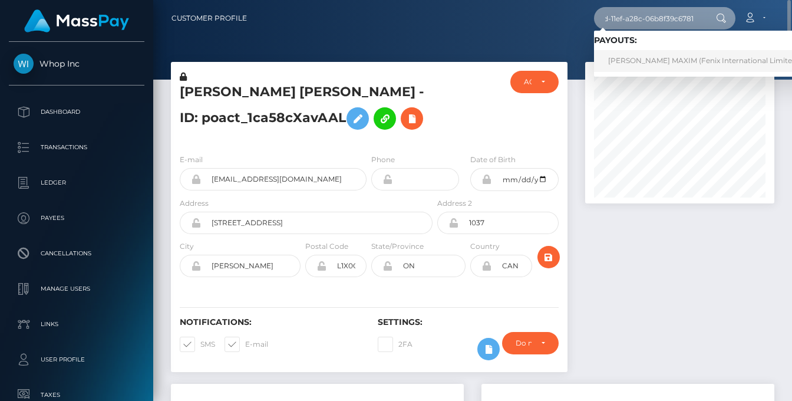
type input "09ee7df1-f2dd-11ef-a28c-06b8f39c6781"
click at [649, 64] on link "[PERSON_NAME] MAXIM (Fenix International Limited - )" at bounding box center [707, 61] width 226 height 22
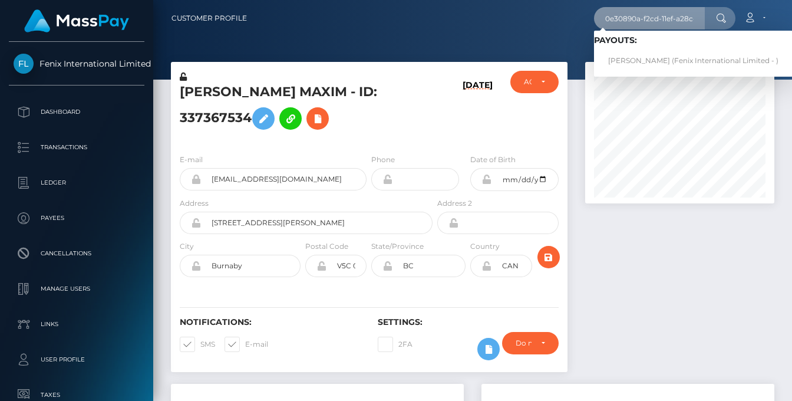
click at [642, 26] on input "0e30890a-f2cd-11ef-a28c-06b8f39c6781" at bounding box center [649, 18] width 111 height 22
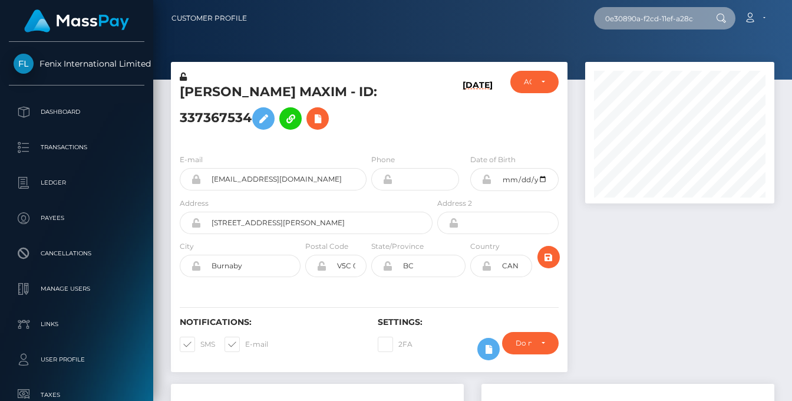
click at [642, 26] on input "0e30890a-f2cd-11ef-a28c-06b8f39c6781" at bounding box center [649, 18] width 111 height 22
paste input "12fdbcb1-de34-11ef-a75d-02a1b6596ec3"
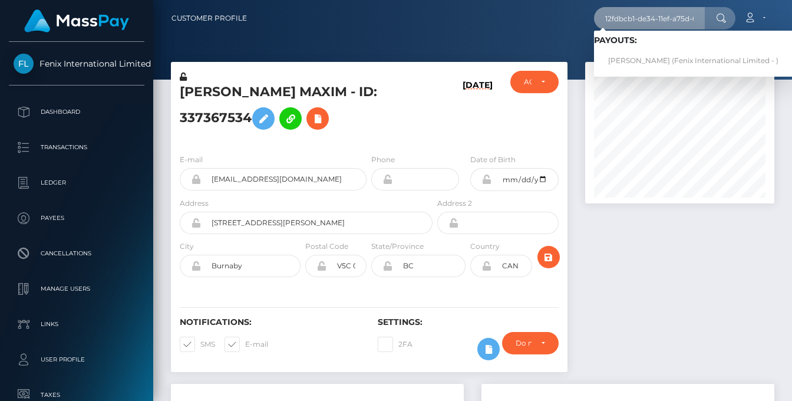
click at [648, 13] on input "12fdbcb1-de34-11ef-a75d-02a1b6596ec3" at bounding box center [649, 18] width 111 height 22
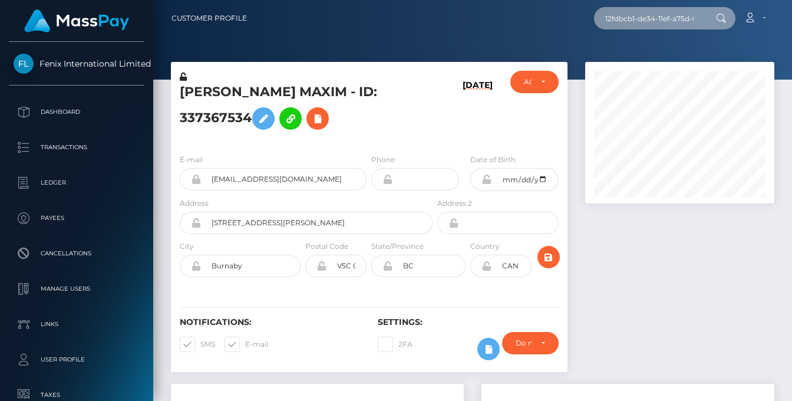
click at [648, 13] on input "12fdbcb1-de34-11ef-a75d-02a1b6596ec3" at bounding box center [649, 18] width 111 height 22
paste input "756c578-dbe5"
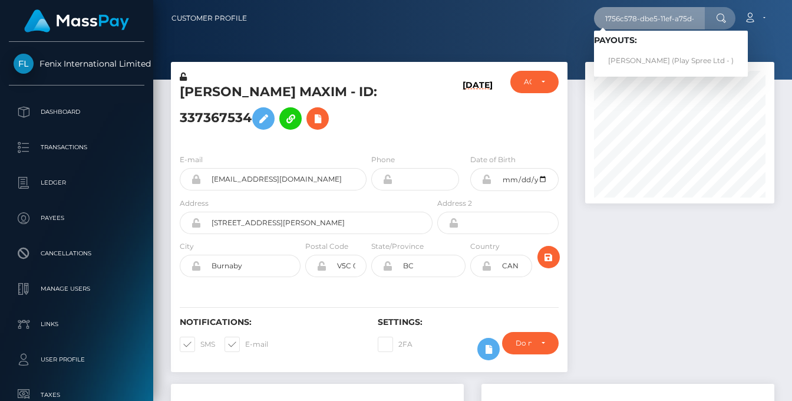
click at [629, 15] on input "1756c578-dbe5-11ef-a75d-02a1b6596ec3" at bounding box center [649, 18] width 111 height 22
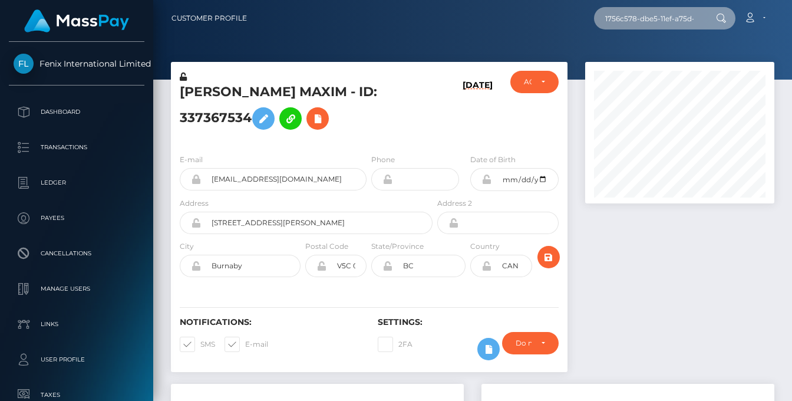
click at [629, 15] on input "1756c578-dbe5-11ef-a75d-02a1b6596ec3" at bounding box center [649, 18] width 111 height 22
paste input "63743541-c9bc-11ef-849e-06ce86a8d64"
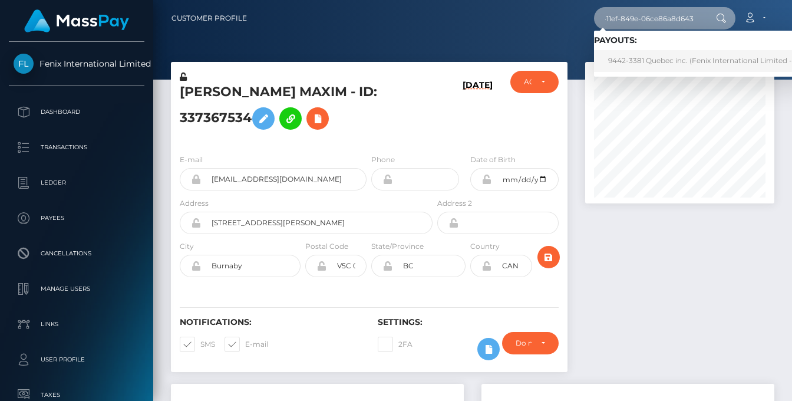
type input "63743541-c9bc-11ef-849e-06ce86a8d643"
click at [657, 65] on link "9442-3381 Quebec inc. (Fenix International Limited - )" at bounding box center [702, 61] width 216 height 22
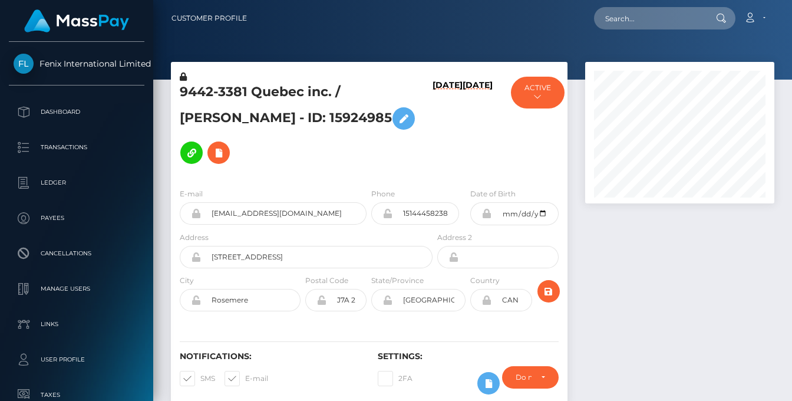
scroll to position [141, 190]
click at [625, 15] on input "text" at bounding box center [649, 18] width 111 height 22
paste input "6c4f3ce8-d4cb-11ef-a75d-02a1b6596ec3"
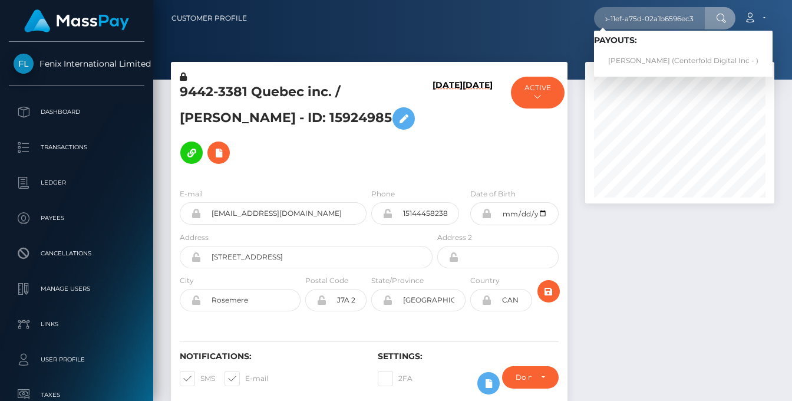
scroll to position [0, 0]
click at [636, 16] on input "6c4f3ce8-d4cb-11ef-a75d-02a1b6596ec3" at bounding box center [649, 18] width 111 height 22
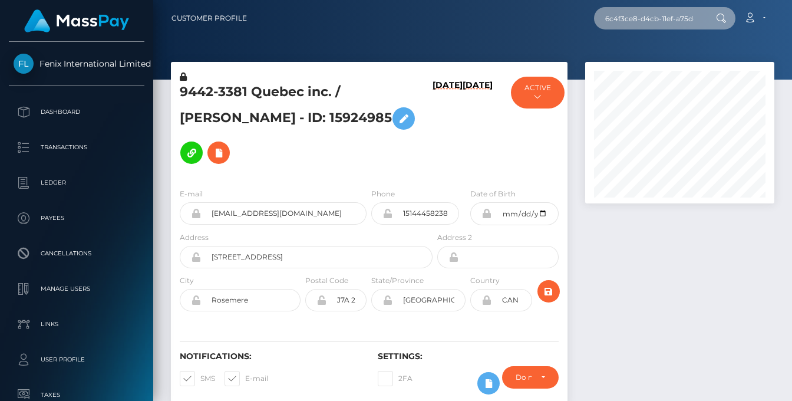
click at [636, 16] on input "6c4f3ce8-d4cb-11ef-a75d-02a1b6596ec3" at bounding box center [649, 18] width 111 height 22
paste input "7fdc4732-f4e3-11ef-a28c-06b8f39c6781"
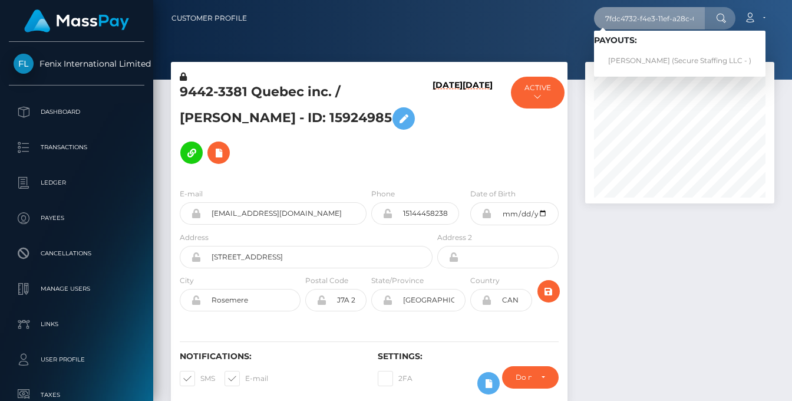
click at [655, 21] on input "7fdc4732-f4e3-11ef-a28c-06b8f39c6781" at bounding box center [649, 18] width 111 height 22
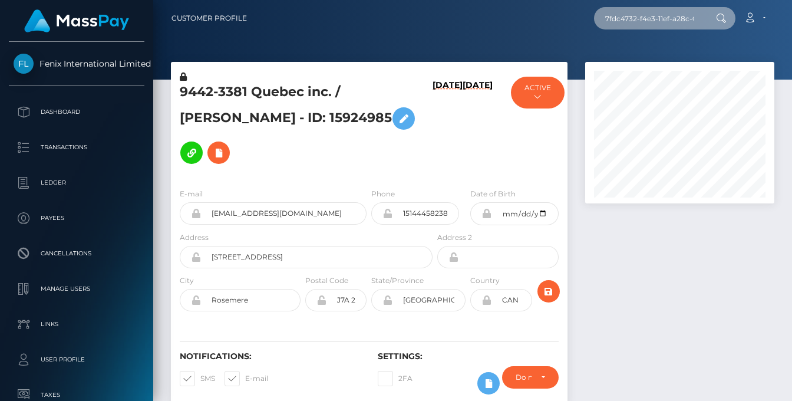
click at [655, 21] on input "7fdc4732-f4e3-11ef-a28c-06b8f39c6781" at bounding box center [649, 18] width 111 height 22
paste input "ccabd396-b979-11ef-8906-06ce86a8d643"
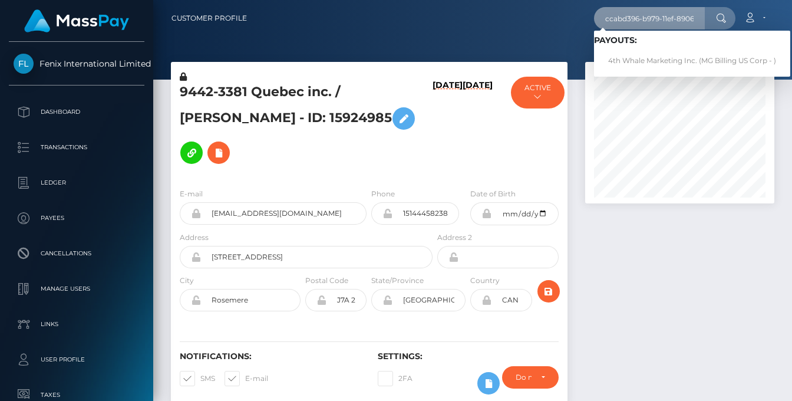
click at [643, 13] on input "ccabd396-b979-11ef-8906-06ce86a8d643" at bounding box center [649, 18] width 111 height 22
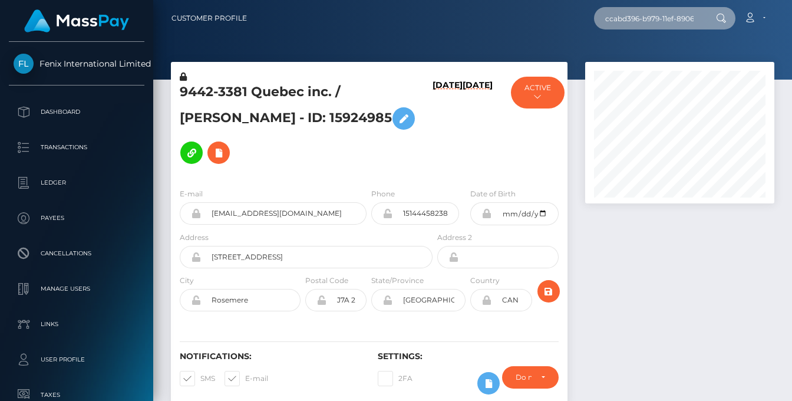
click at [643, 13] on input "ccabd396-b979-11ef-8906-06ce86a8d643" at bounding box center [649, 18] width 111 height 22
paste input "f58dd530-b0ac-11ef-93c4-02378e9ea7b9"
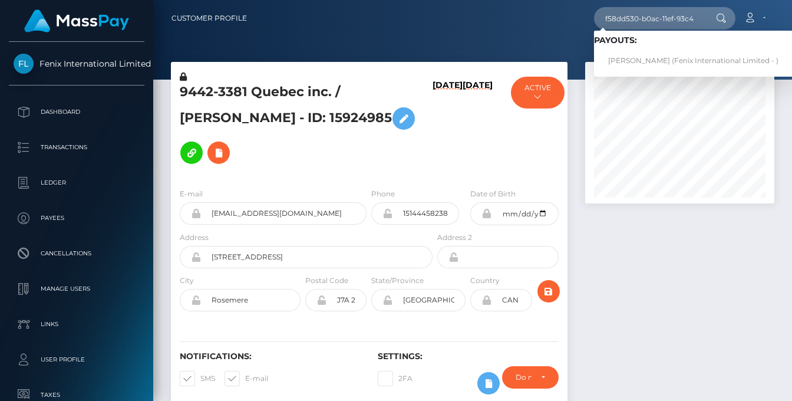
drag, startPoint x: 469, startPoint y: 28, endPoint x: 443, endPoint y: 6, distance: 33.9
click at [469, 28] on div "f58dd530-b0ac-11ef-93c4-02378e9ea7b9 Loading... Loading... Payouts: MELISSA MAR…" at bounding box center [514, 18] width 517 height 25
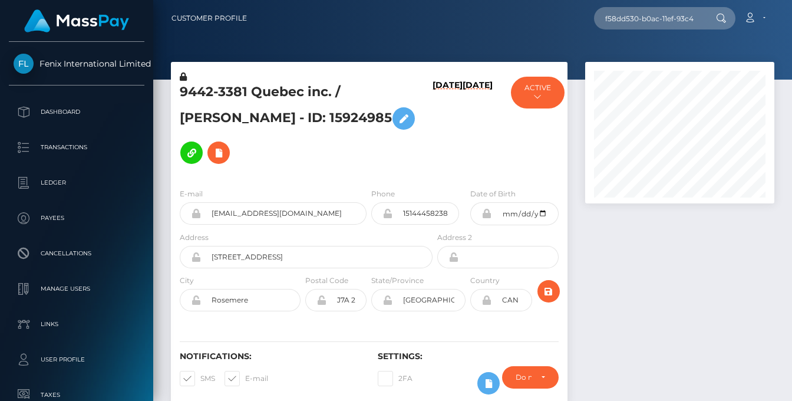
click at [288, 64] on div "9442-3381 Quebec inc. / SARA FILLION - ID: 15924985 09/09/25 02/11/23" at bounding box center [369, 120] width 396 height 117
click at [637, 14] on input "f58dd530-b0ac-11ef-93c4-02378e9ea7b9" at bounding box center [649, 18] width 111 height 22
paste input "poact_EP3tqy56sBSv"
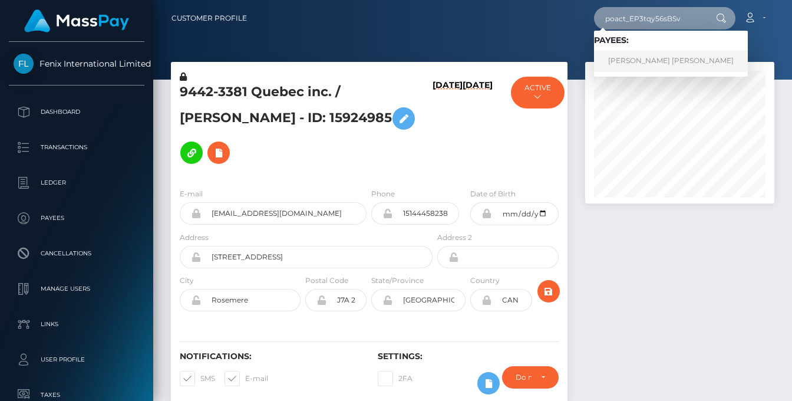
type input "poact_EP3tqy56sBSv"
click at [630, 64] on link "John Kalundu Kamau" at bounding box center [671, 61] width 154 height 22
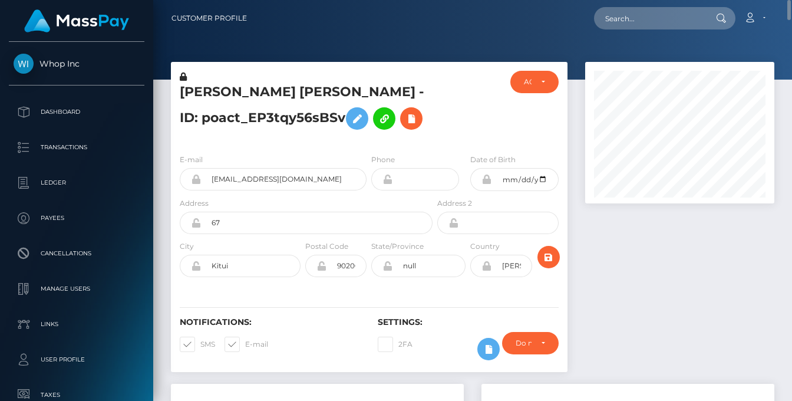
click at [253, 94] on h5 "John Kalundu Kamau - ID: poact_EP3tqy56sBSv" at bounding box center [303, 109] width 246 height 52
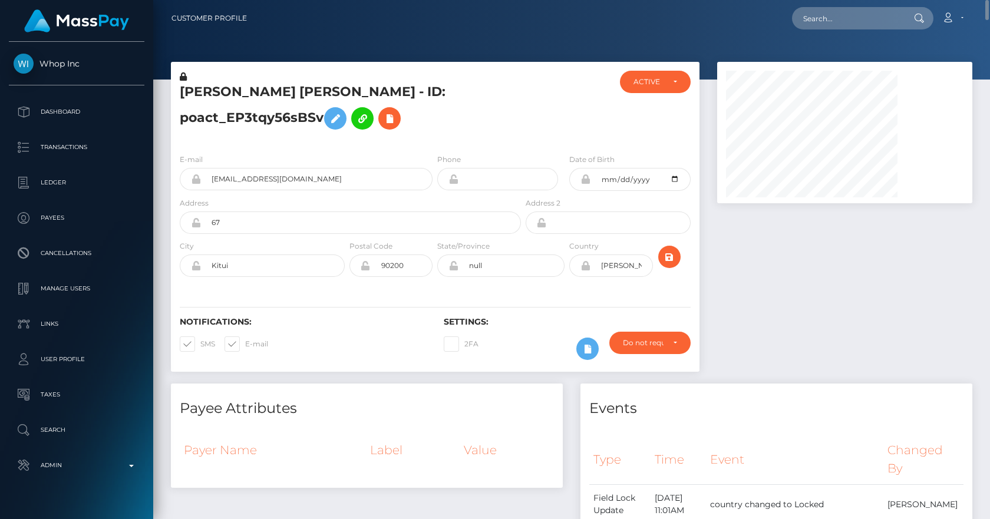
scroll to position [141, 256]
click at [791, 10] on input "text" at bounding box center [847, 18] width 111 height 22
paste input "poact_EP3tqy56sBSv"
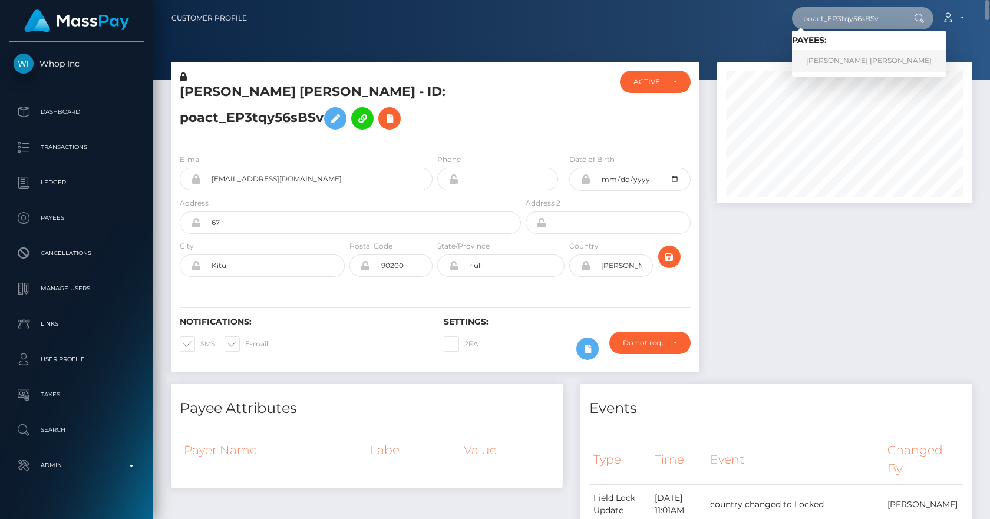
type input "poact_EP3tqy56sBSv"
click at [791, 59] on link "John Kalundu Kamau" at bounding box center [869, 61] width 154 height 22
